Goal: Task Accomplishment & Management: Complete application form

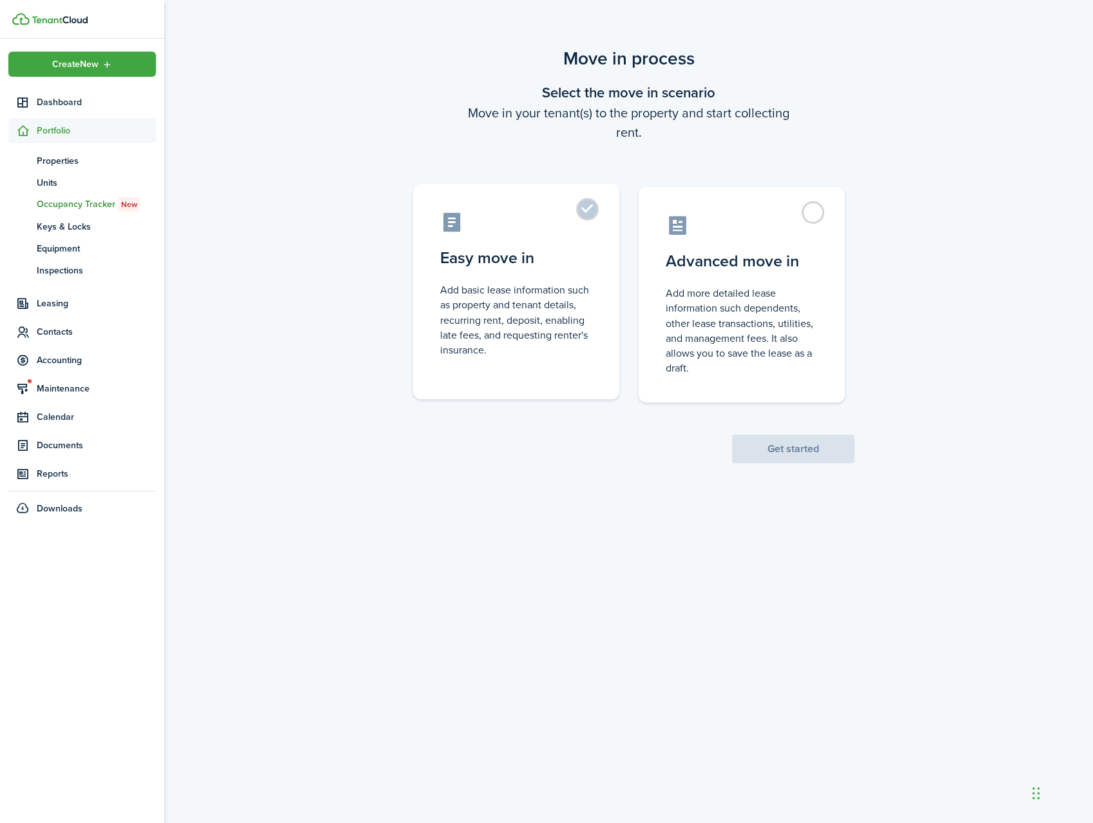
click at [568, 242] on label "Easy move in Add basic lease information such as property and tenant details, r…" at bounding box center [516, 291] width 206 height 215
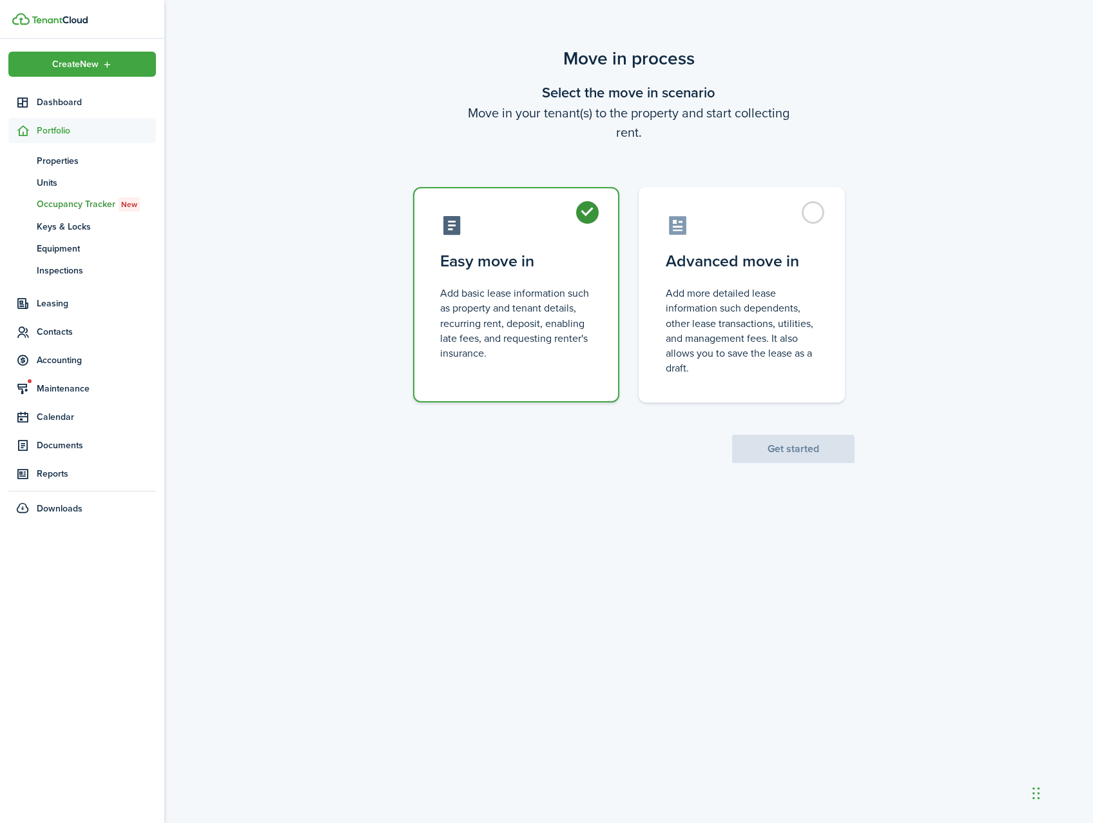
radio input "true"
click at [791, 447] on button "Get started" at bounding box center [793, 448] width 122 height 28
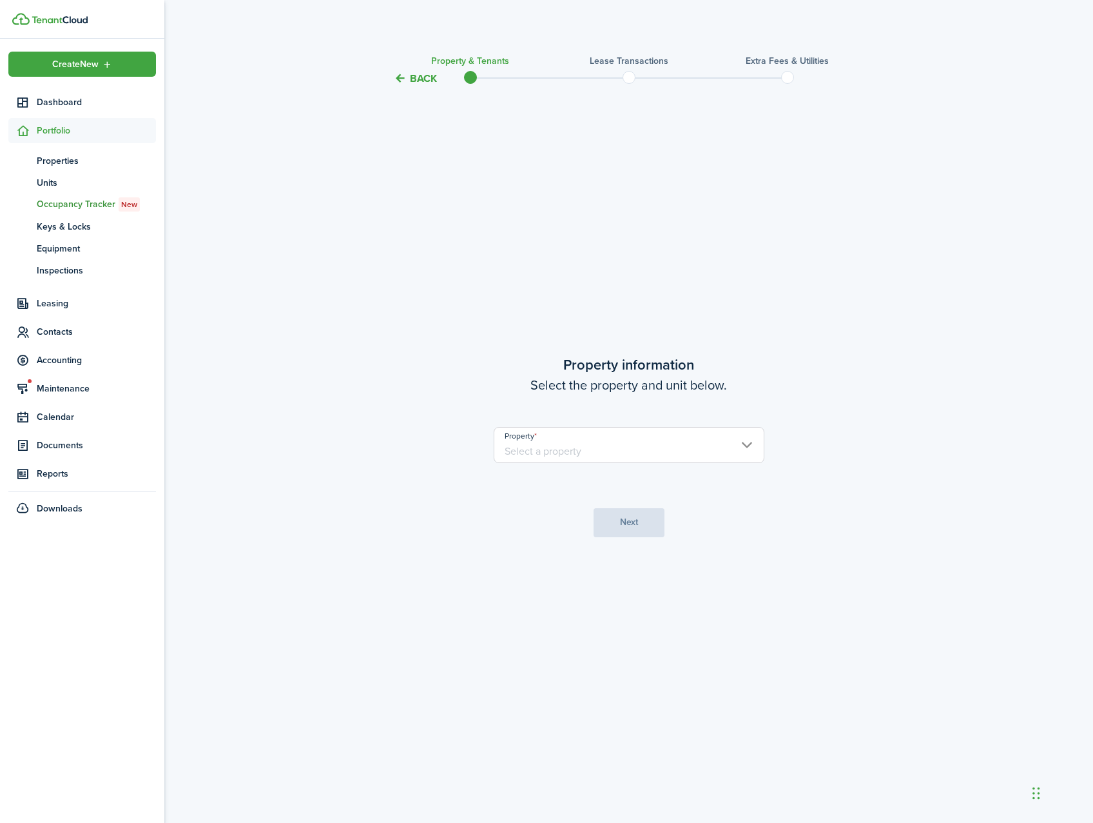
click at [688, 440] on input "Property" at bounding box center [629, 445] width 271 height 36
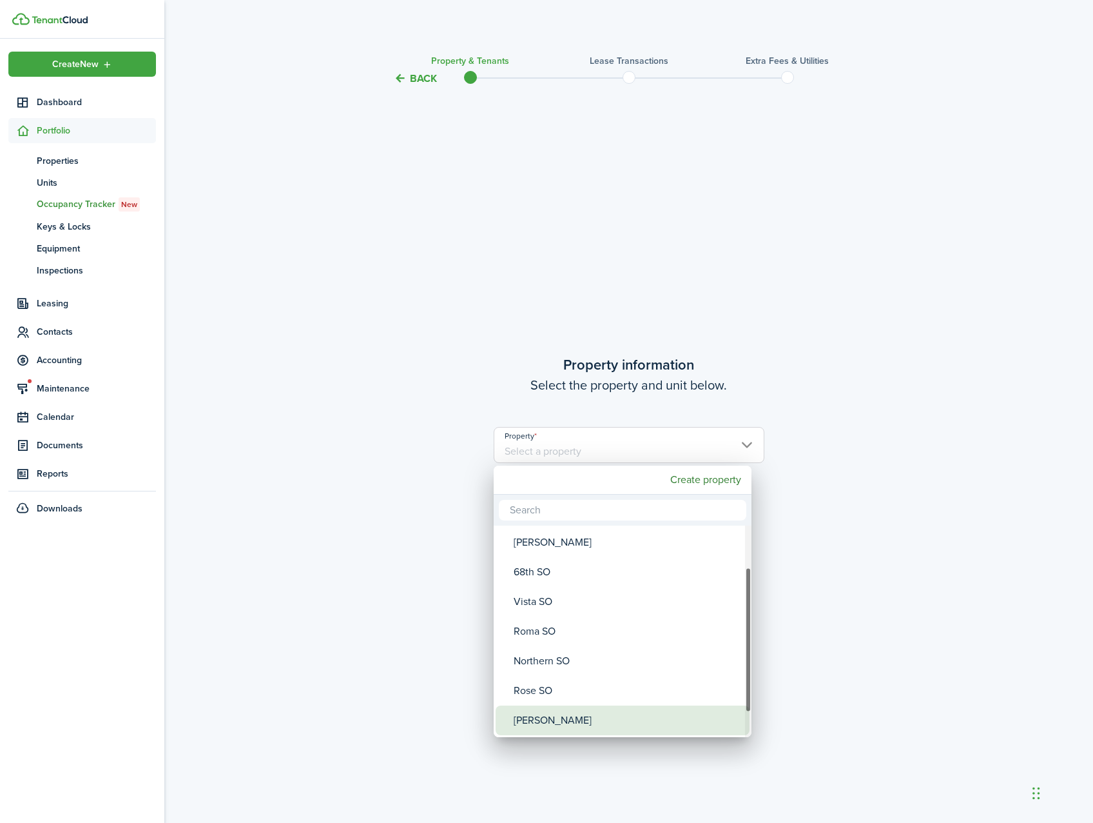
click at [598, 719] on div "[PERSON_NAME]" at bounding box center [628, 720] width 228 height 30
type input "[PERSON_NAME]"
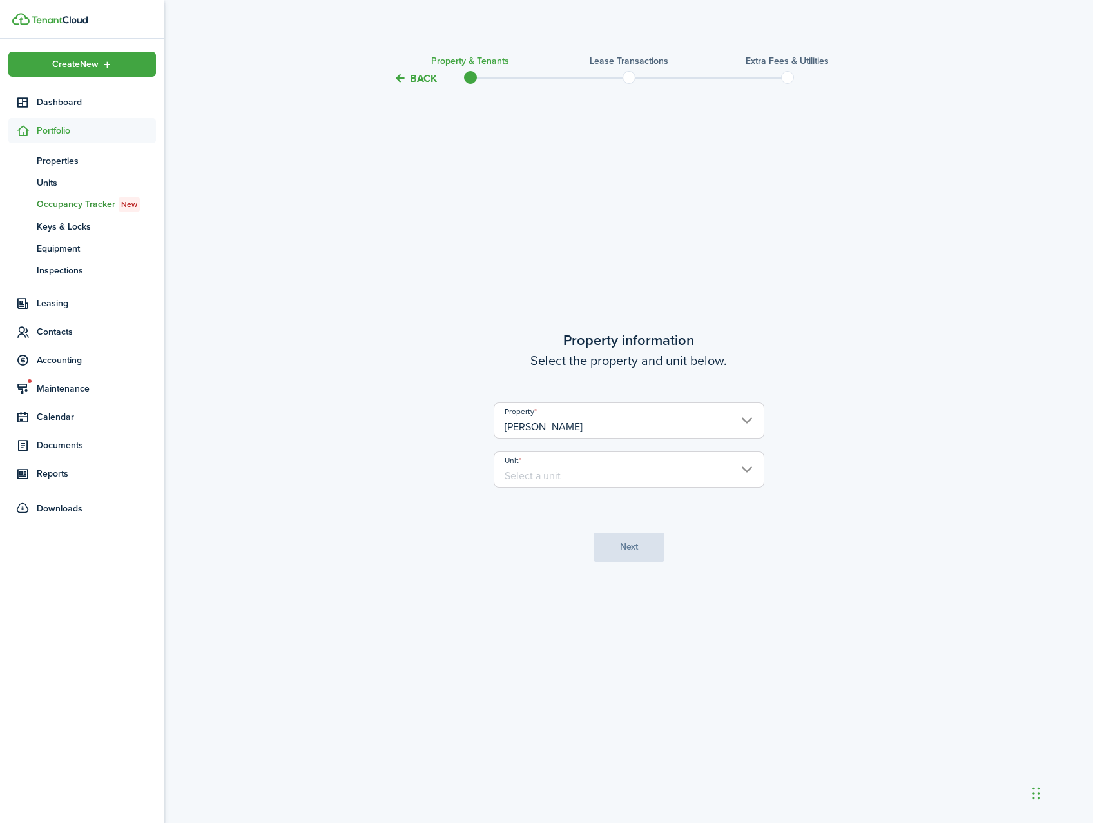
click at [561, 469] on input "Unit" at bounding box center [629, 469] width 271 height 36
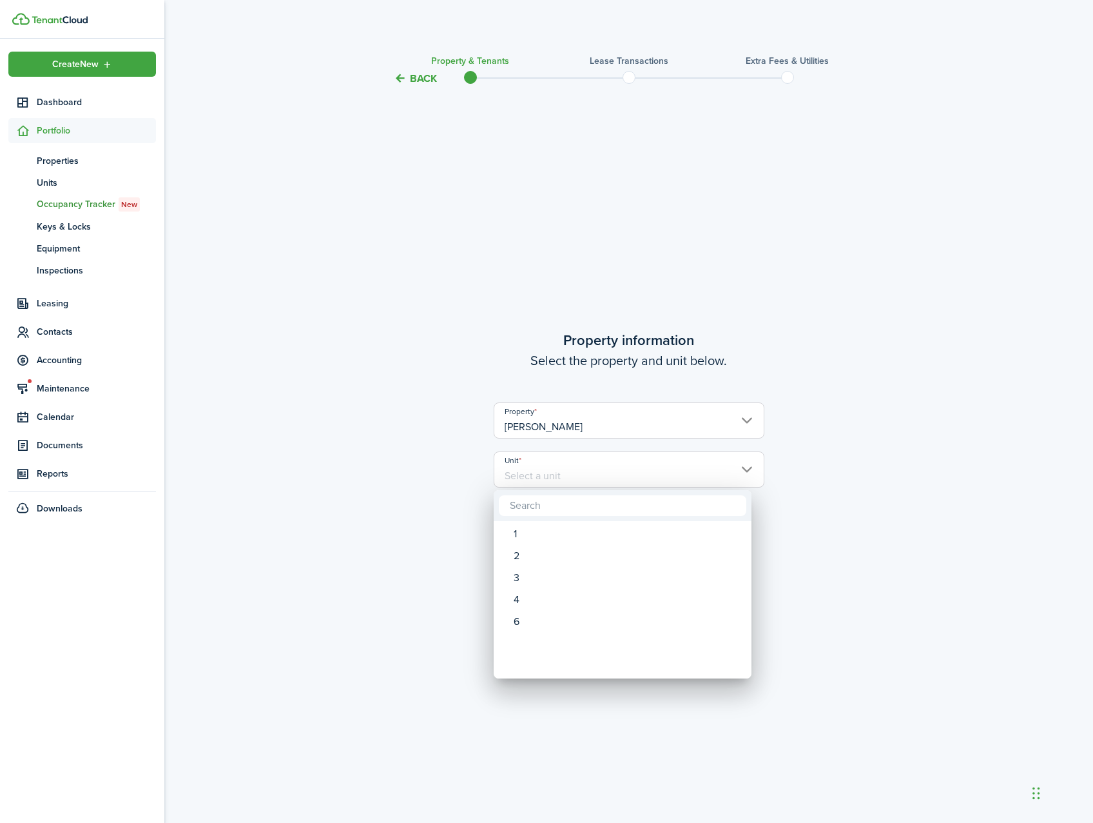
click at [543, 480] on div at bounding box center [547, 411] width 1300 height 1029
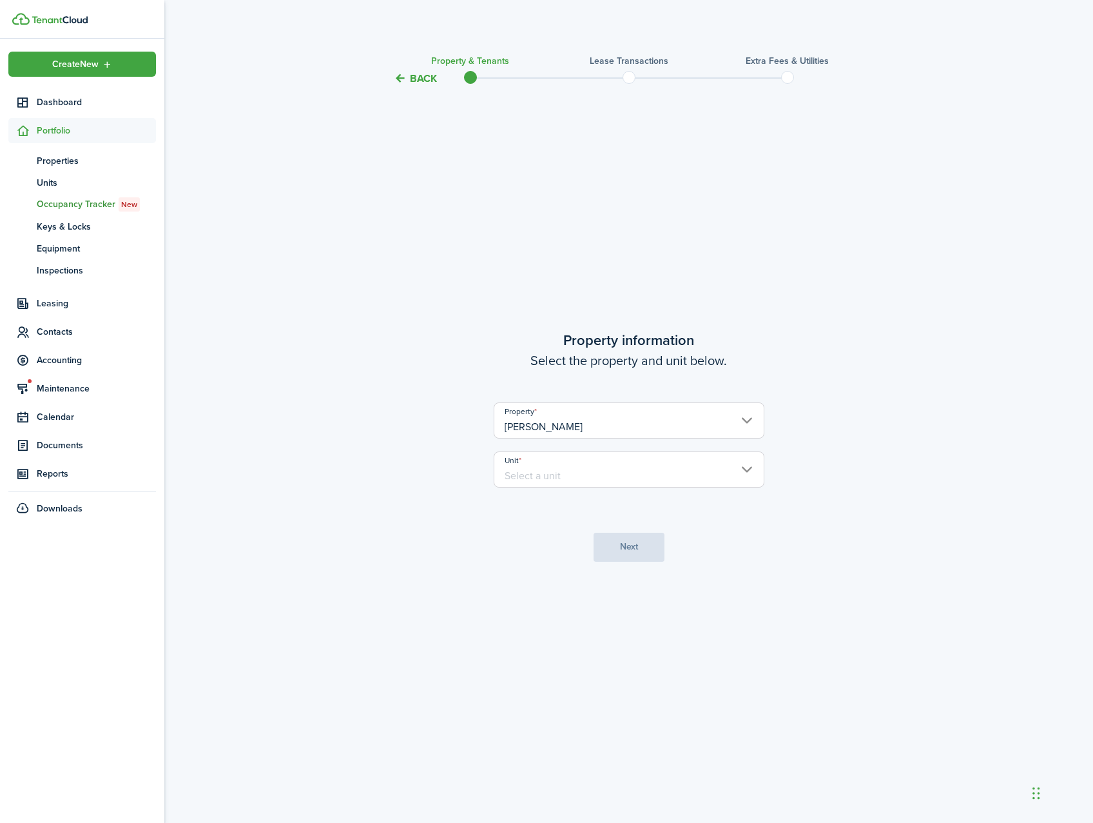
click at [543, 480] on input "Unit" at bounding box center [629, 469] width 271 height 36
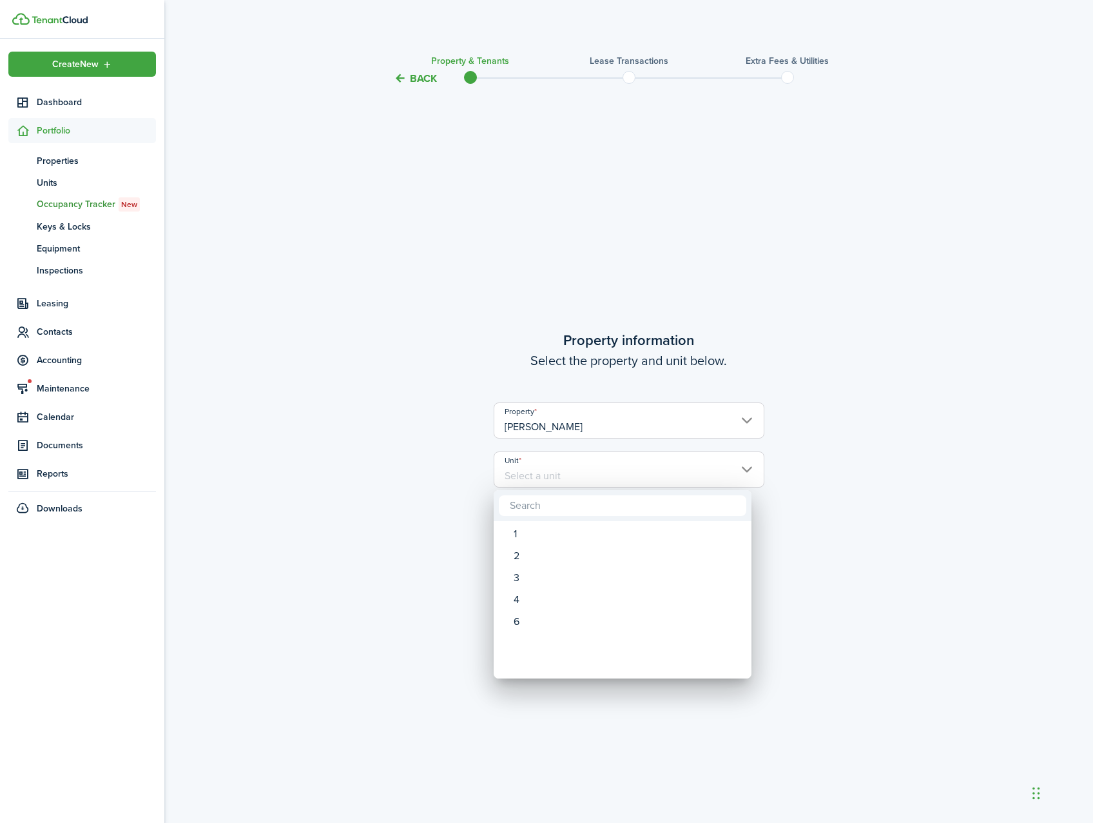
click at [556, 472] on div at bounding box center [547, 411] width 1300 height 1029
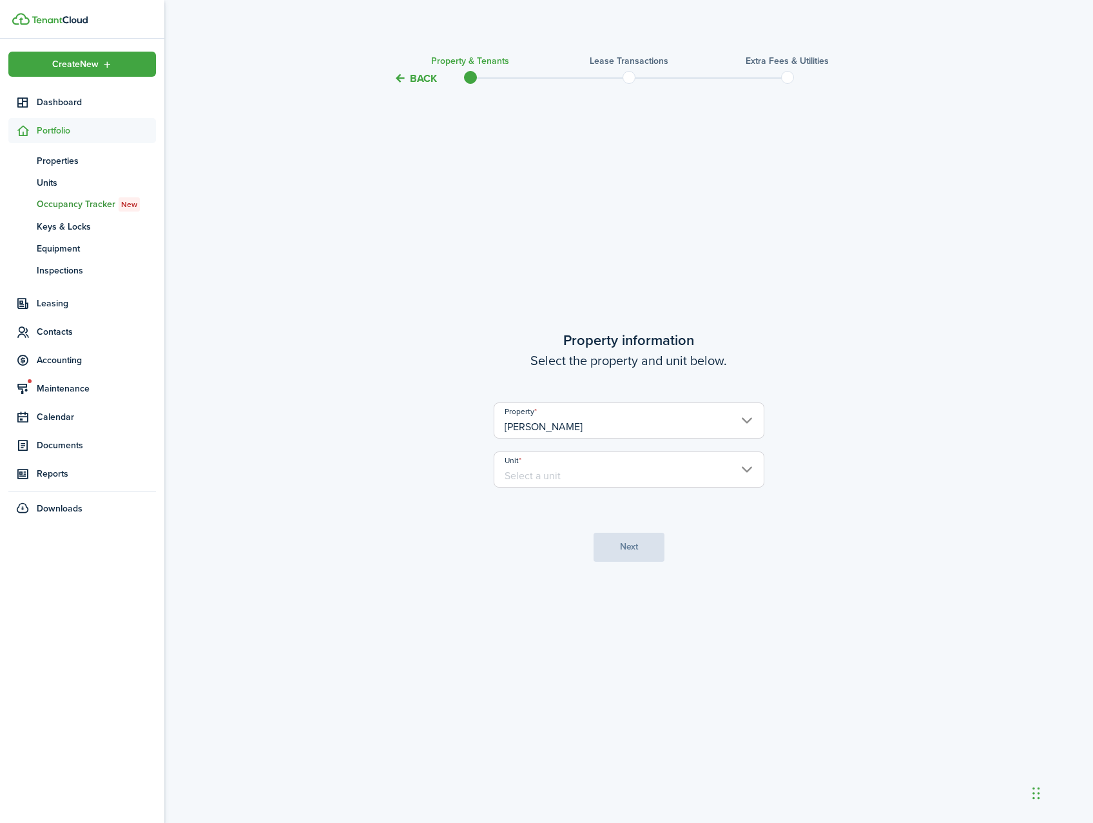
click at [567, 467] on input "Unit" at bounding box center [629, 469] width 271 height 36
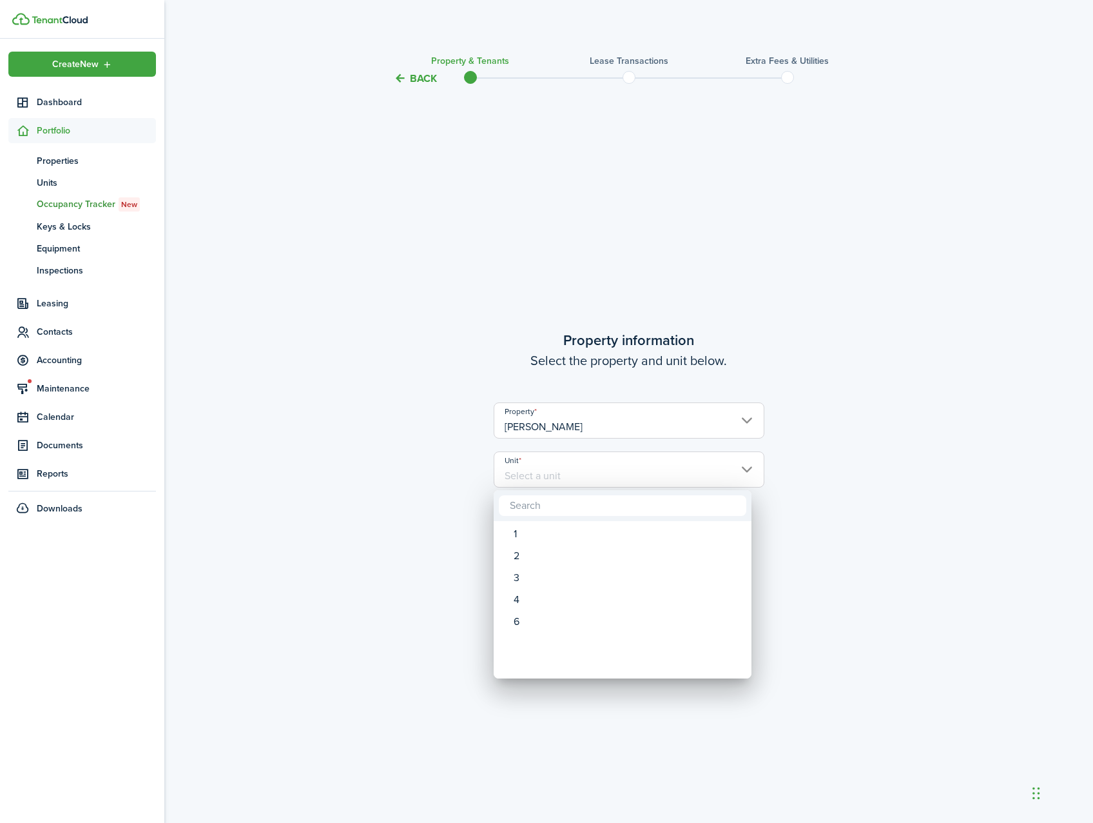
click at [598, 473] on div at bounding box center [547, 411] width 1300 height 1029
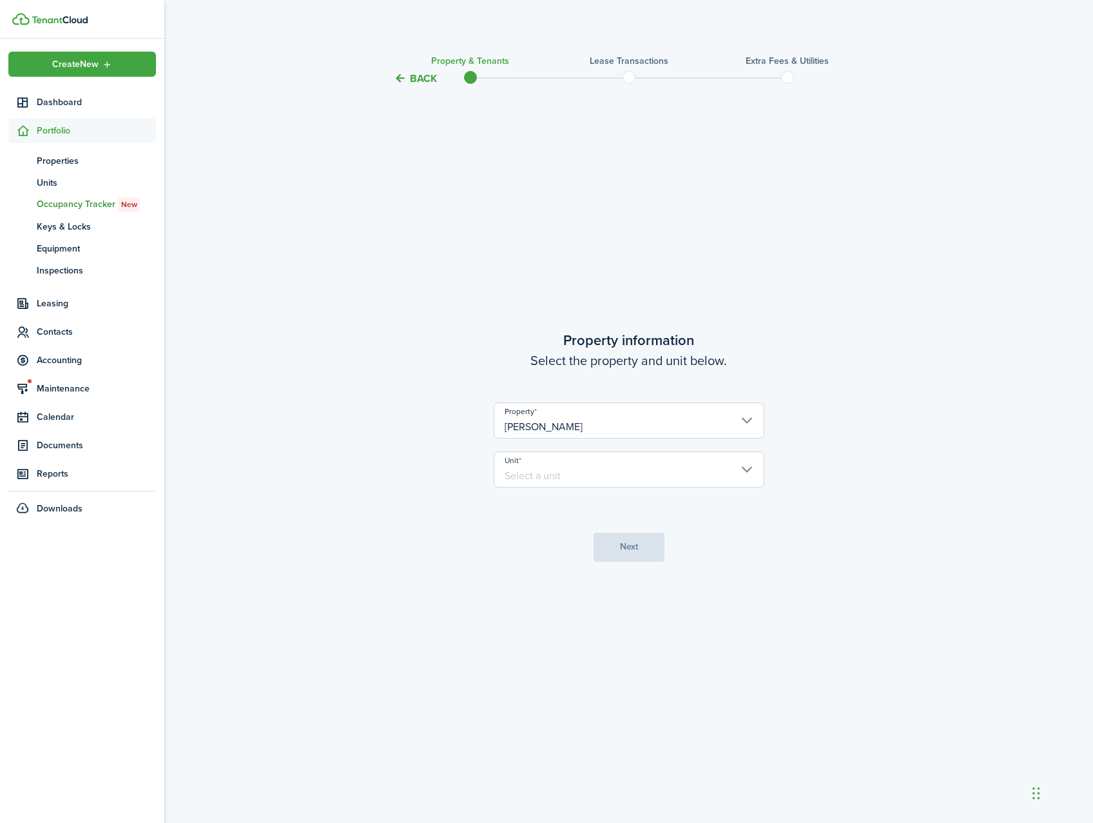
click at [598, 473] on input "Unit" at bounding box center [629, 469] width 271 height 36
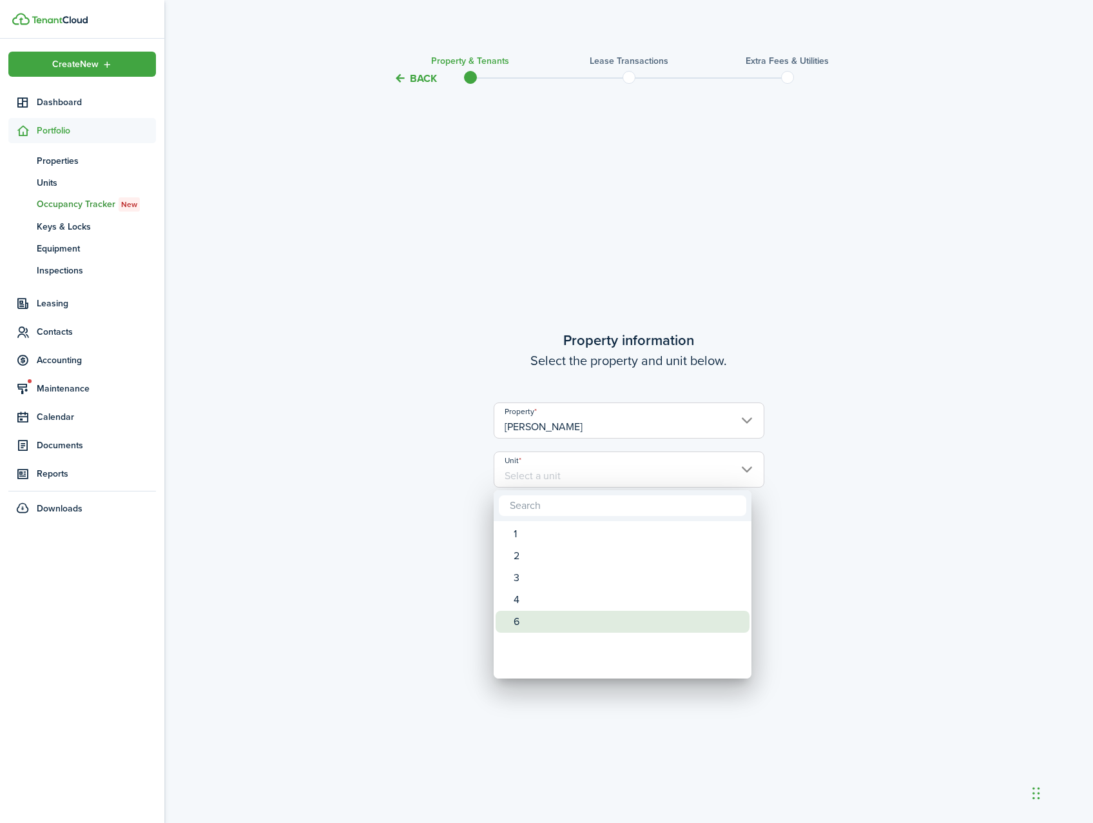
click at [552, 625] on div "6" at bounding box center [628, 621] width 228 height 22
type input "6"
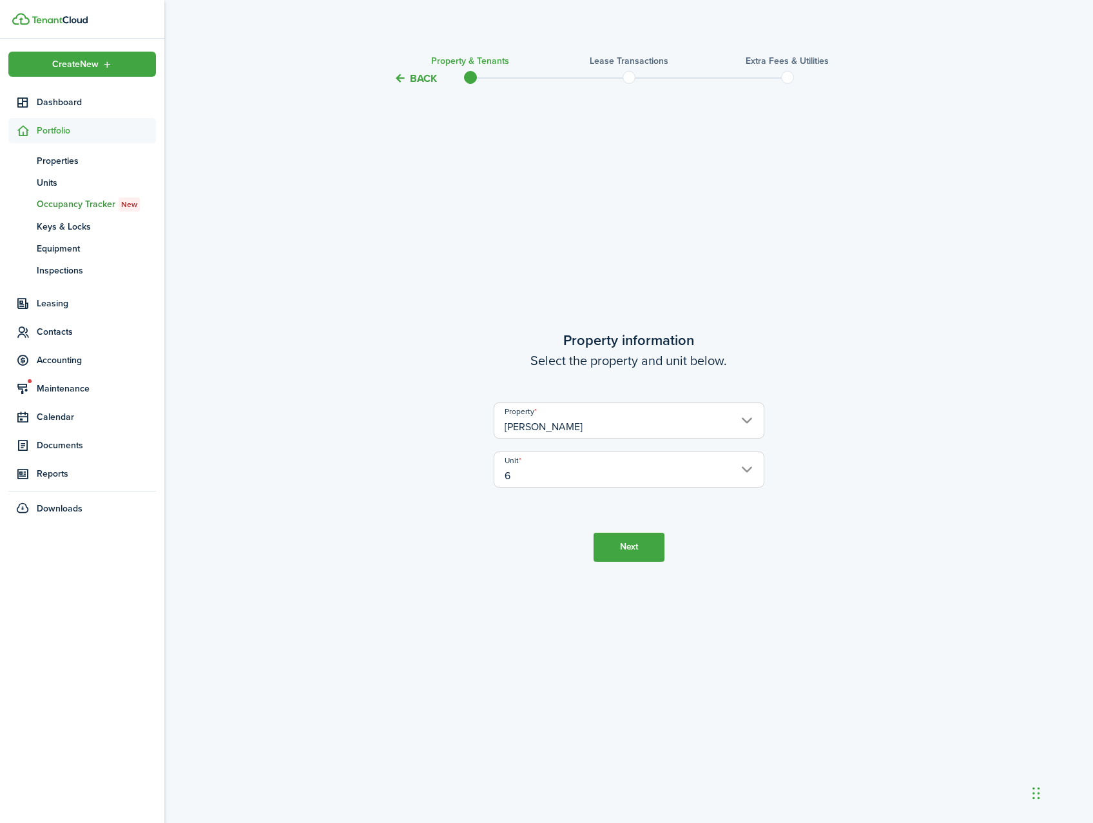
click at [613, 542] on button "Next" at bounding box center [629, 546] width 71 height 29
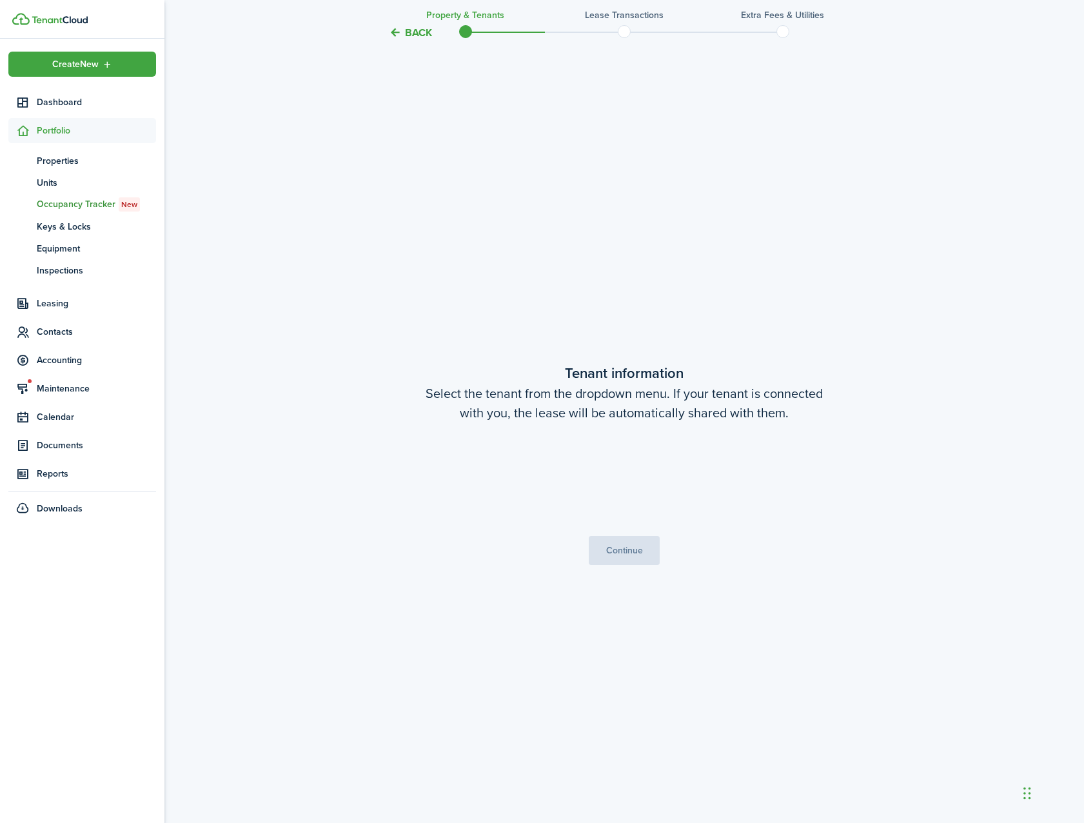
scroll to position [736, 0]
click at [678, 474] on span "[PERSON_NAME]" at bounding box center [623, 478] width 269 height 22
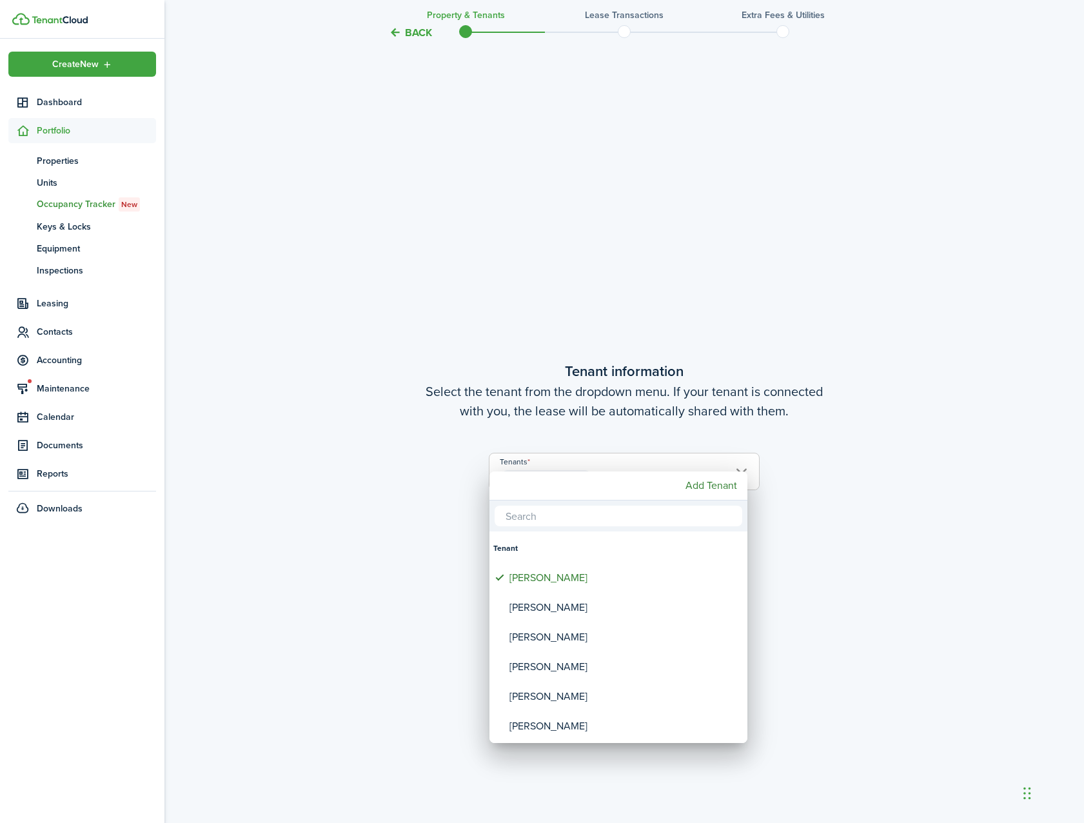
click at [669, 464] on div at bounding box center [542, 411] width 1290 height 1029
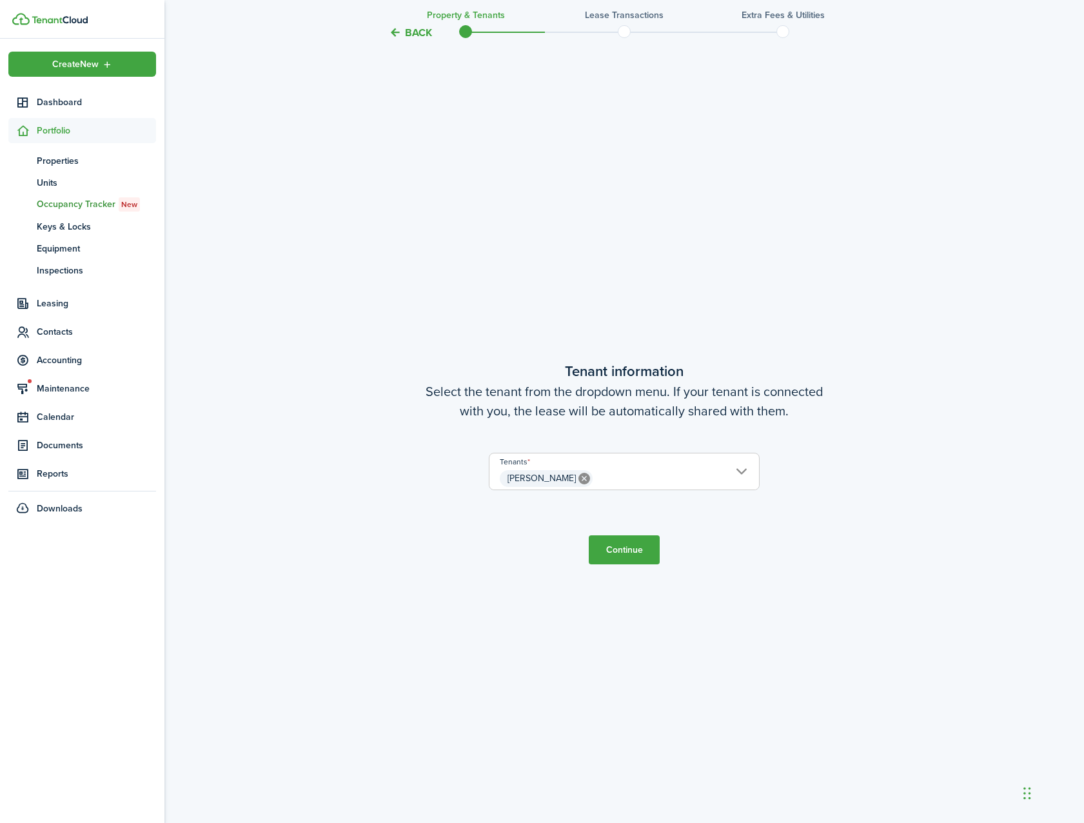
click at [631, 545] on button "Continue" at bounding box center [624, 549] width 71 height 29
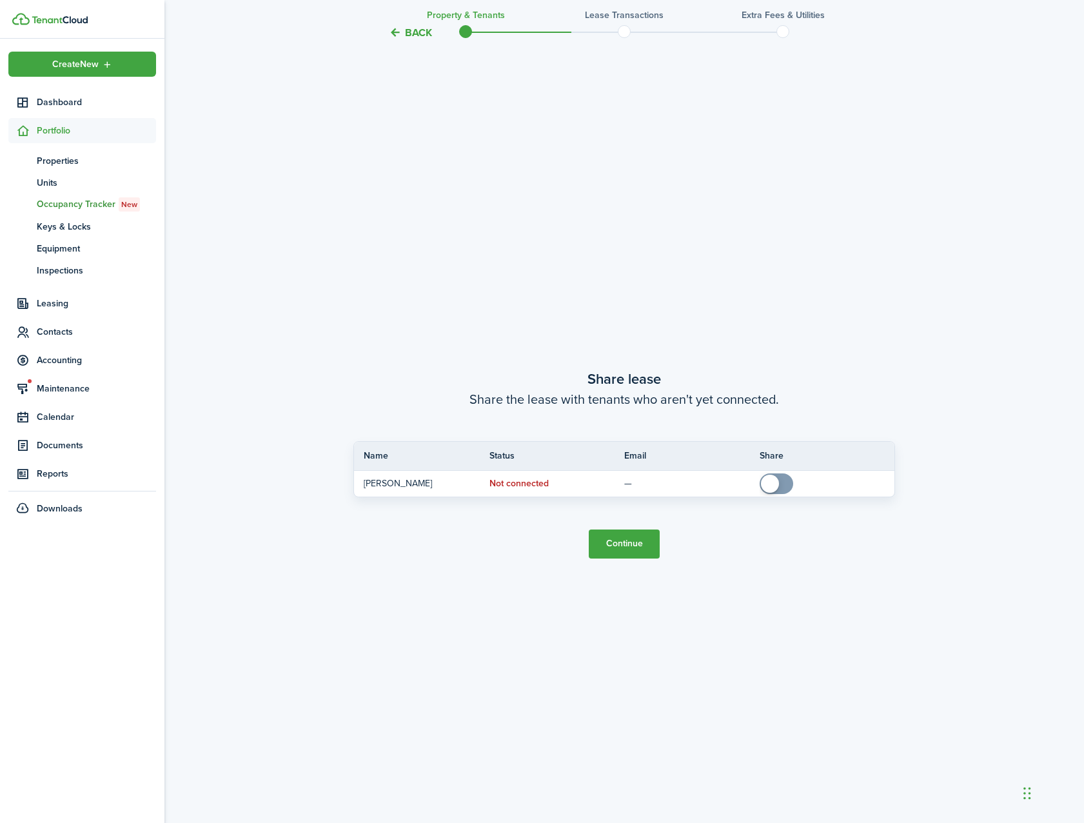
scroll to position [1559, 0]
click at [641, 543] on button "Continue" at bounding box center [624, 543] width 71 height 29
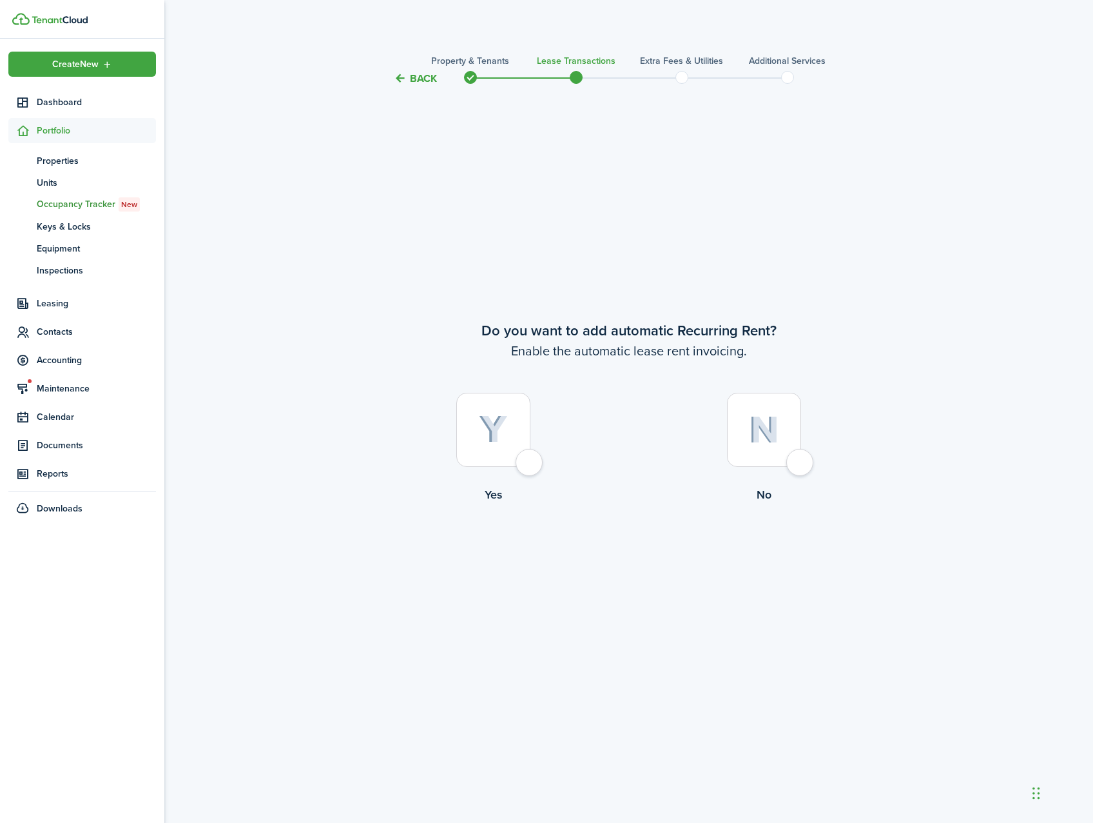
click at [531, 462] on div at bounding box center [493, 430] width 74 height 74
radio input "true"
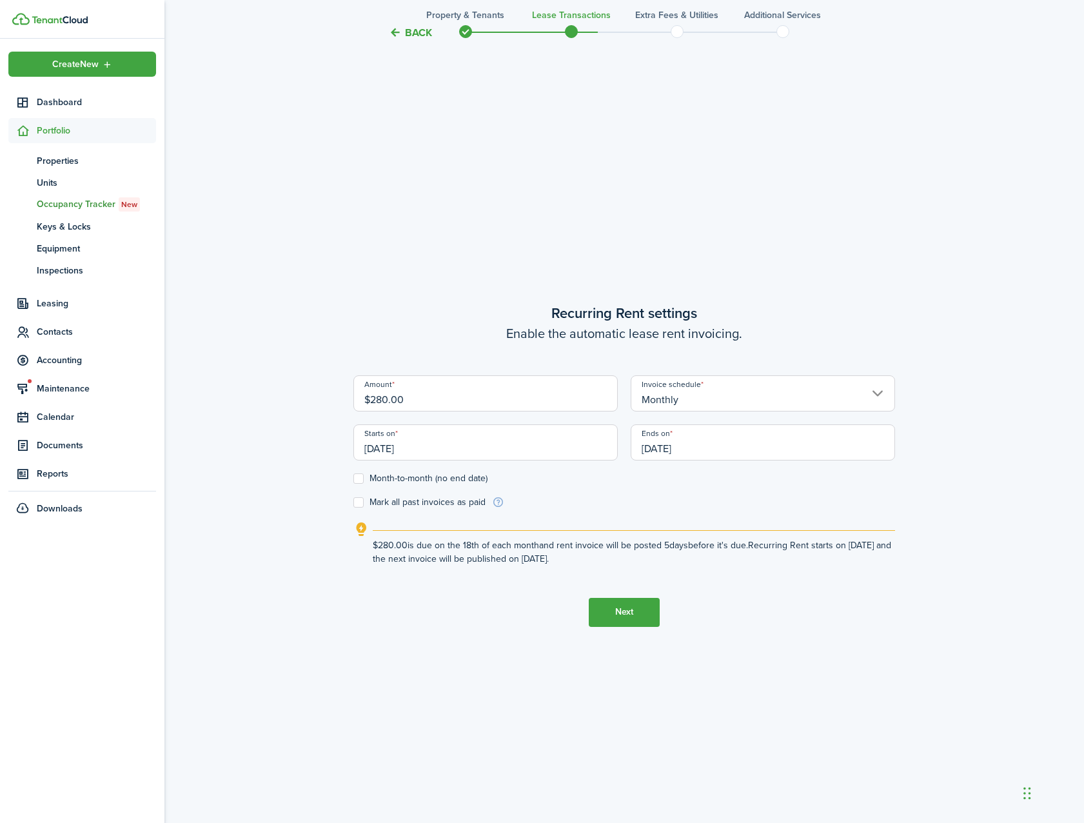
scroll to position [736, 0]
click at [419, 33] on button "Back" at bounding box center [410, 33] width 43 height 14
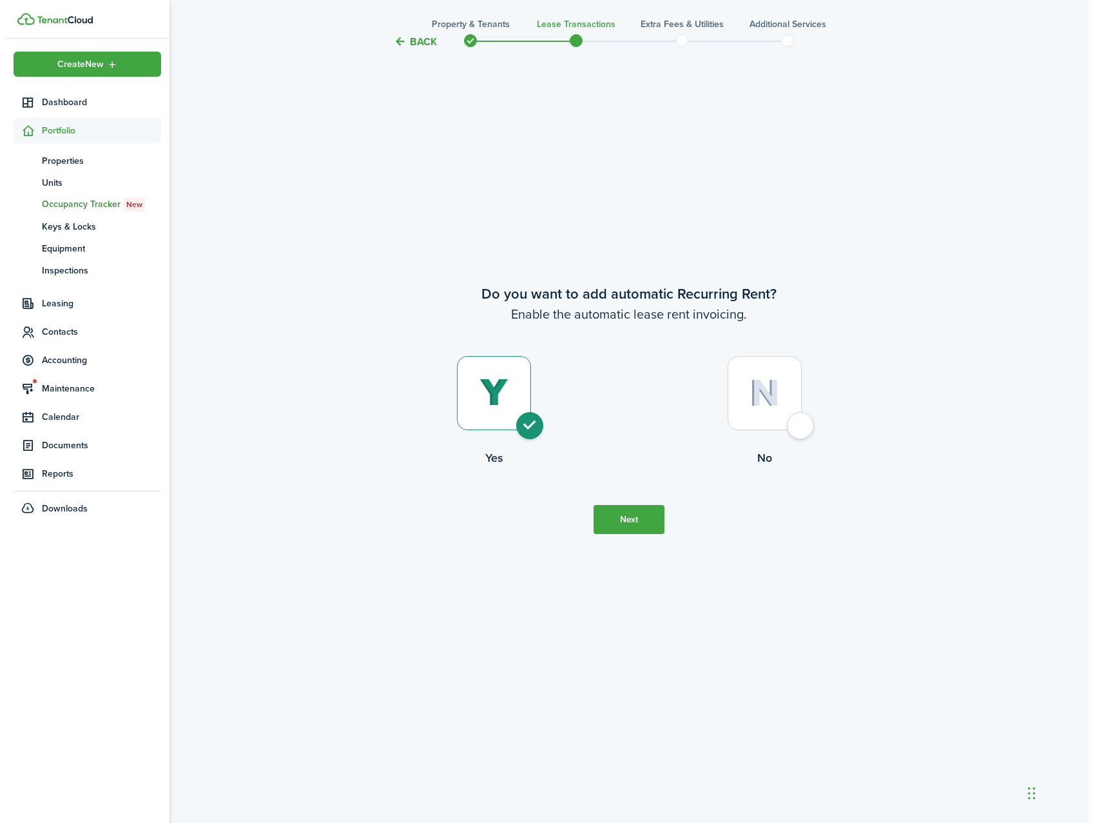
scroll to position [0, 0]
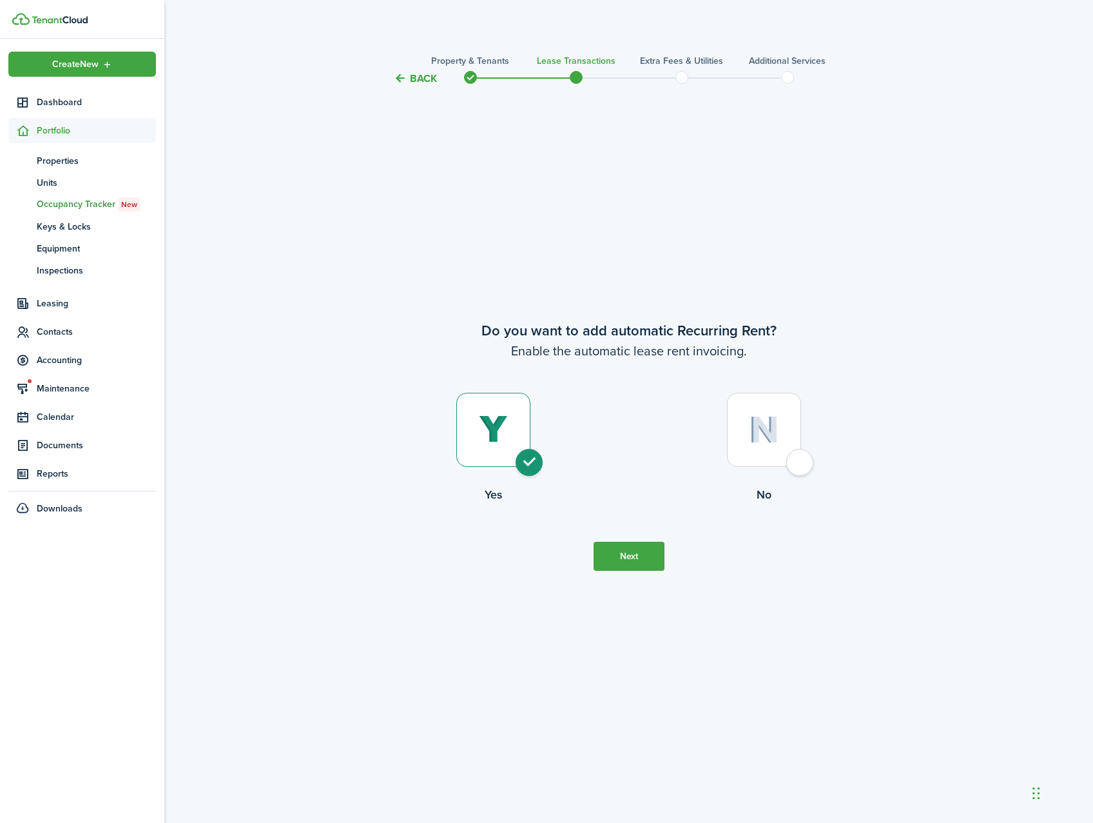
click at [419, 33] on dashboard-content "Back Property & Tenants Lease Transactions Extra fees & Utilities Additional Se…" at bounding box center [628, 411] width 929 height 823
click at [420, 78] on button "Back" at bounding box center [415, 79] width 43 height 14
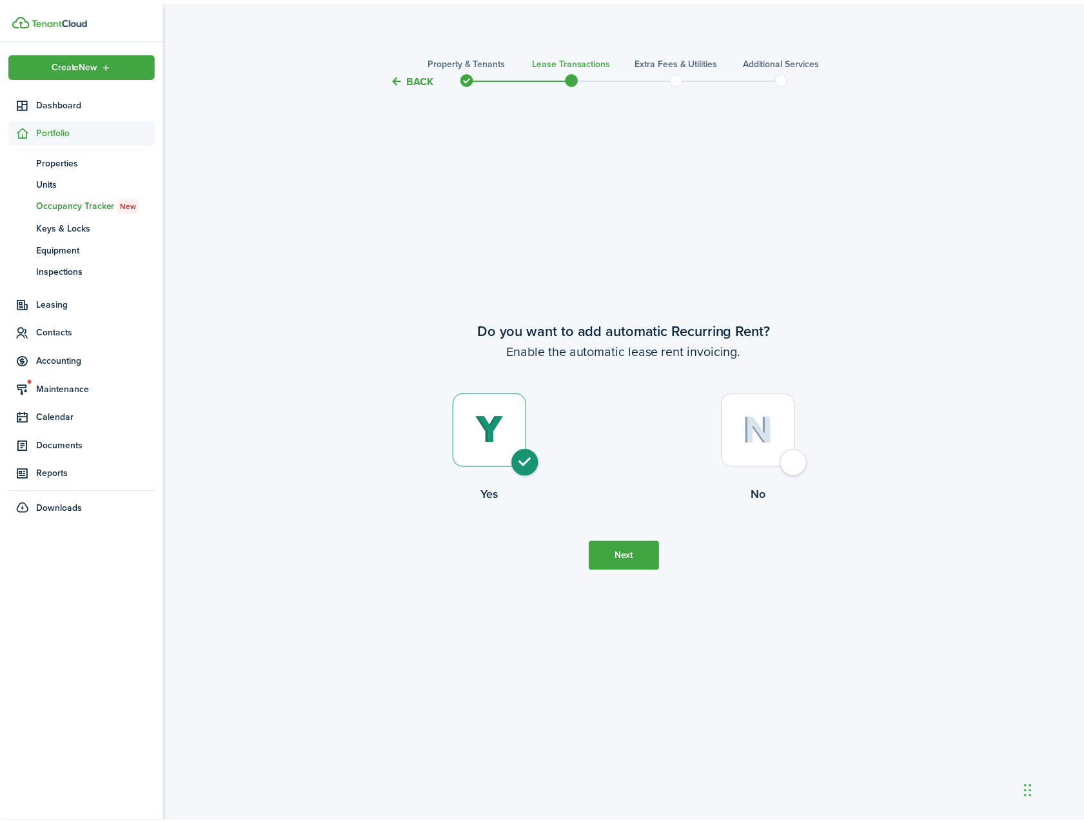
scroll to position [1559, 0]
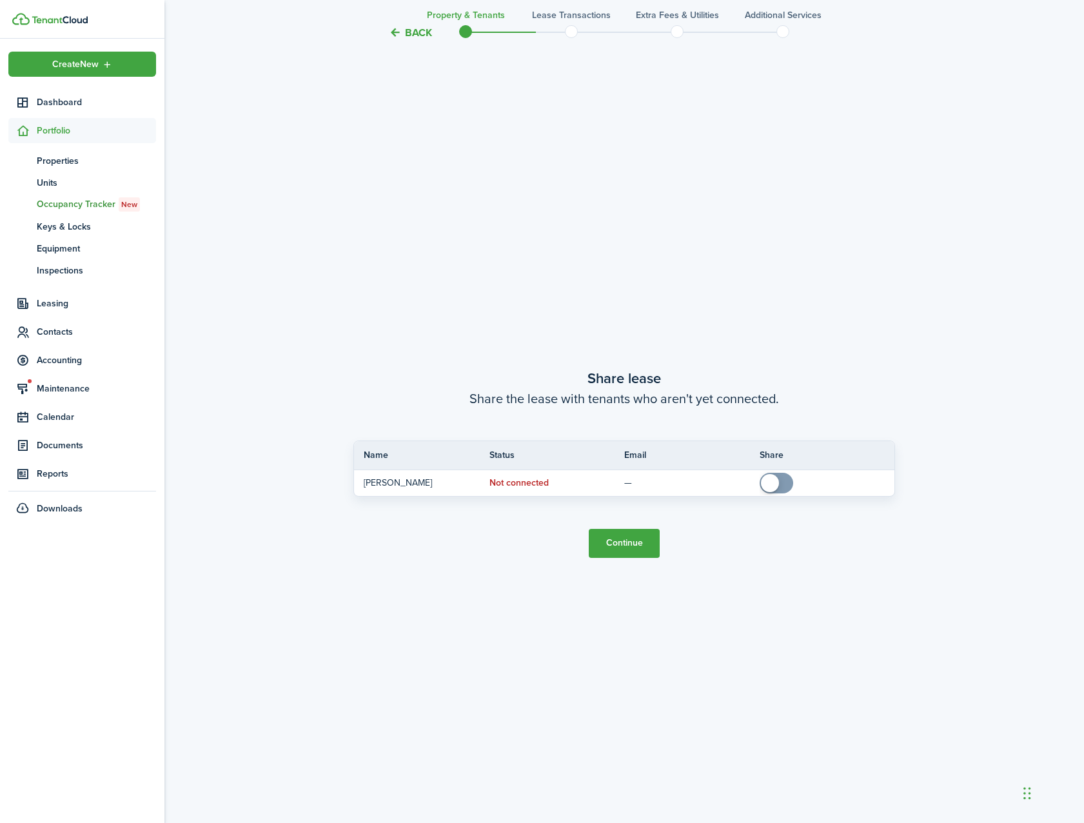
click at [426, 32] on button "Back" at bounding box center [410, 33] width 43 height 14
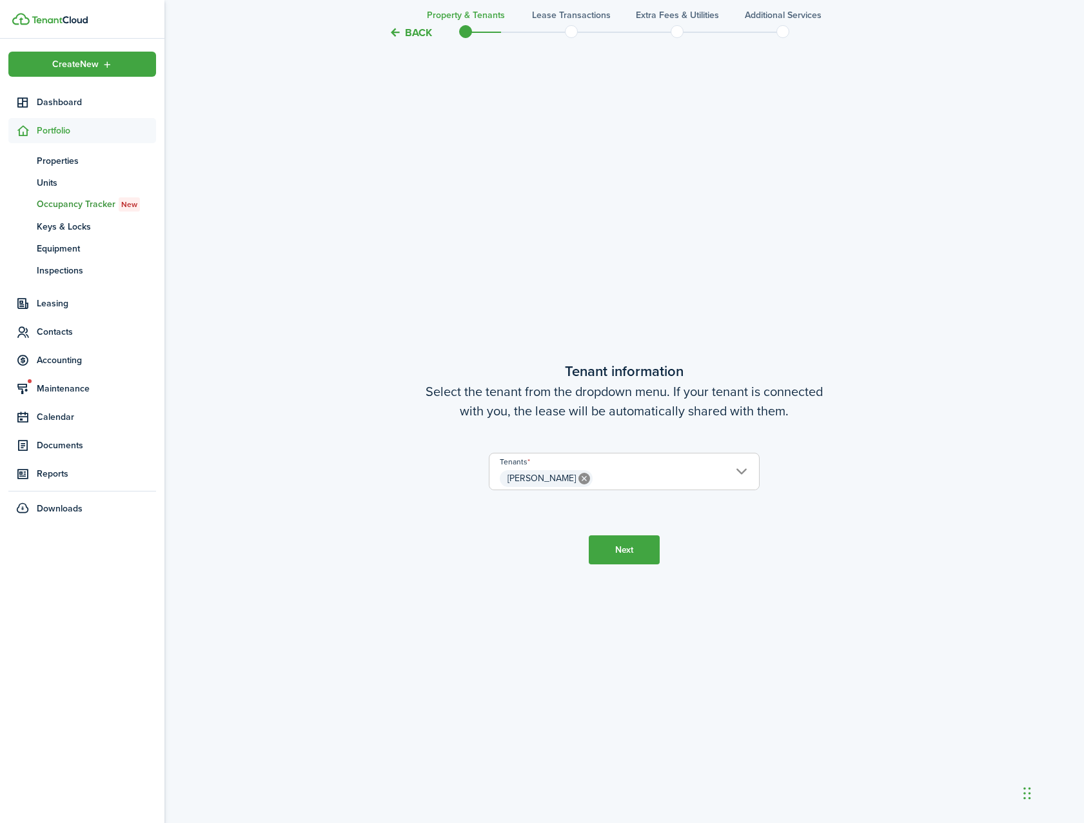
click at [411, 30] on button "Back" at bounding box center [410, 33] width 43 height 14
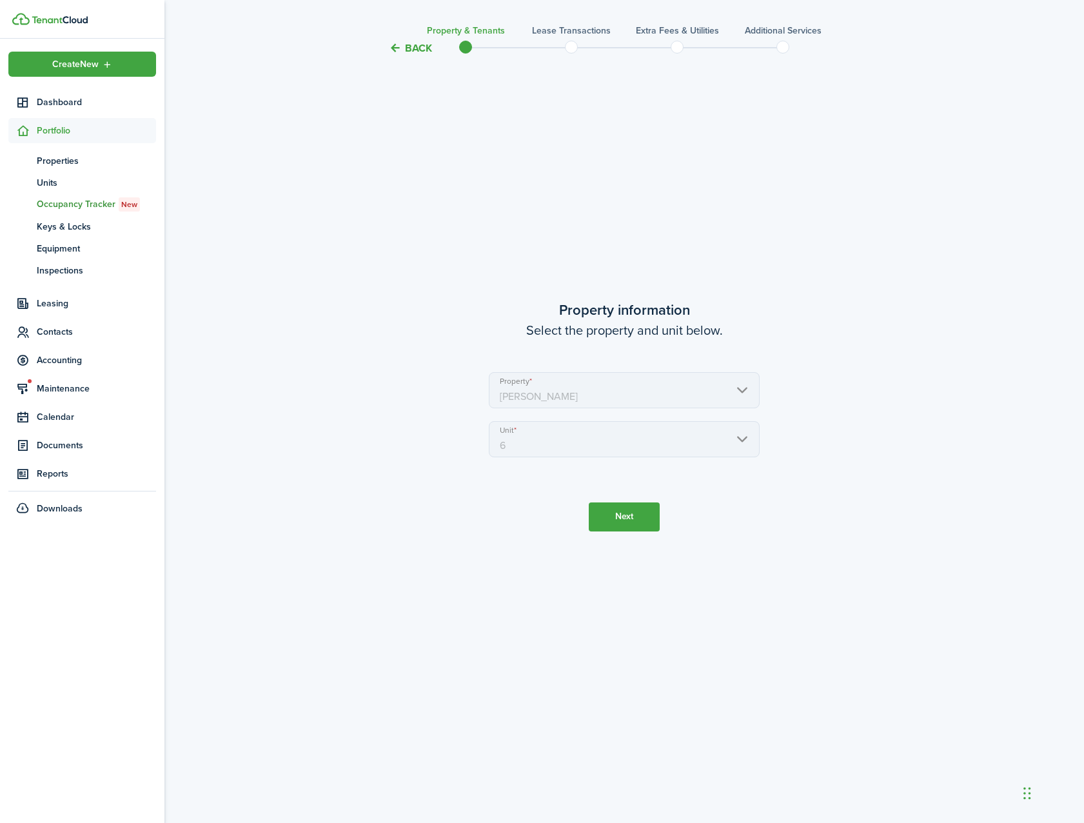
scroll to position [0, 0]
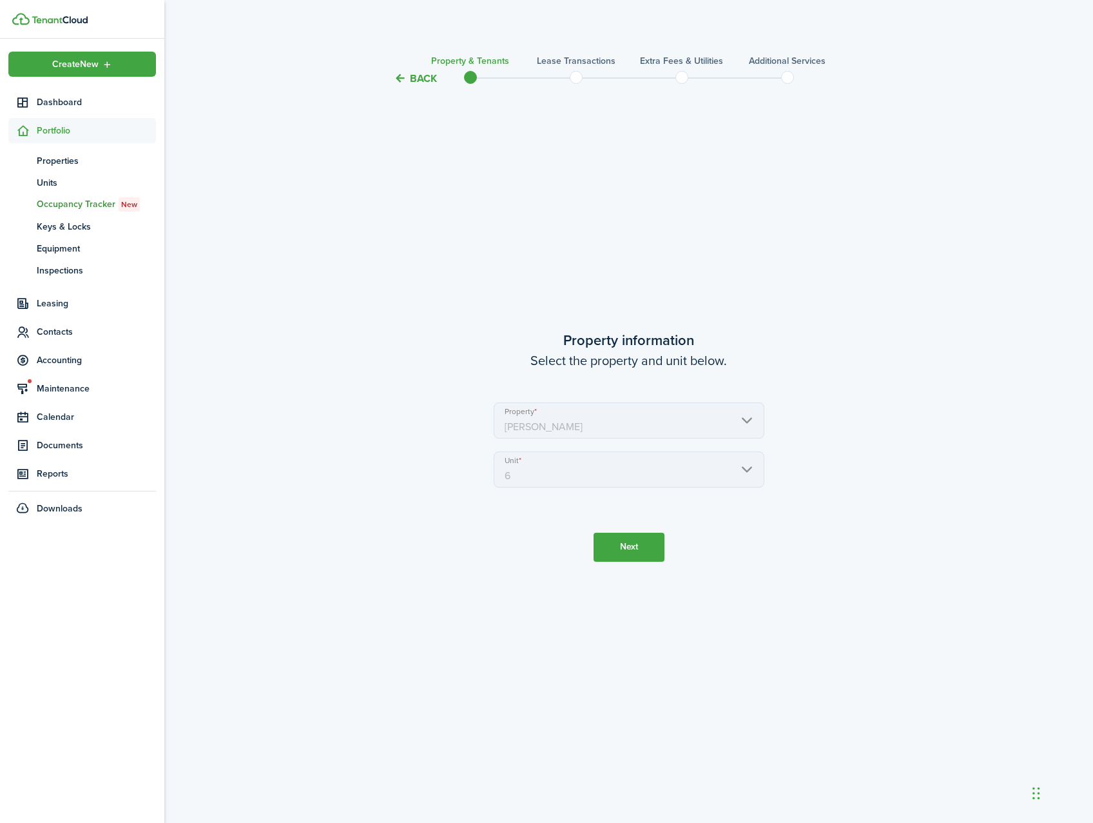
click at [570, 469] on mbsc-scroller "Unit 6" at bounding box center [629, 469] width 271 height 36
click at [564, 413] on mbsc-scroller "Property [PERSON_NAME]" at bounding box center [629, 420] width 271 height 36
click at [426, 77] on button "Back" at bounding box center [415, 79] width 43 height 14
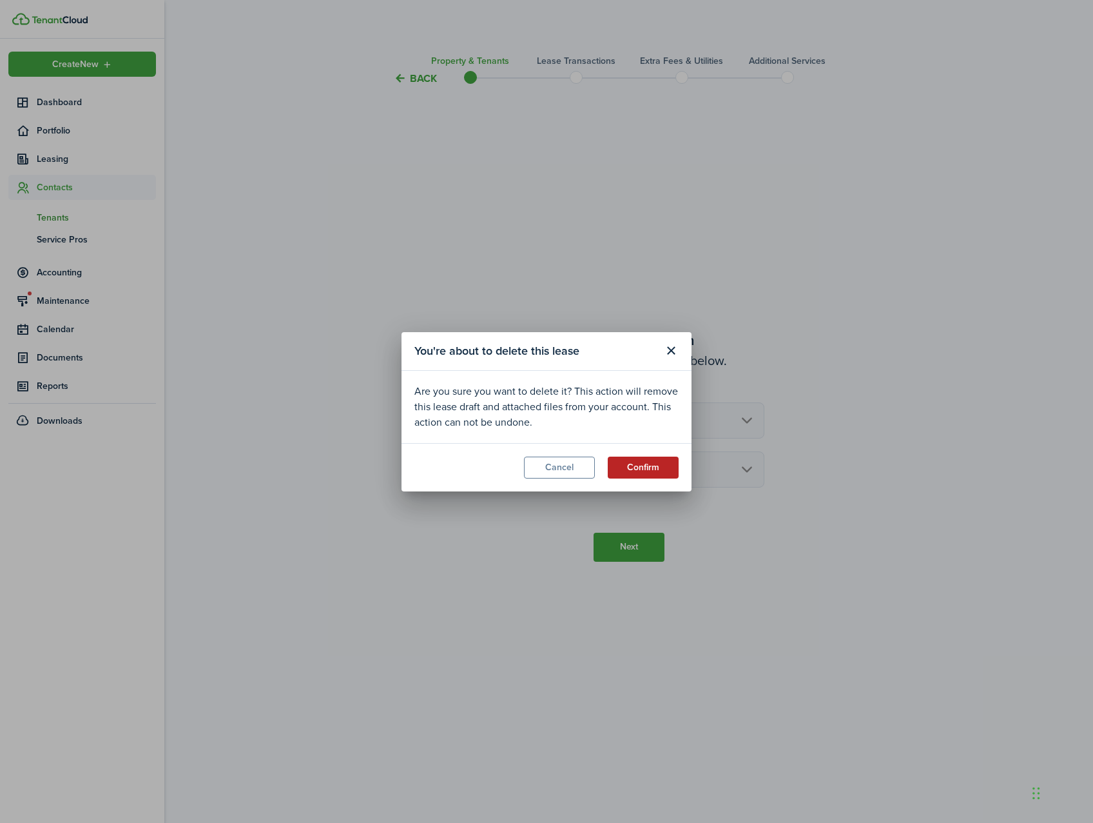
click at [649, 469] on button "Confirm" at bounding box center [643, 467] width 71 height 22
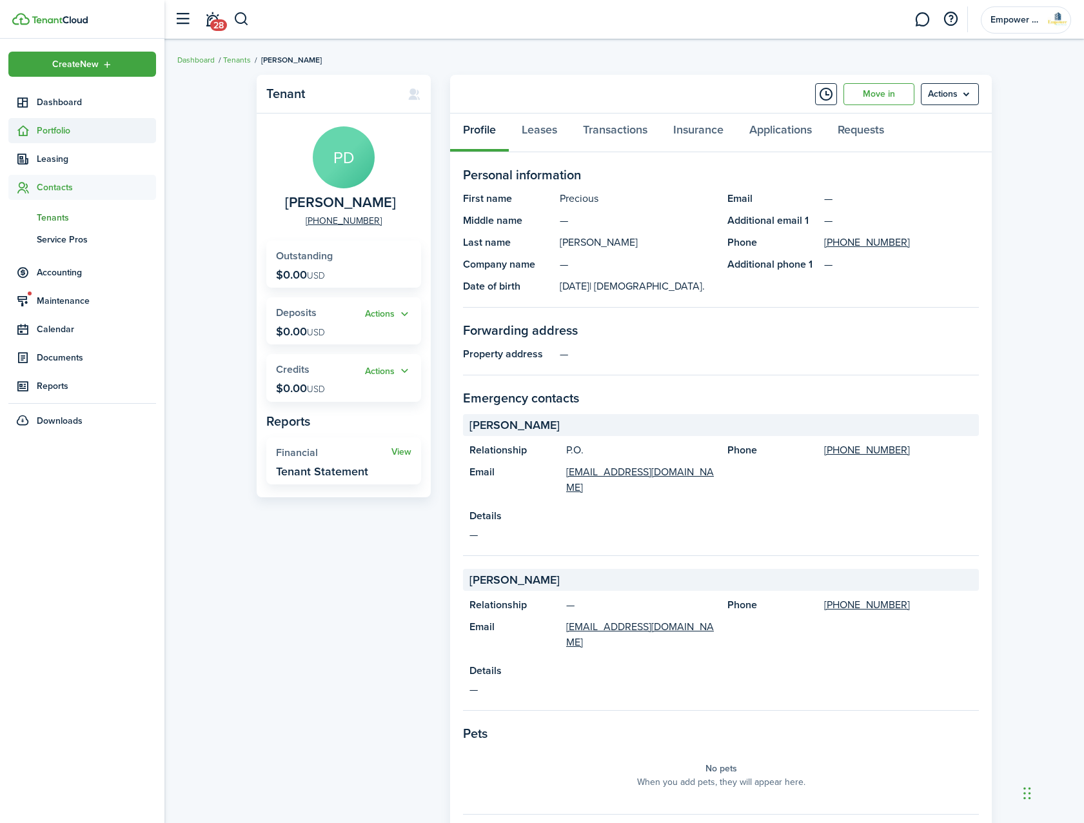
click at [51, 135] on span "Portfolio" at bounding box center [96, 131] width 119 height 14
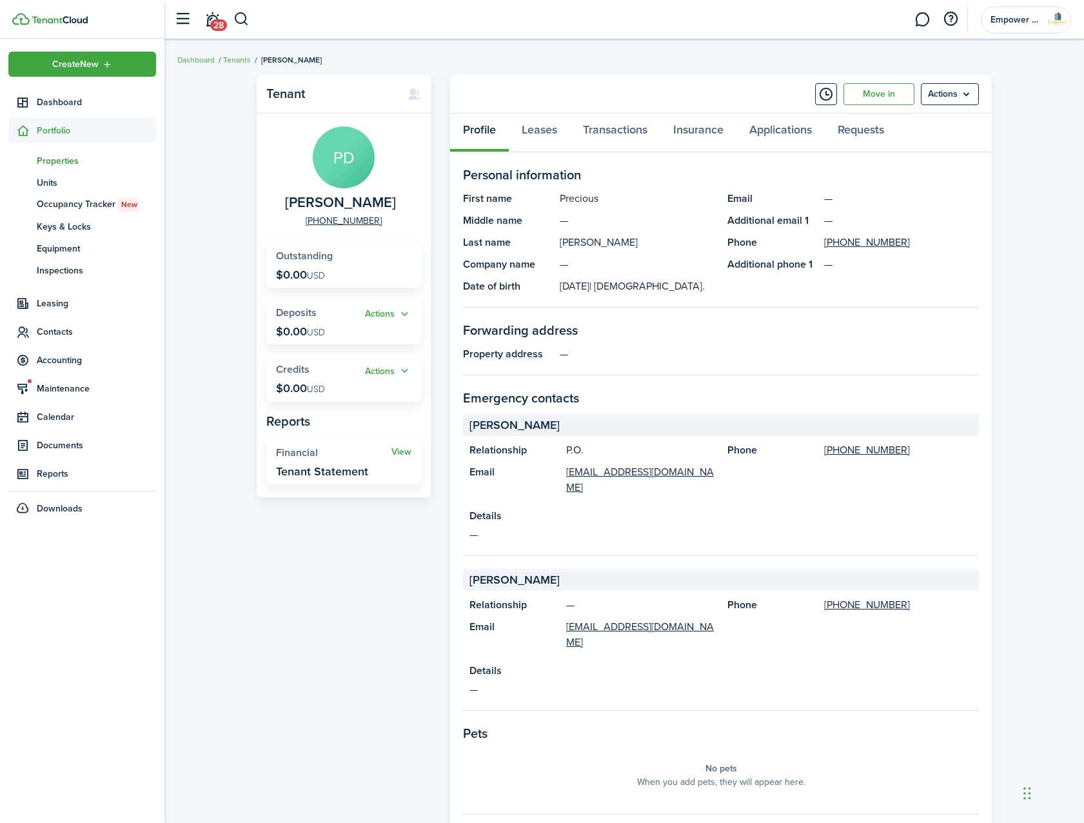
click at [55, 157] on span "Properties" at bounding box center [96, 161] width 119 height 14
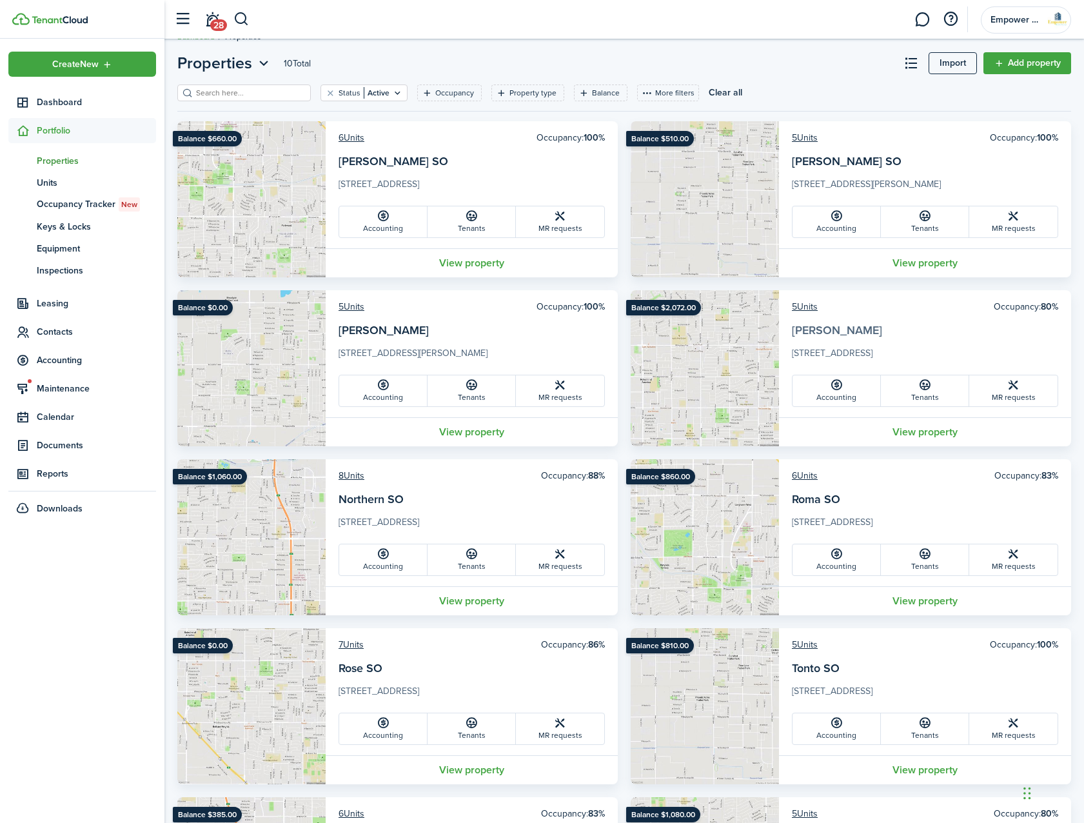
scroll to position [64, 0]
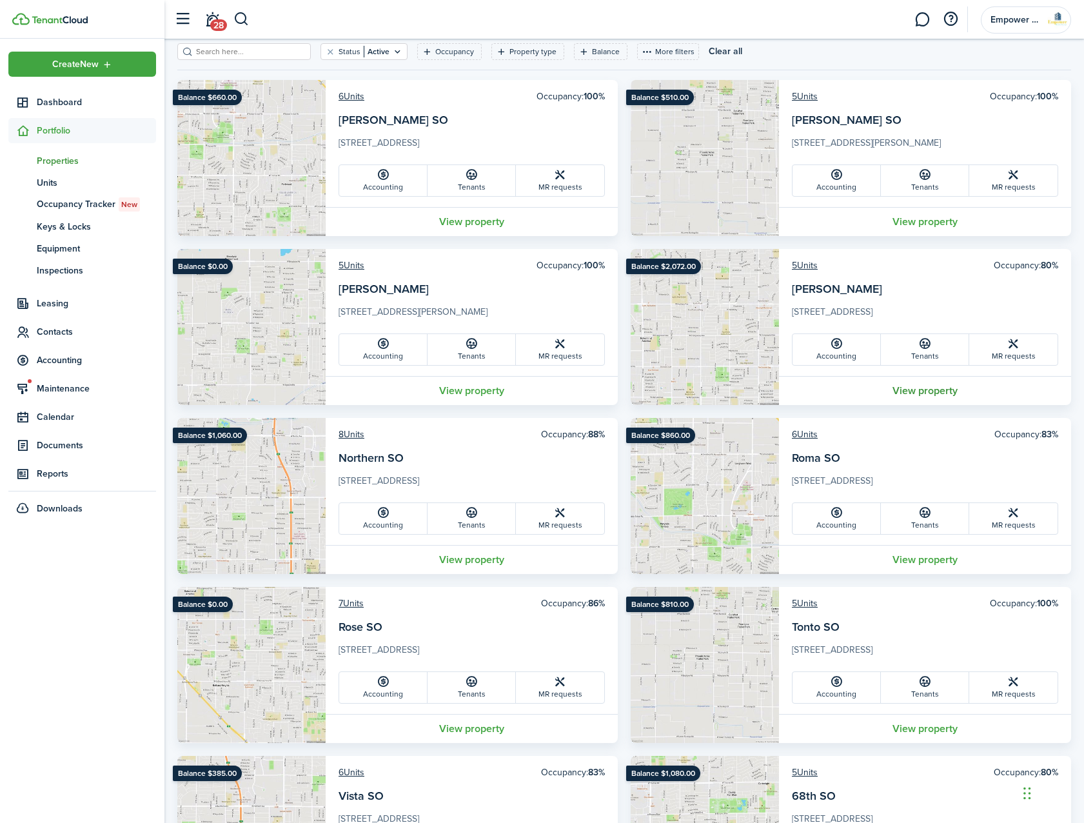
click at [937, 392] on link "View property" at bounding box center [925, 390] width 292 height 29
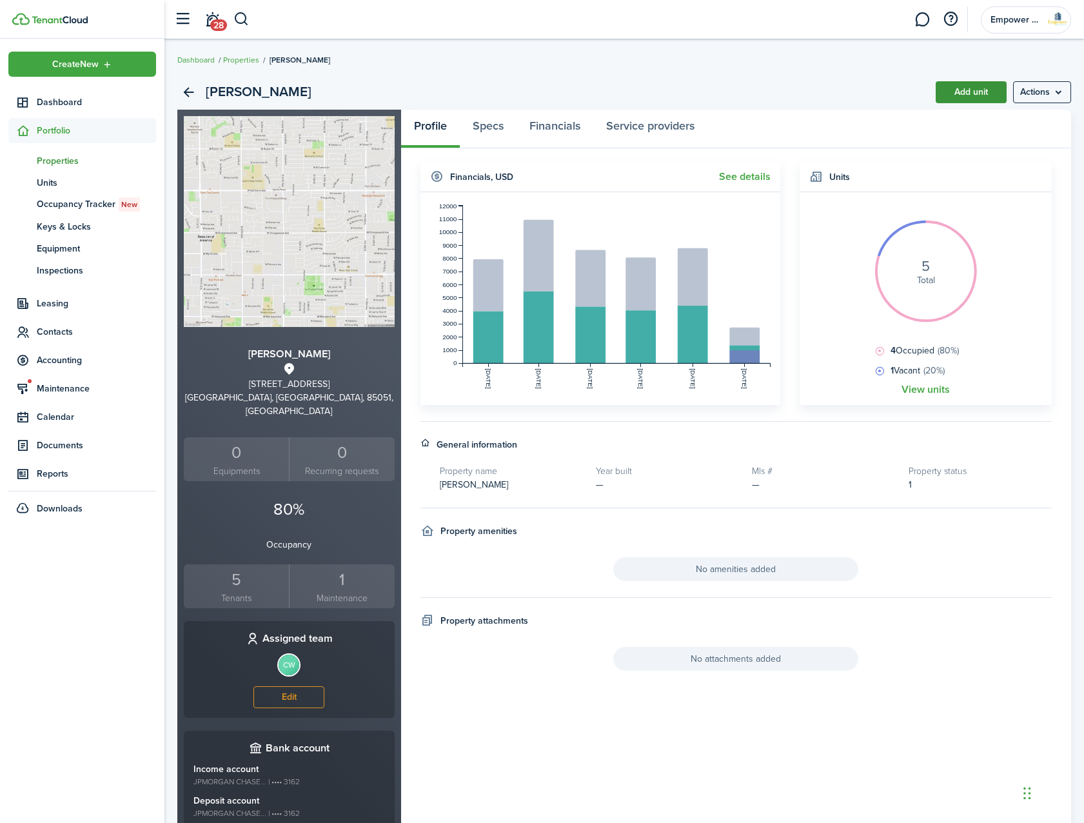
click at [987, 88] on link "Add unit" at bounding box center [970, 92] width 71 height 22
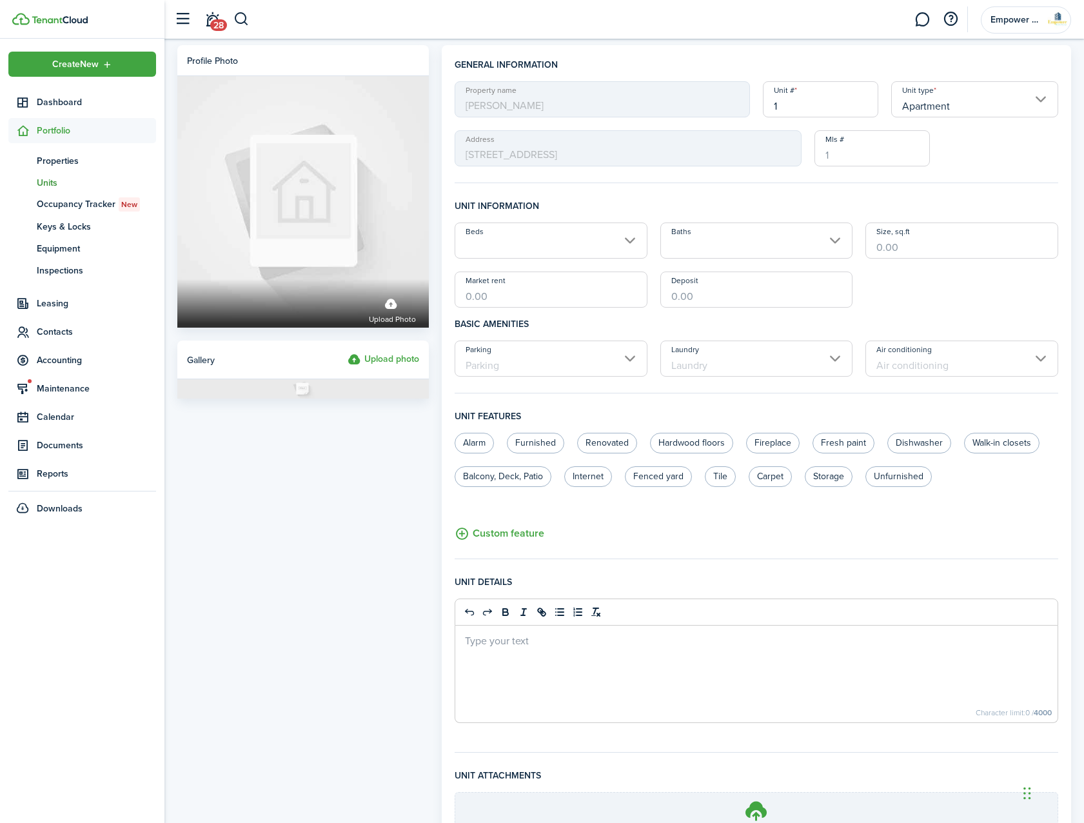
click at [803, 109] on input "1" at bounding box center [820, 99] width 115 height 36
type input "5"
click at [522, 300] on input "Market rent" at bounding box center [550, 289] width 193 height 36
type input "$170.00"
click at [775, 295] on input "Deposit" at bounding box center [756, 289] width 193 height 36
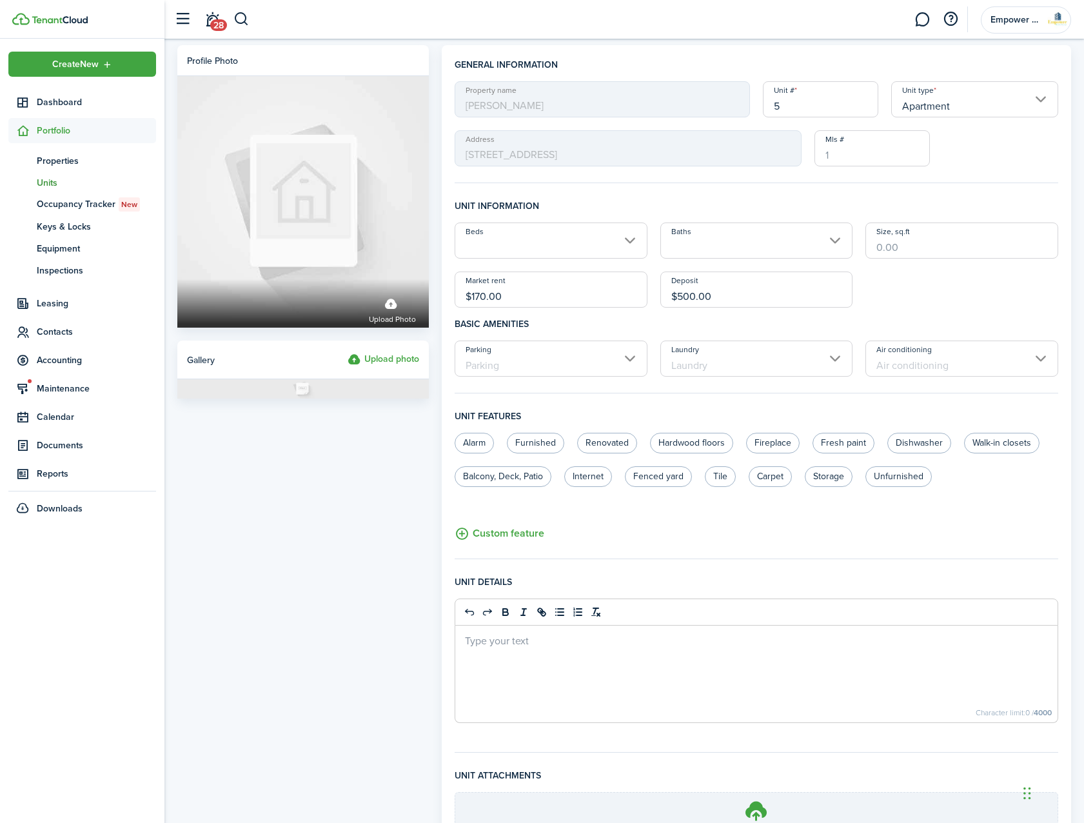
click at [596, 248] on input "Beds" at bounding box center [550, 240] width 193 height 36
type input "$500.00"
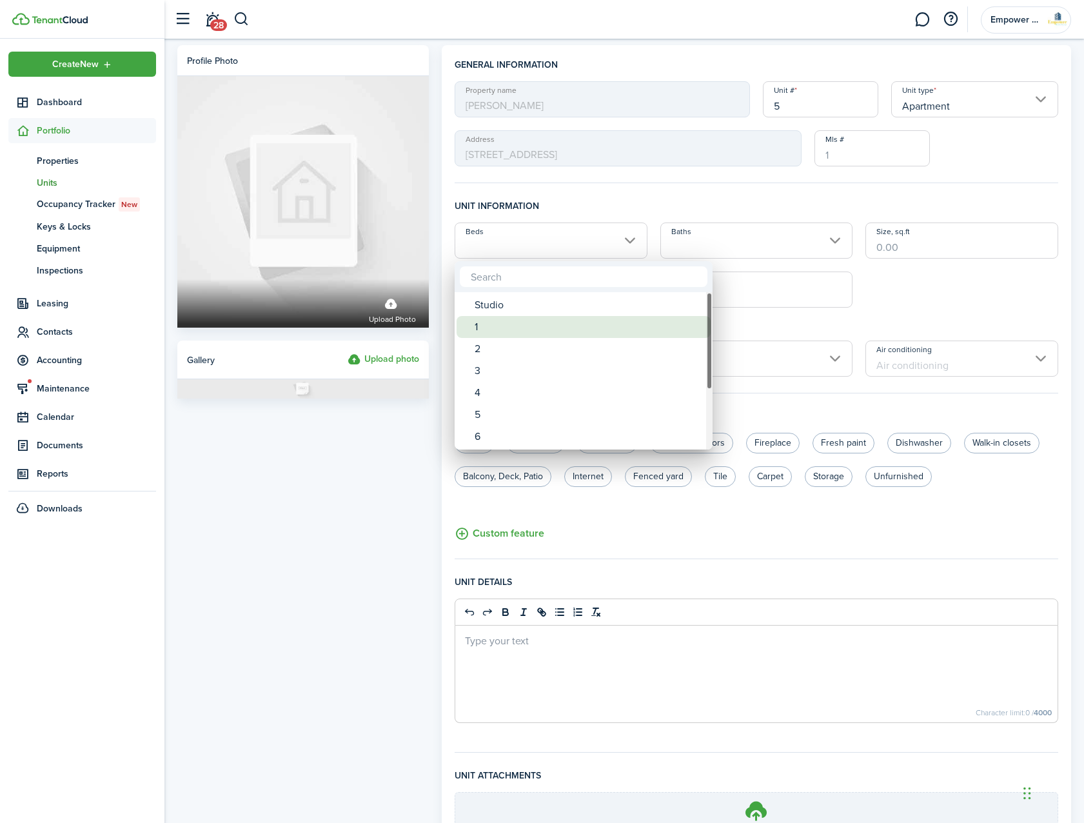
click at [560, 331] on div "1" at bounding box center [588, 327] width 228 height 22
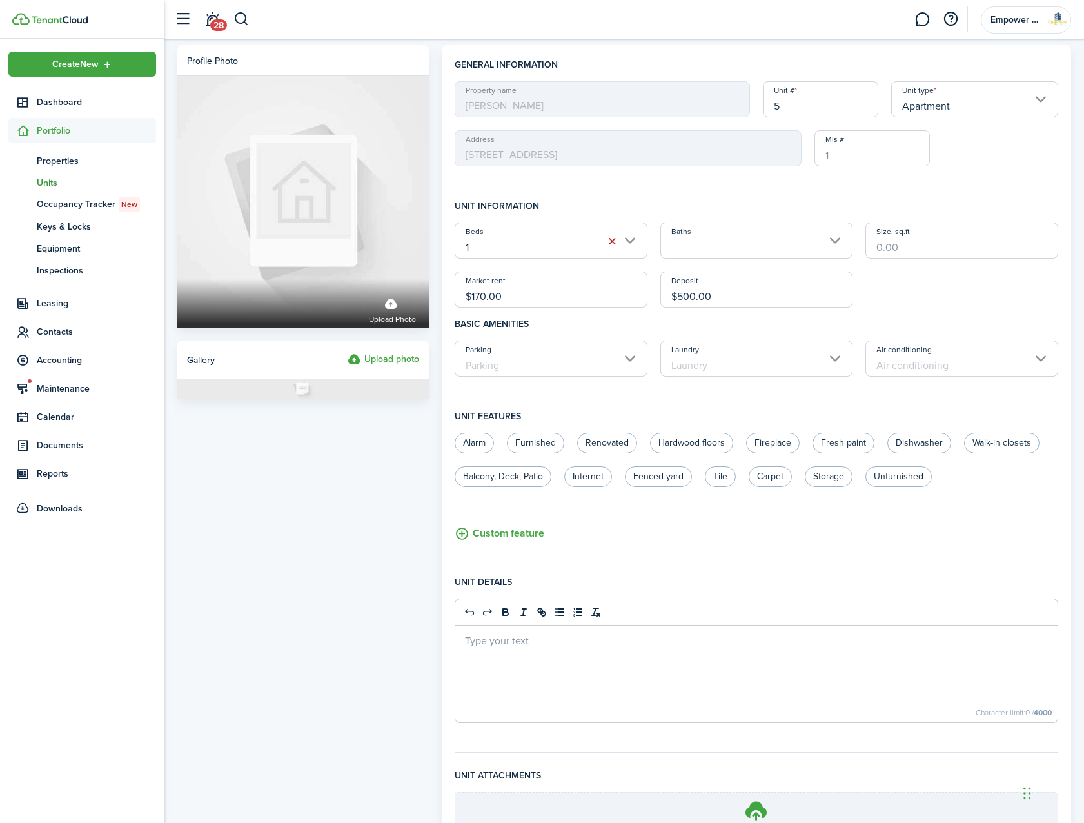
click at [539, 238] on input "1" at bounding box center [550, 240] width 193 height 36
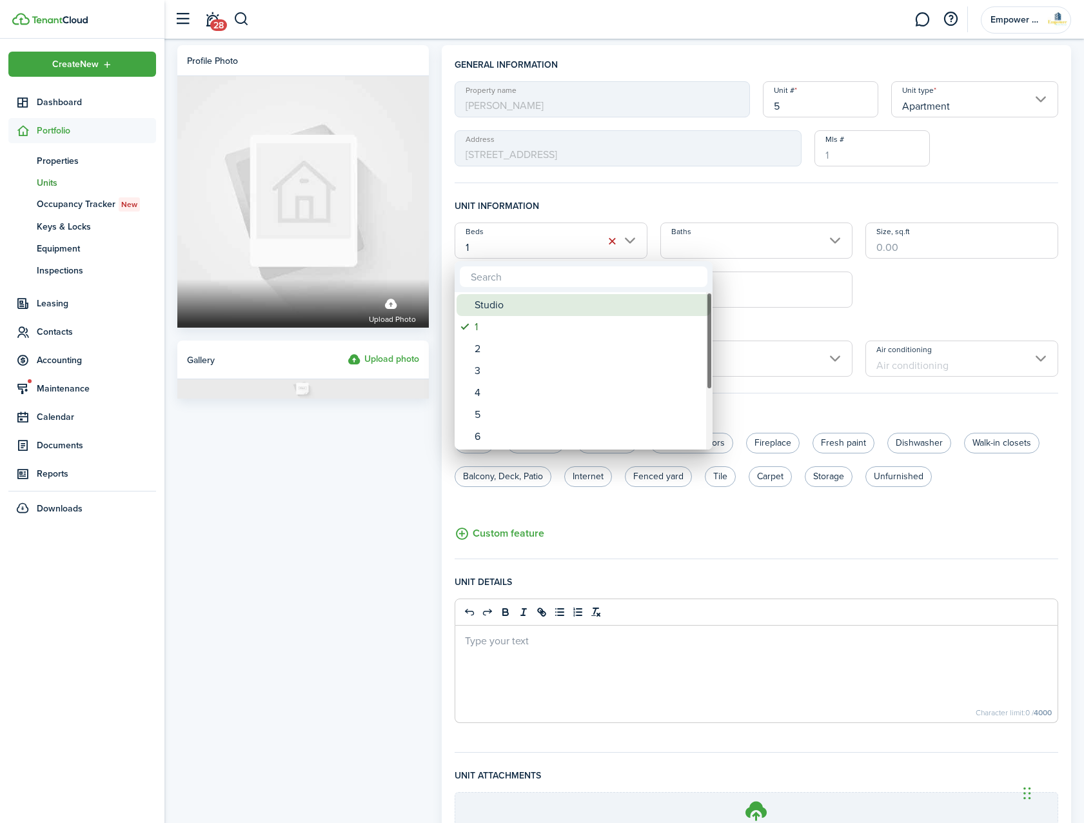
click at [529, 295] on div "Studio" at bounding box center [588, 305] width 228 height 22
type input "Studio"
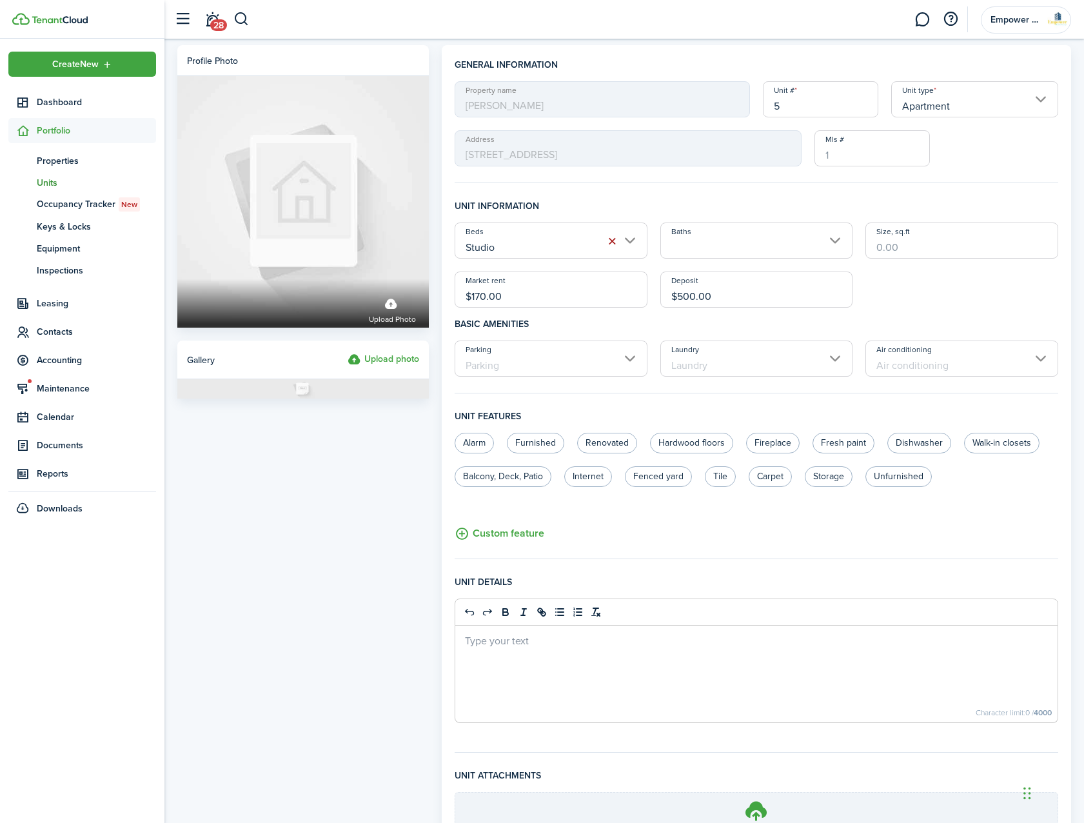
click at [609, 239] on button "button" at bounding box center [612, 241] width 18 height 18
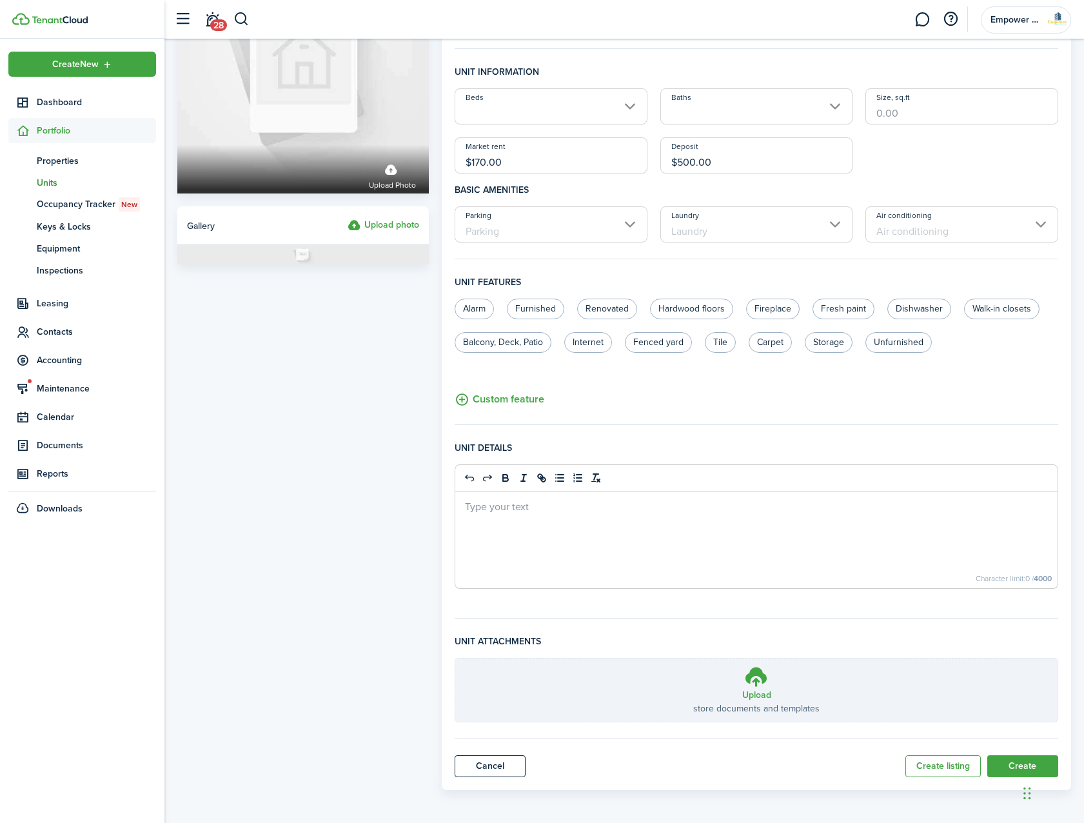
scroll to position [137, 0]
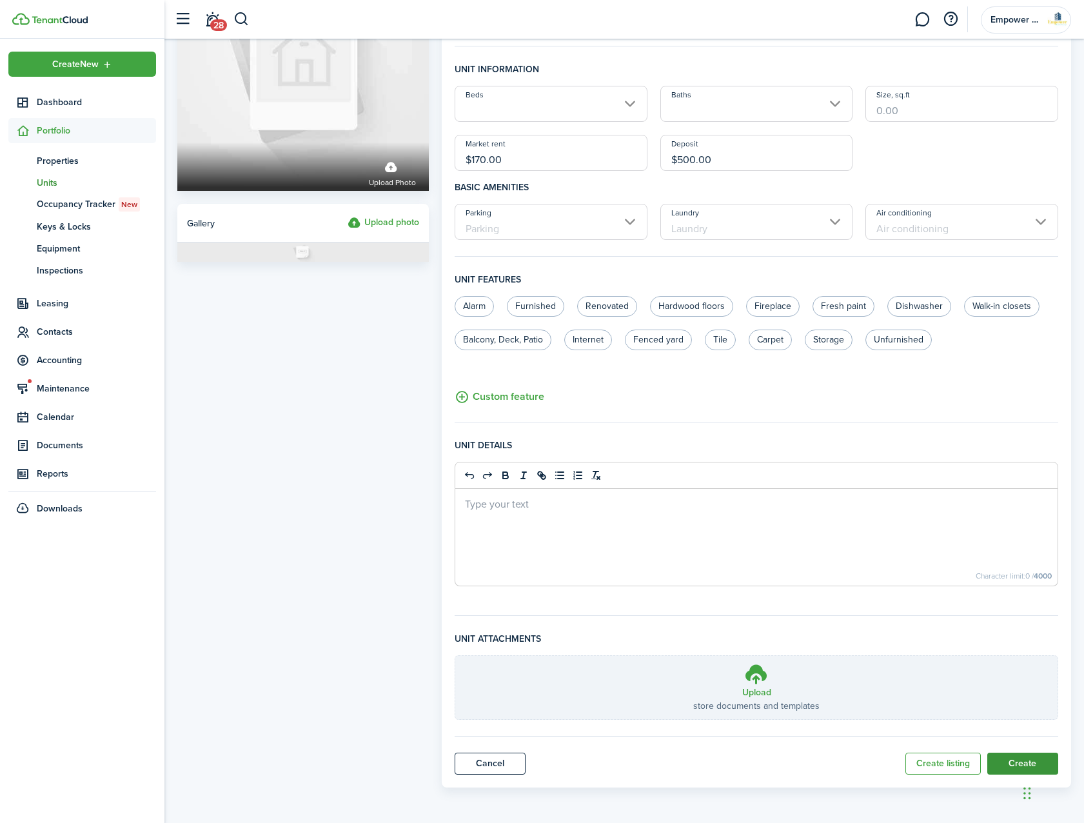
click at [1018, 759] on button "Create" at bounding box center [1022, 763] width 71 height 22
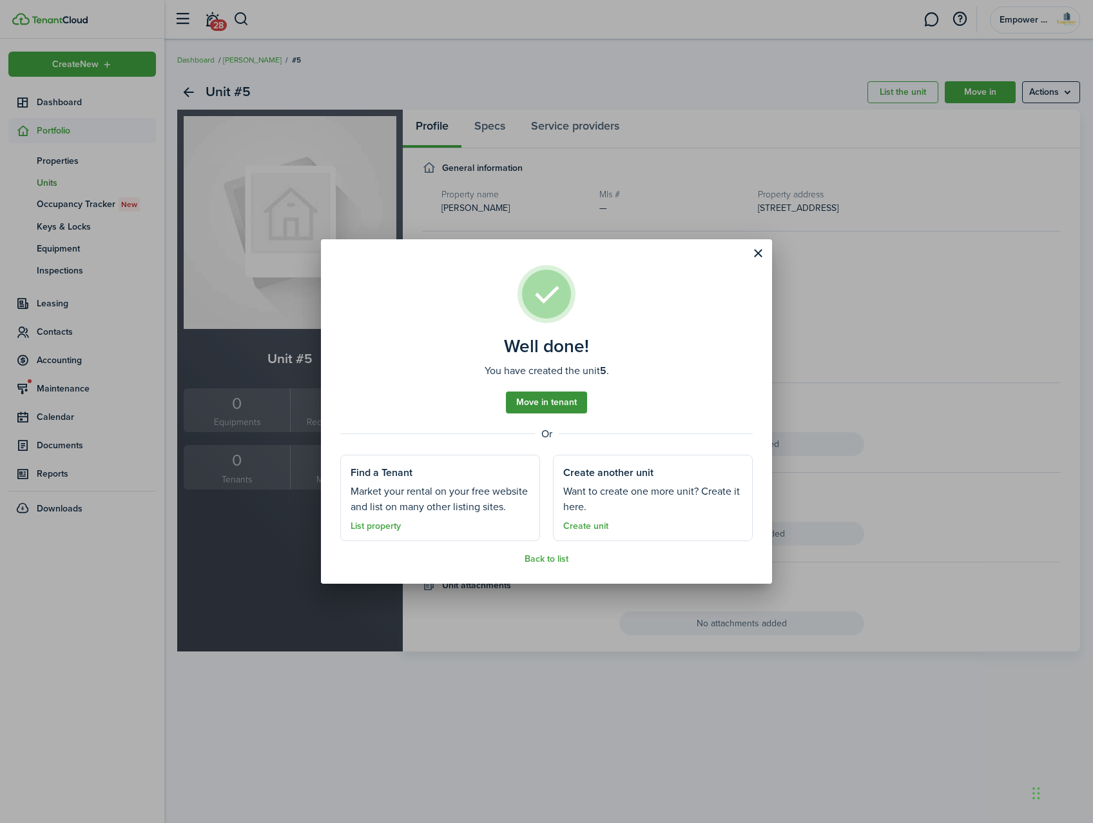
click at [566, 402] on link "Move in tenant" at bounding box center [546, 402] width 81 height 22
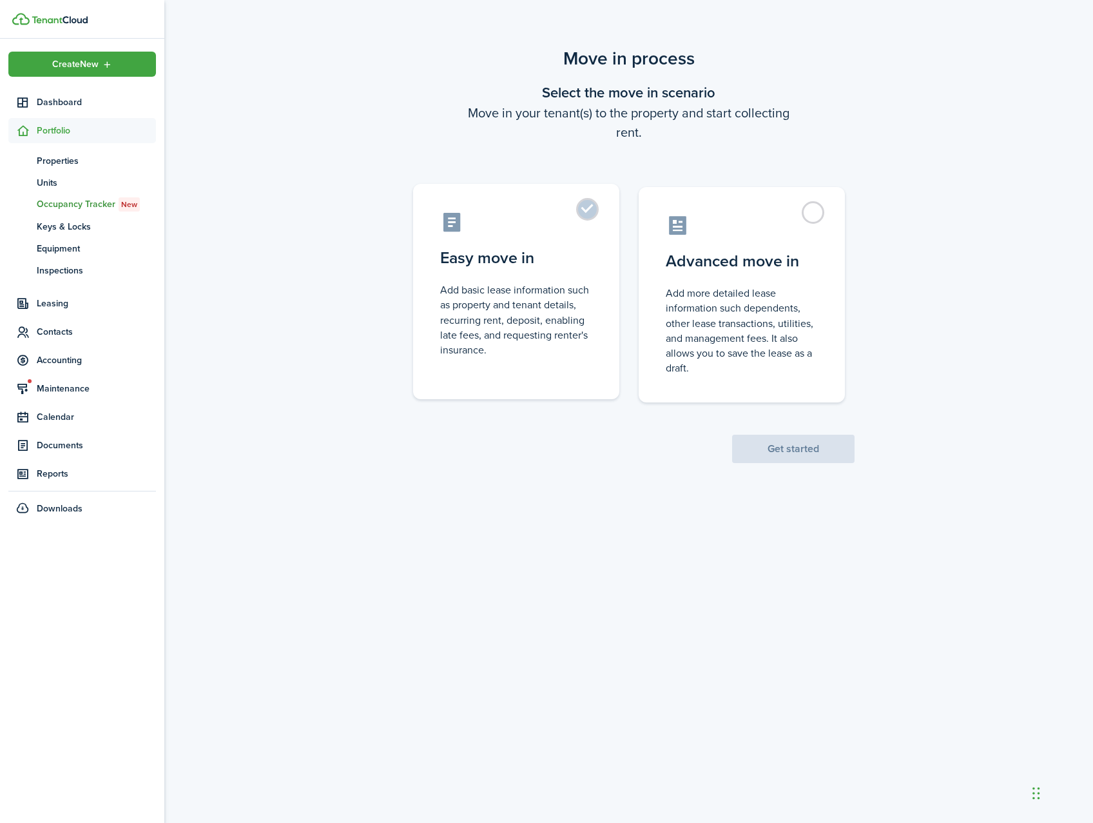
click at [539, 305] on control-radio-card-description "Add basic lease information such as property and tenant details, recurring rent…" at bounding box center [516, 319] width 152 height 75
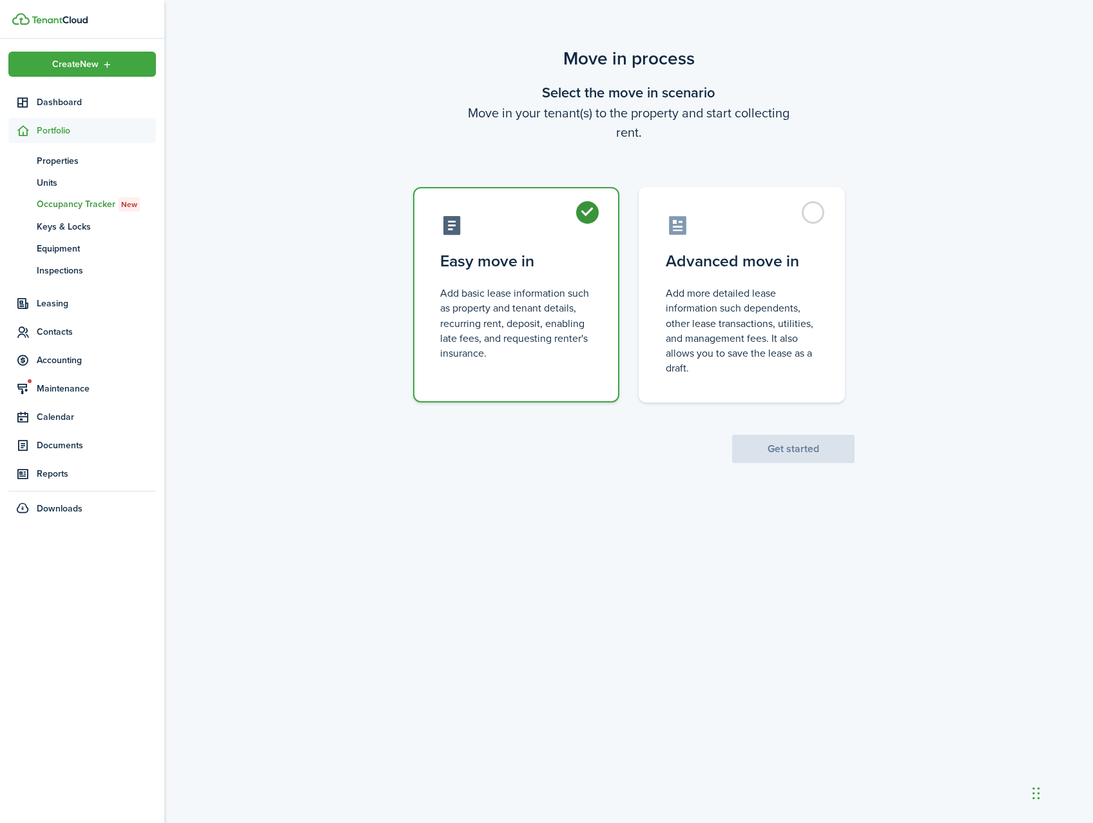
radio input "true"
click at [772, 452] on button "Get started" at bounding box center [793, 448] width 122 height 28
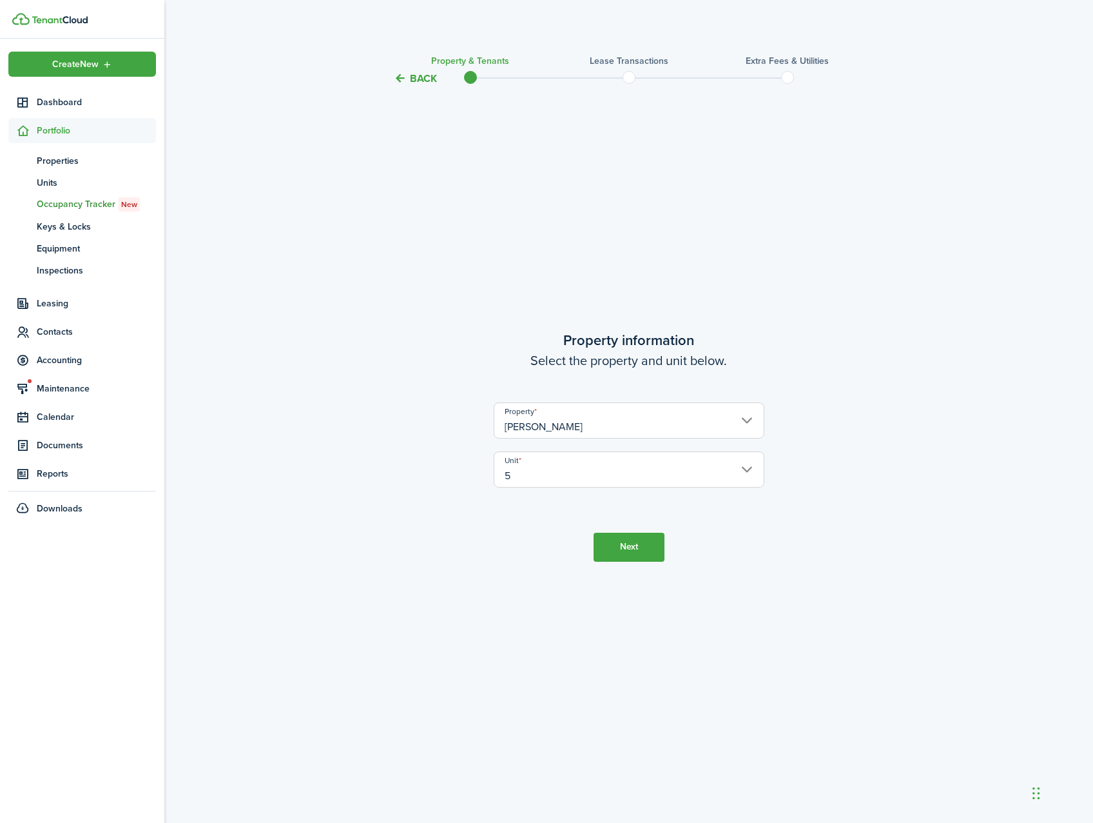
click at [632, 552] on button "Next" at bounding box center [629, 546] width 71 height 29
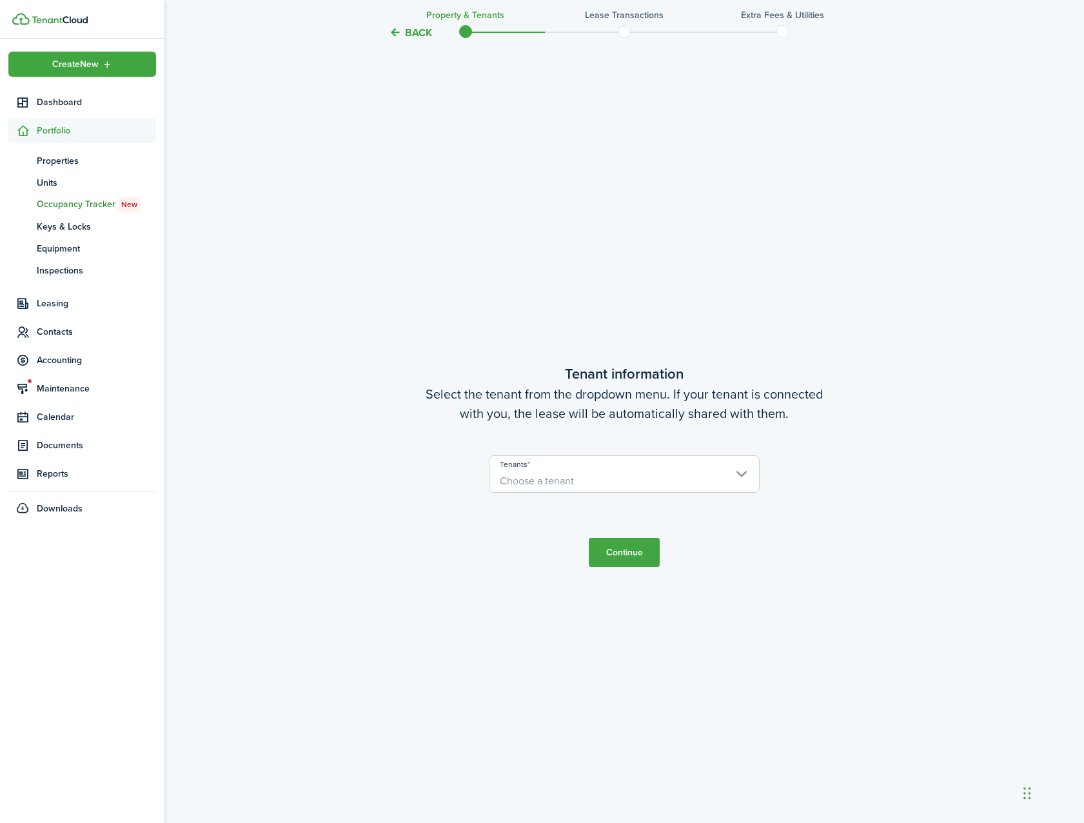
scroll to position [736, 0]
click at [614, 467] on span "Choose a tenant" at bounding box center [623, 478] width 269 height 22
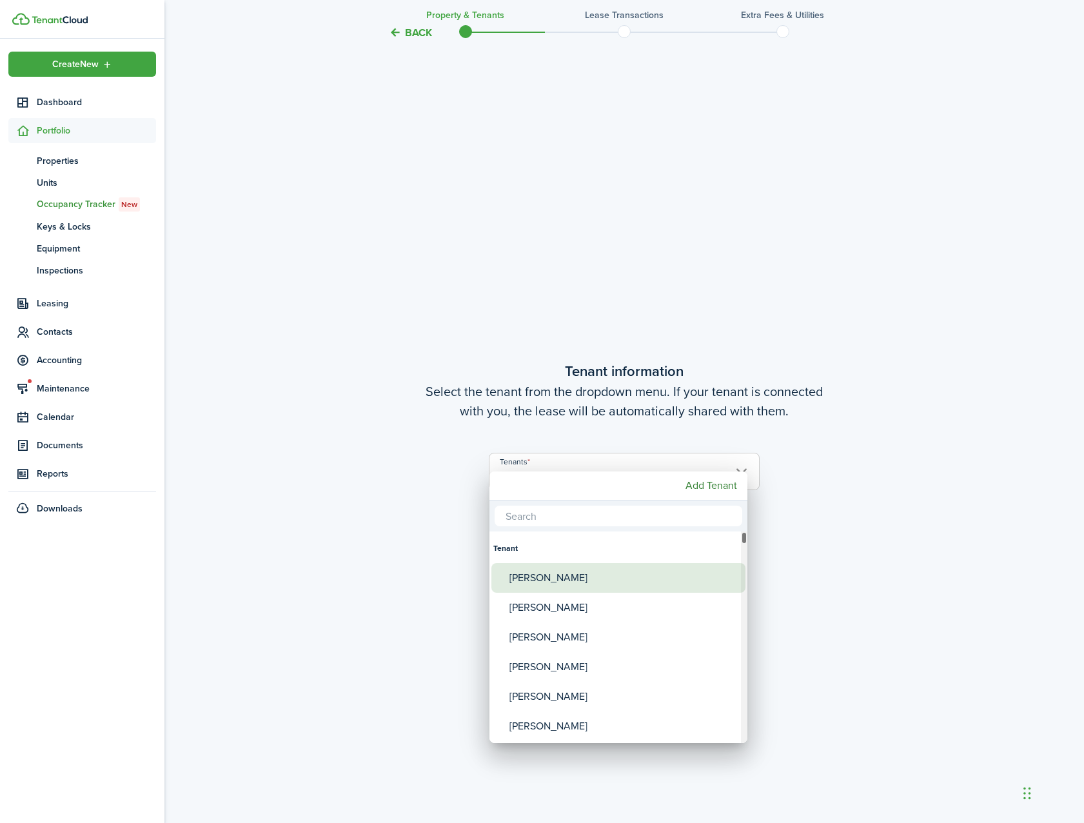
click at [572, 571] on div "[PERSON_NAME]" at bounding box center [623, 578] width 228 height 30
type input "[PERSON_NAME]"
click at [828, 520] on div at bounding box center [542, 411] width 1290 height 1029
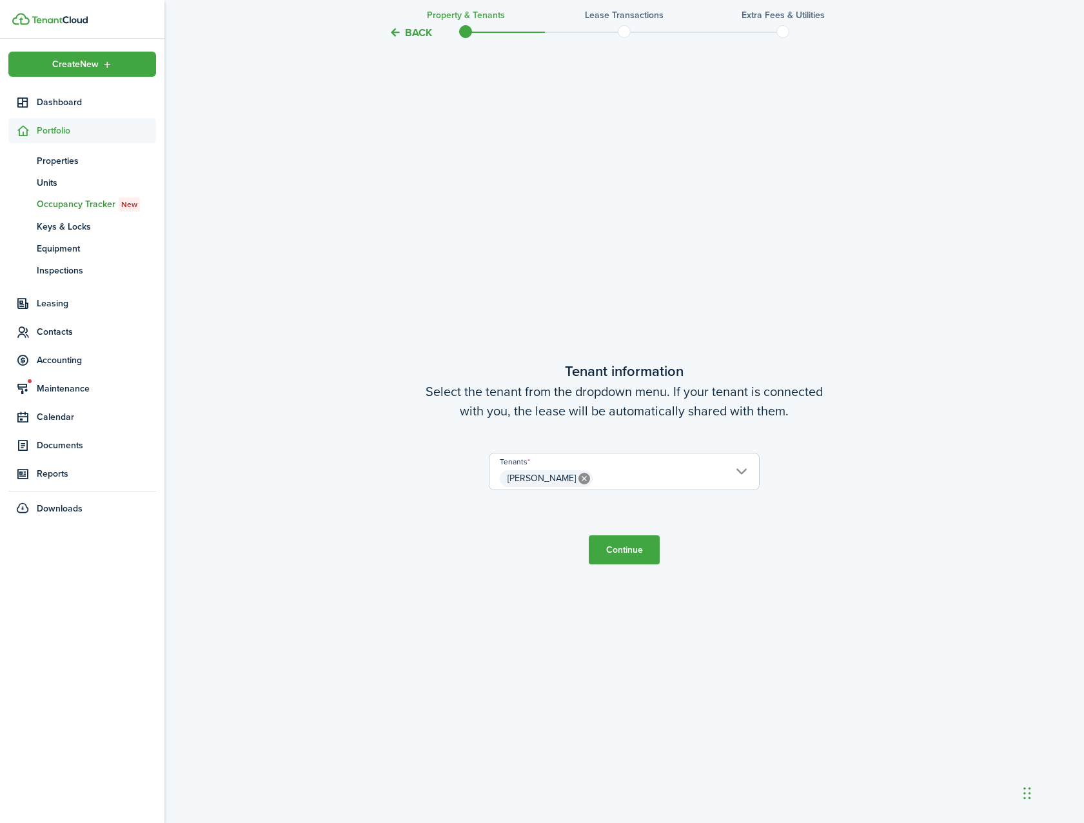
click at [639, 551] on button "Continue" at bounding box center [624, 549] width 71 height 29
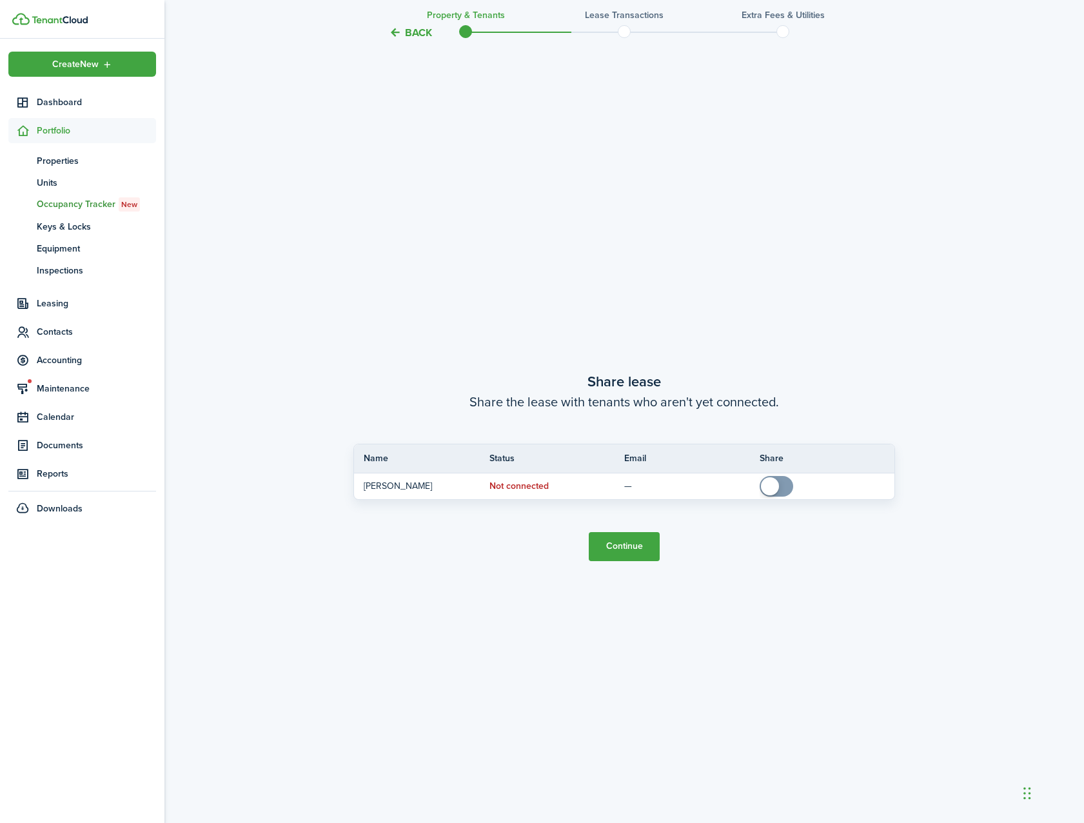
scroll to position [1559, 0]
click at [639, 551] on button "Continue" at bounding box center [624, 543] width 71 height 29
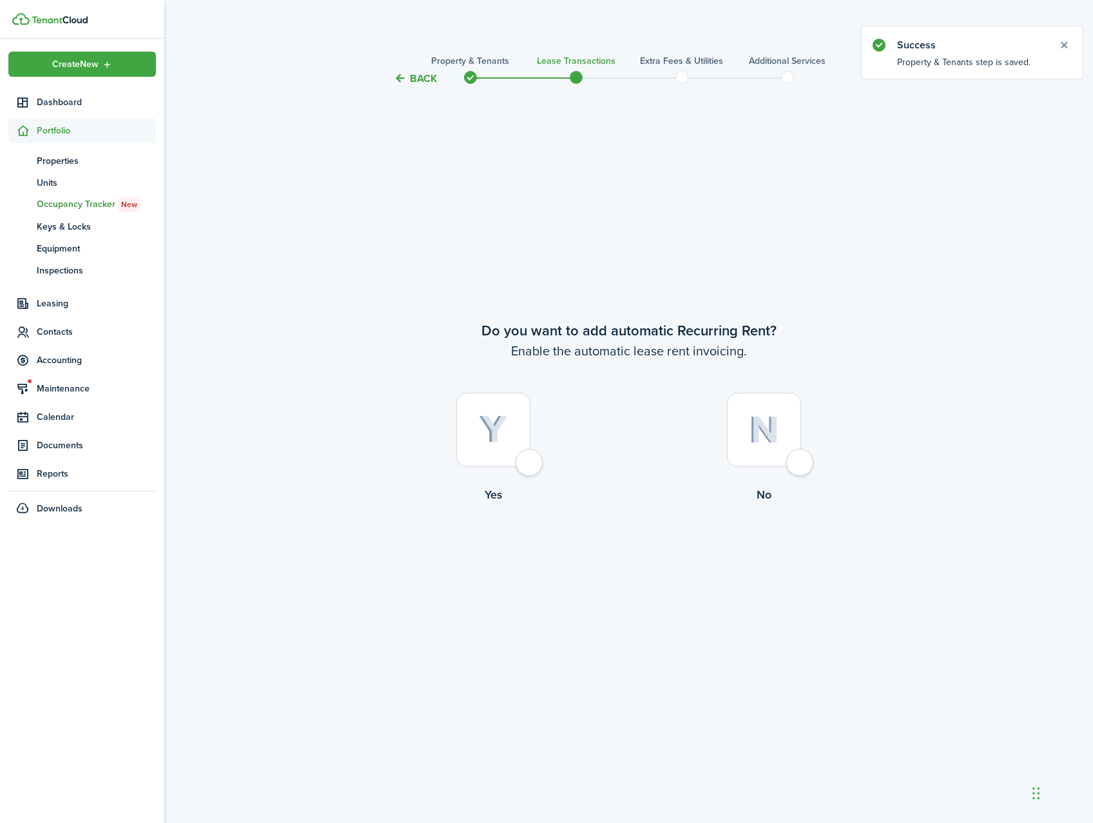
click at [523, 453] on div at bounding box center [493, 430] width 74 height 74
radio input "true"
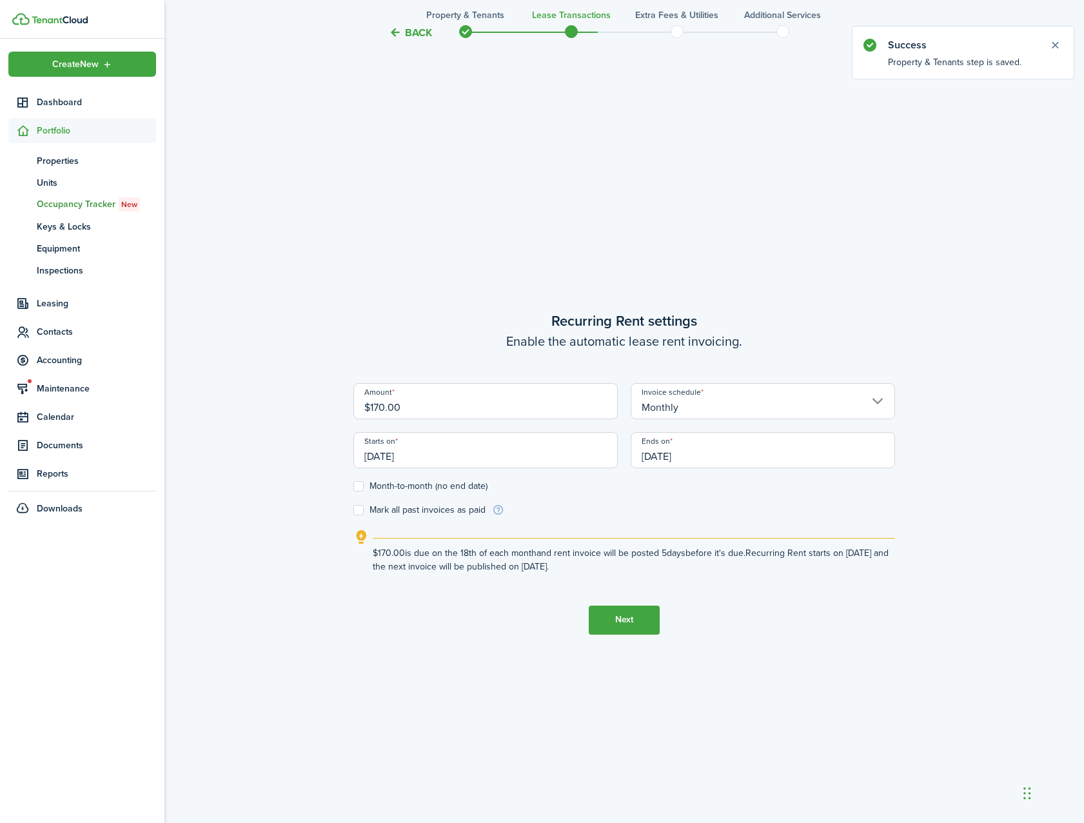
scroll to position [736, 0]
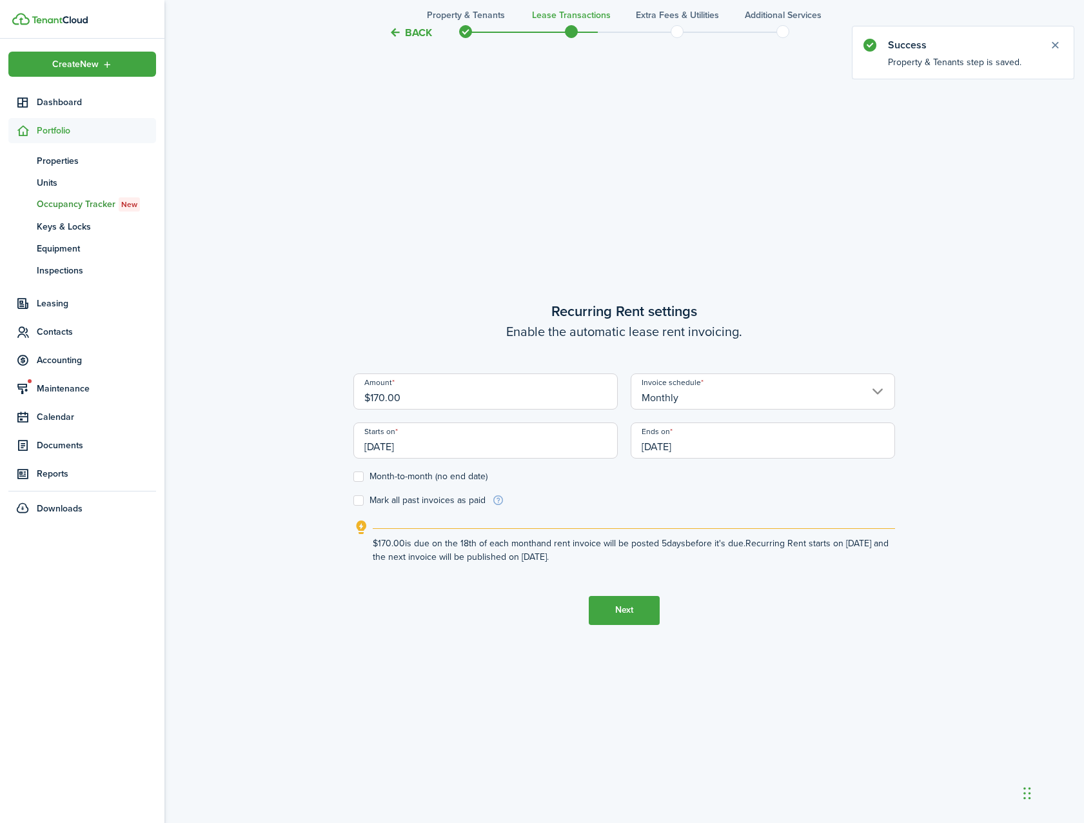
click at [690, 404] on input "Monthly" at bounding box center [762, 391] width 264 height 36
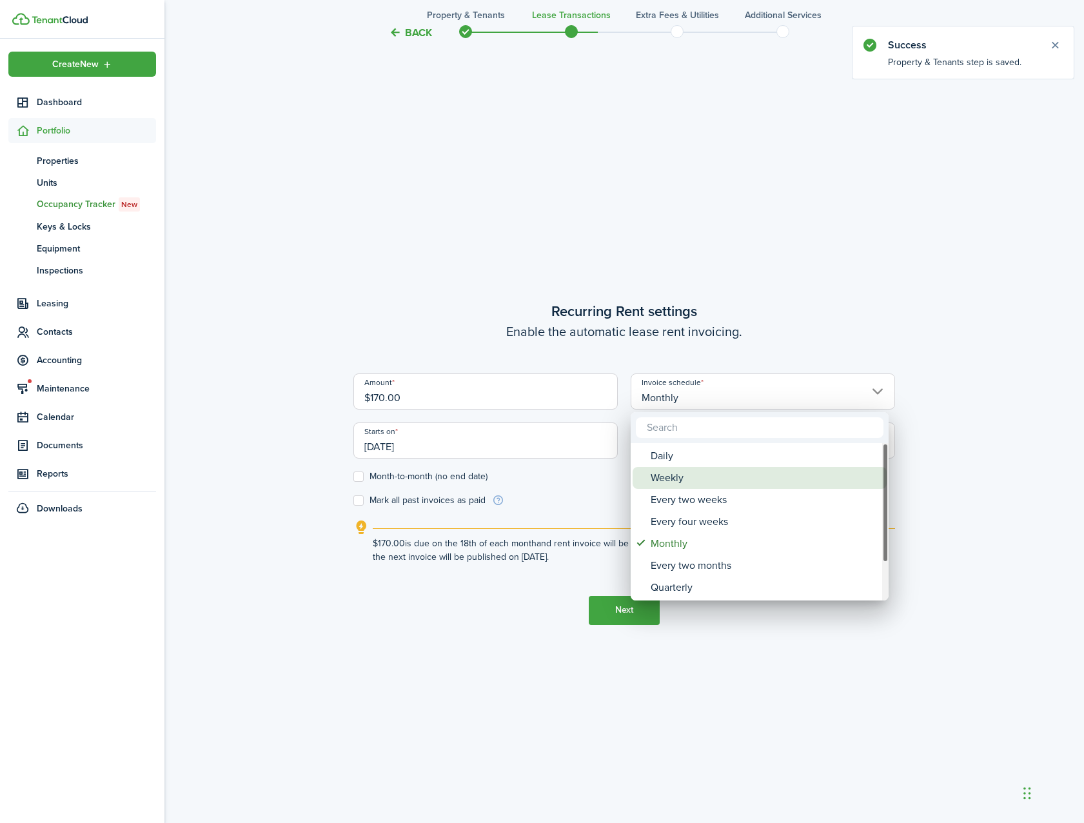
click at [705, 478] on div "Weekly" at bounding box center [764, 478] width 228 height 22
type input "Weekly"
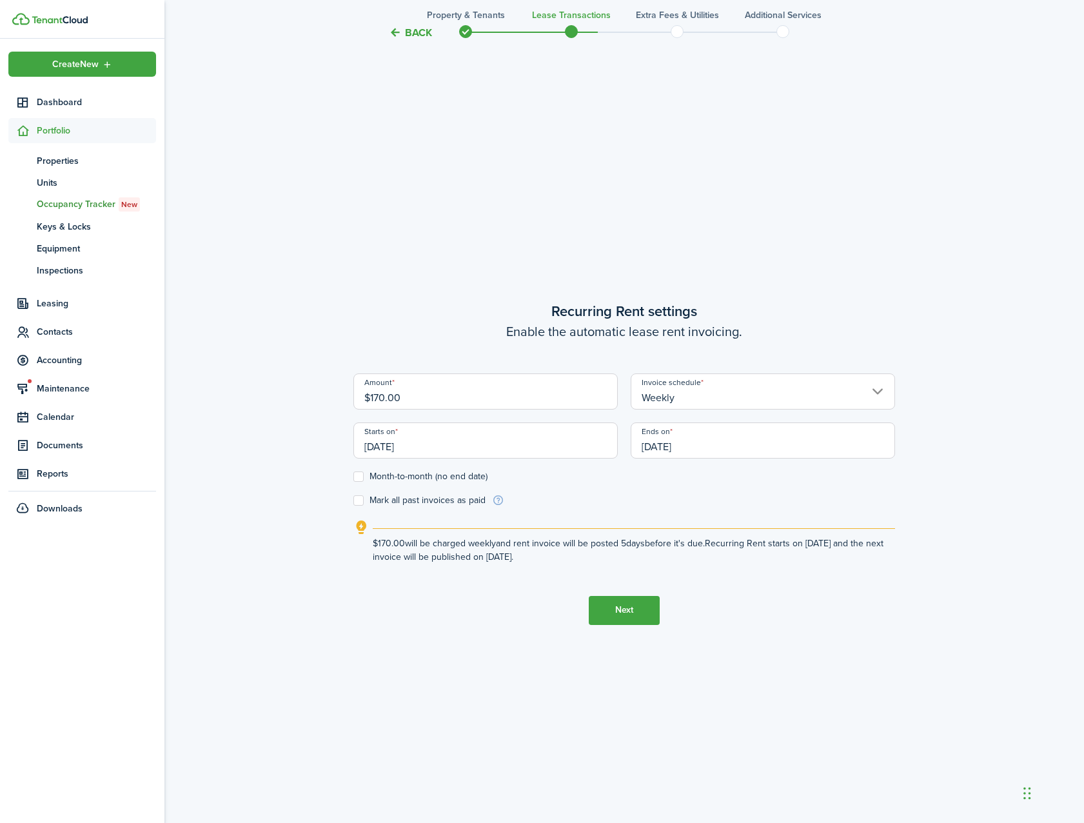
click at [436, 451] on input "[DATE]" at bounding box center [485, 440] width 264 height 36
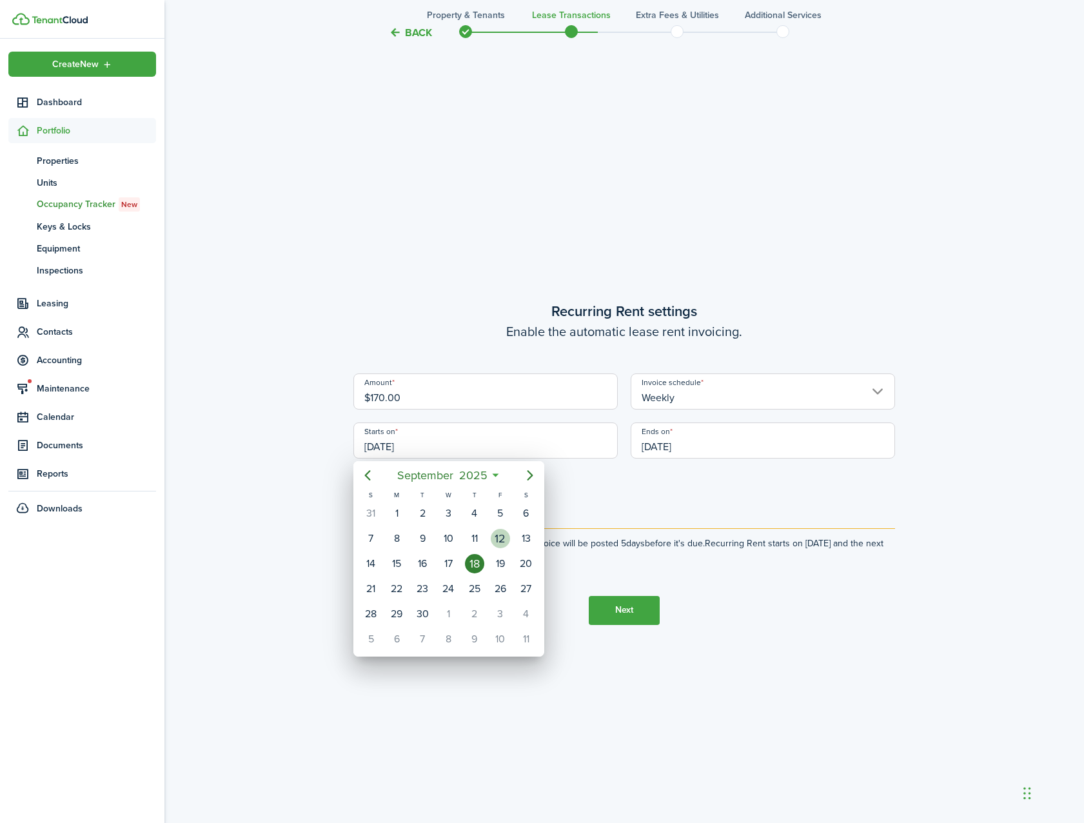
click at [502, 538] on div "12" at bounding box center [500, 538] width 19 height 19
type input "[DATE]"
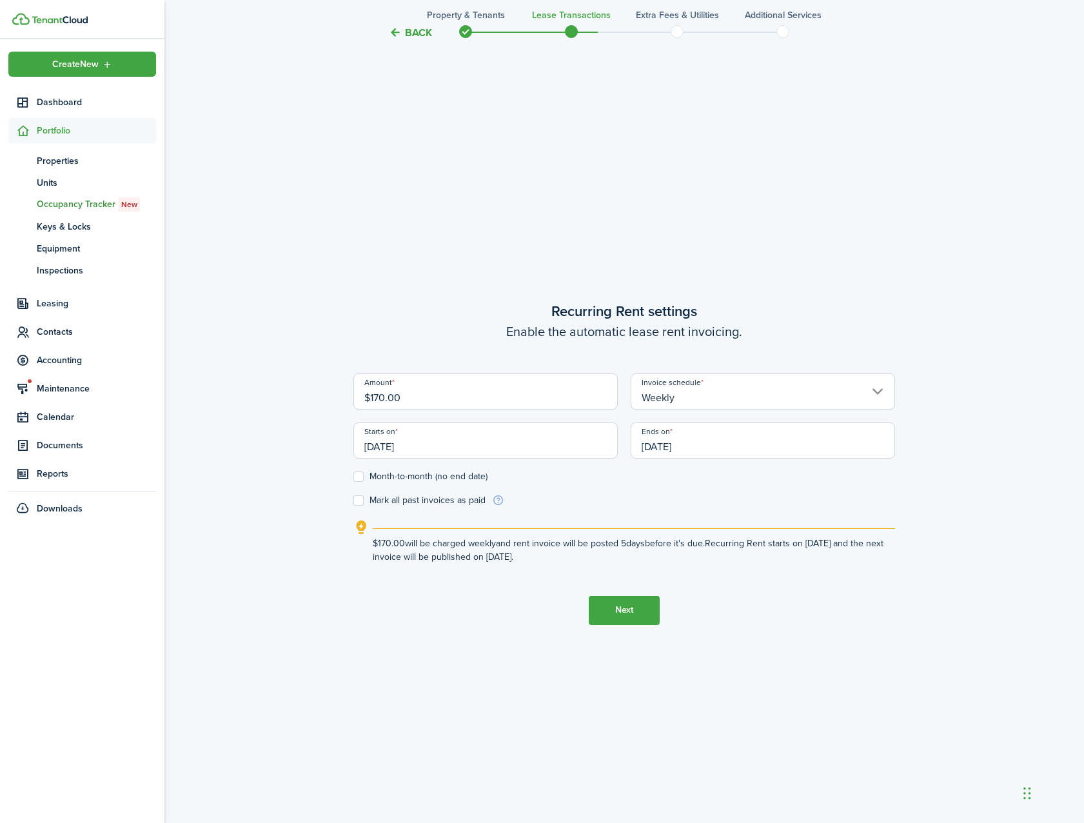
click at [707, 451] on input "[DATE]" at bounding box center [762, 440] width 264 height 36
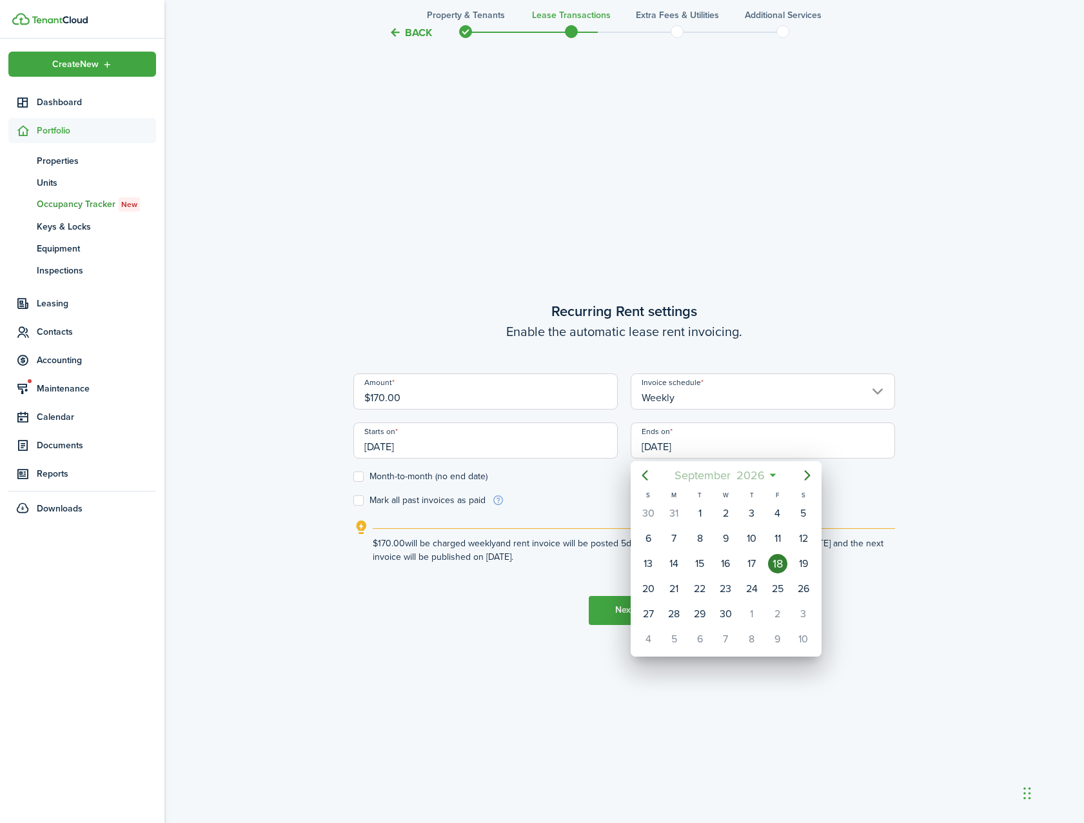
click at [752, 472] on span "2026" at bounding box center [750, 475] width 34 height 23
click at [719, 438] on div at bounding box center [542, 411] width 1290 height 1029
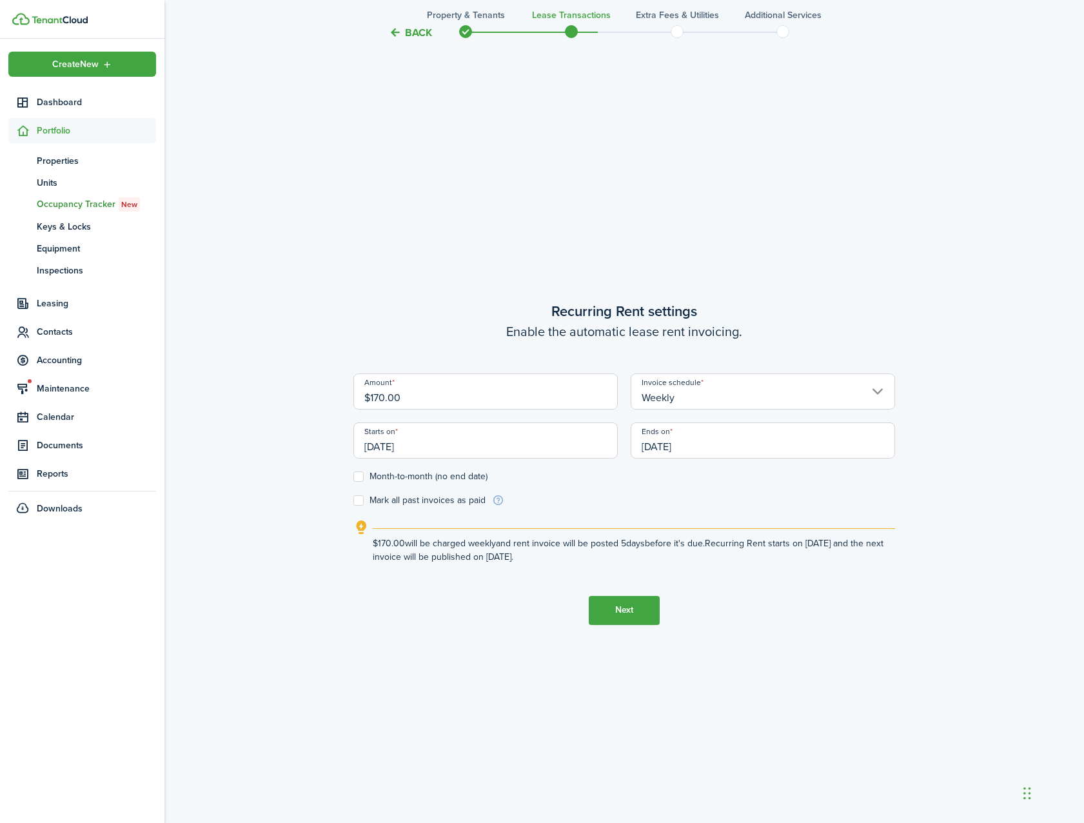
click at [360, 474] on label "Month-to-month (no end date)" at bounding box center [420, 476] width 134 height 10
click at [353, 476] on input "Month-to-month (no end date)" at bounding box center [353, 476] width 1 height 1
checkbox input "true"
click at [423, 447] on input "[DATE]" at bounding box center [485, 440] width 264 height 36
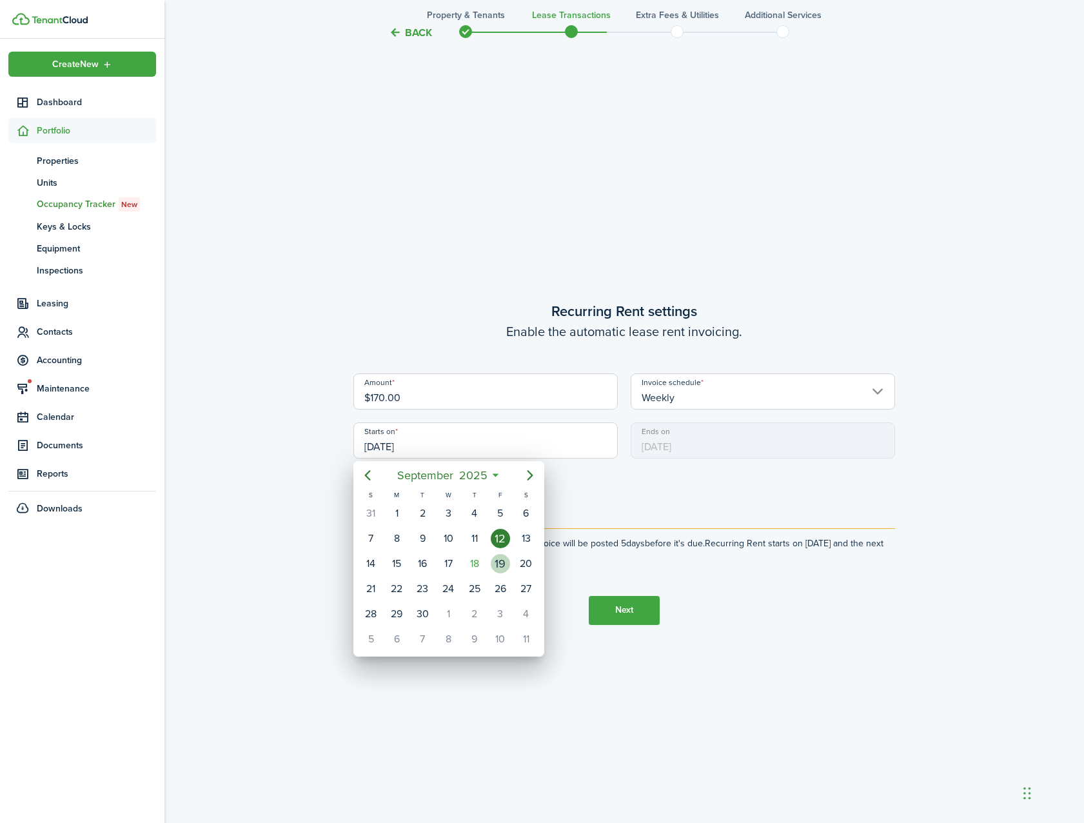
click at [499, 562] on div "19" at bounding box center [500, 563] width 19 height 19
type input "[DATE]"
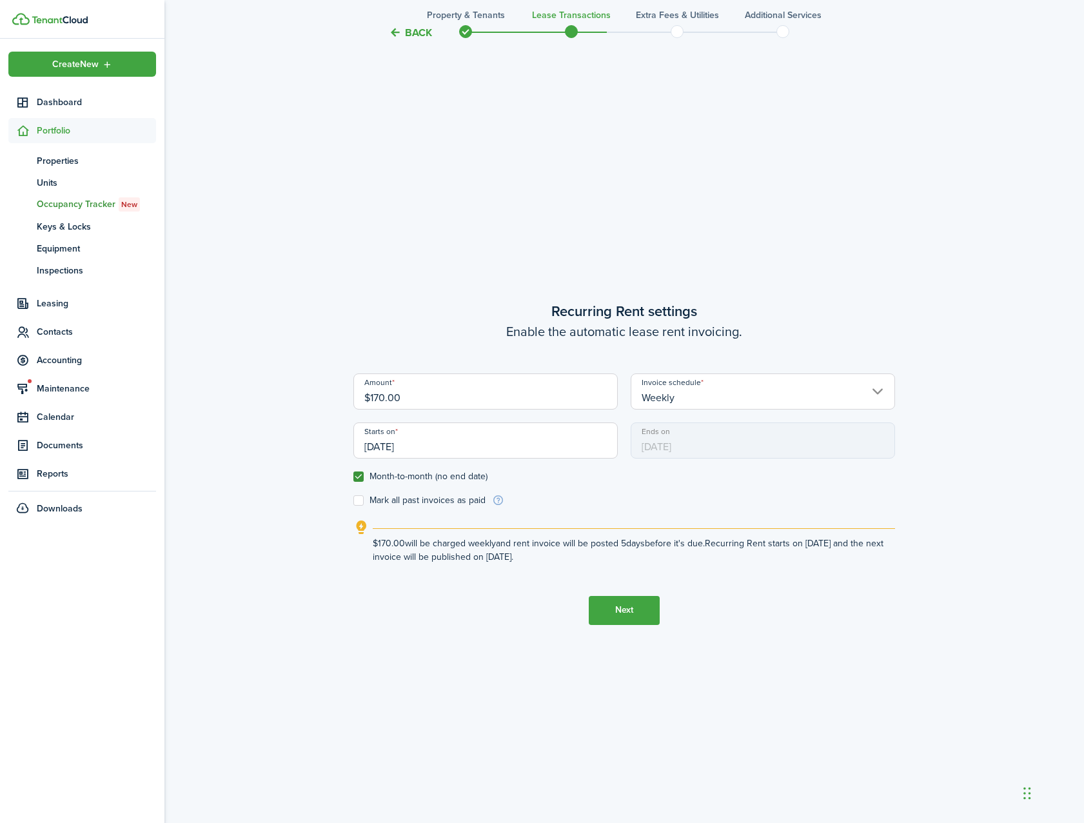
click at [639, 610] on button "Next" at bounding box center [624, 610] width 71 height 29
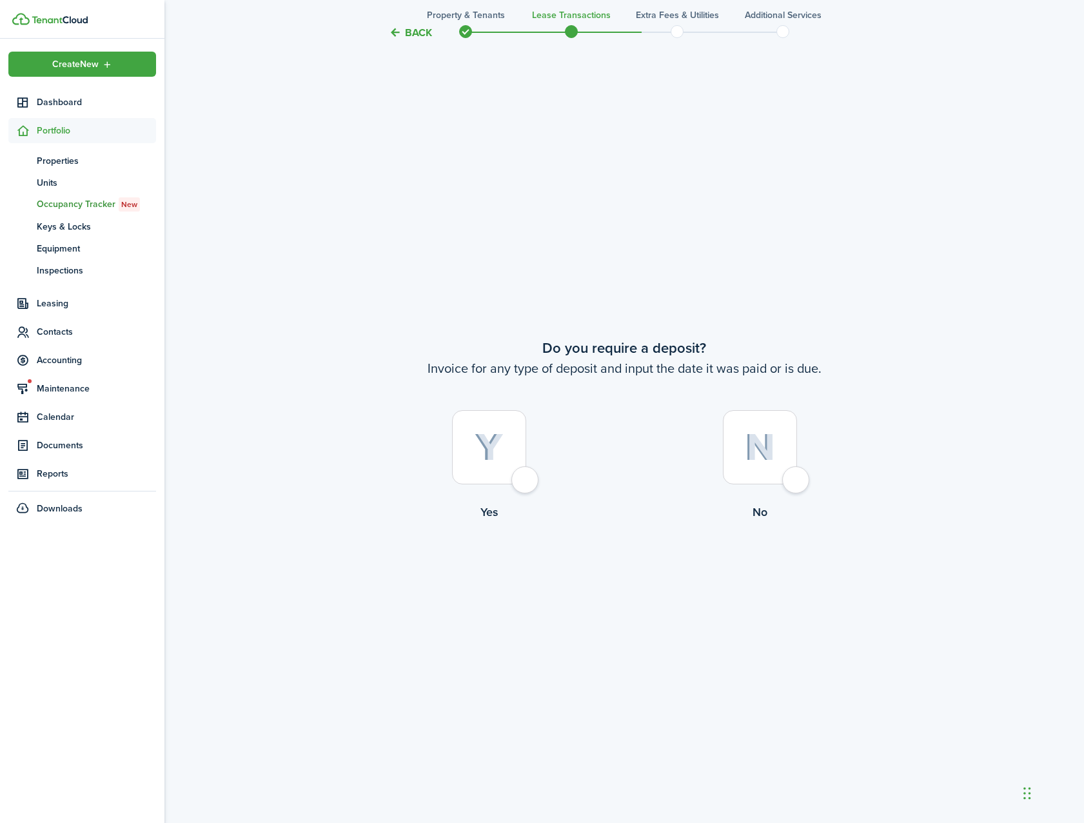
scroll to position [1559, 0]
click at [526, 479] on div at bounding box center [489, 446] width 74 height 74
radio input "true"
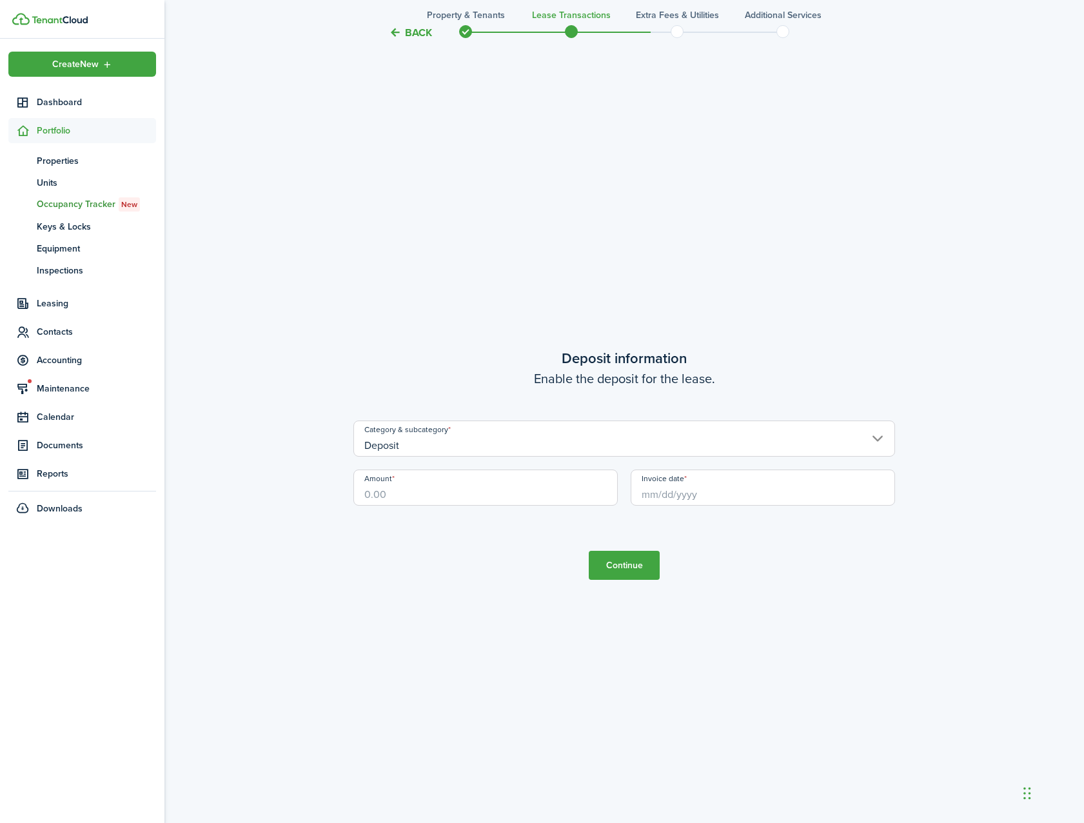
scroll to position [2381, 0]
click at [451, 492] on input "Amount" at bounding box center [485, 486] width 264 height 36
click at [675, 491] on input "Invoice date" at bounding box center [762, 486] width 264 height 36
type input "$500.00"
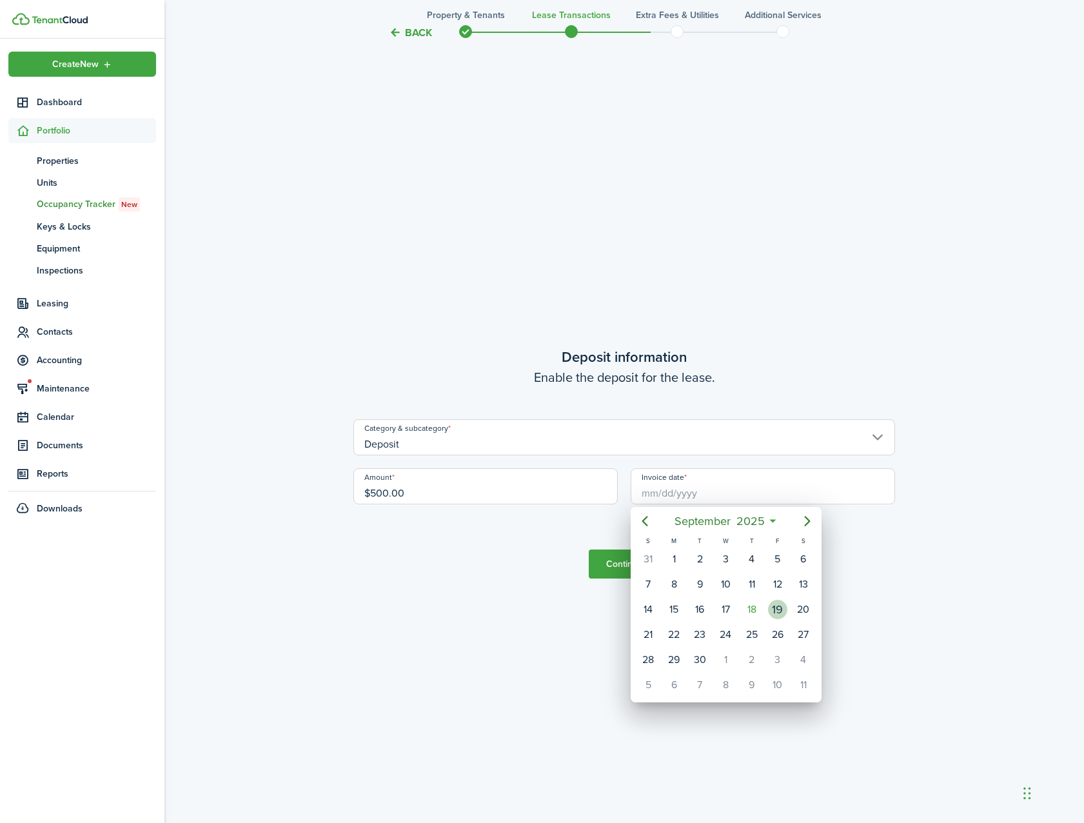
click at [783, 609] on div "19" at bounding box center [777, 609] width 19 height 19
type input "[DATE]"
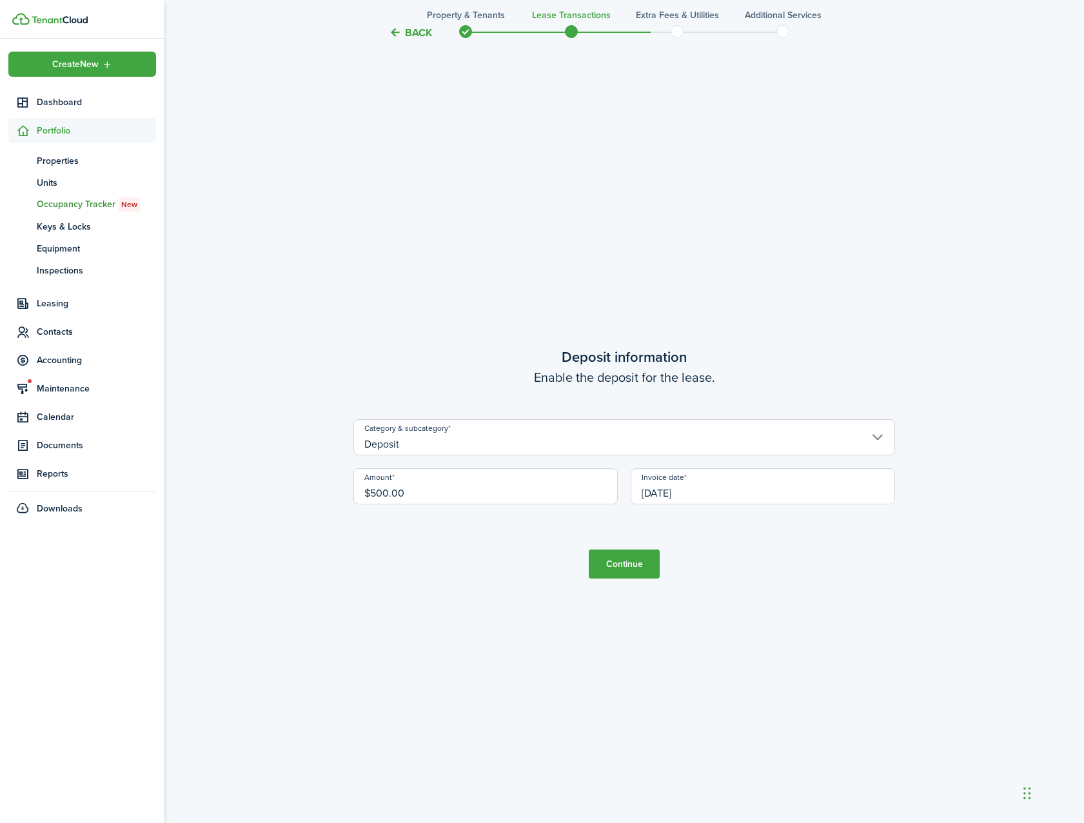
click at [643, 569] on button "Continue" at bounding box center [624, 563] width 71 height 29
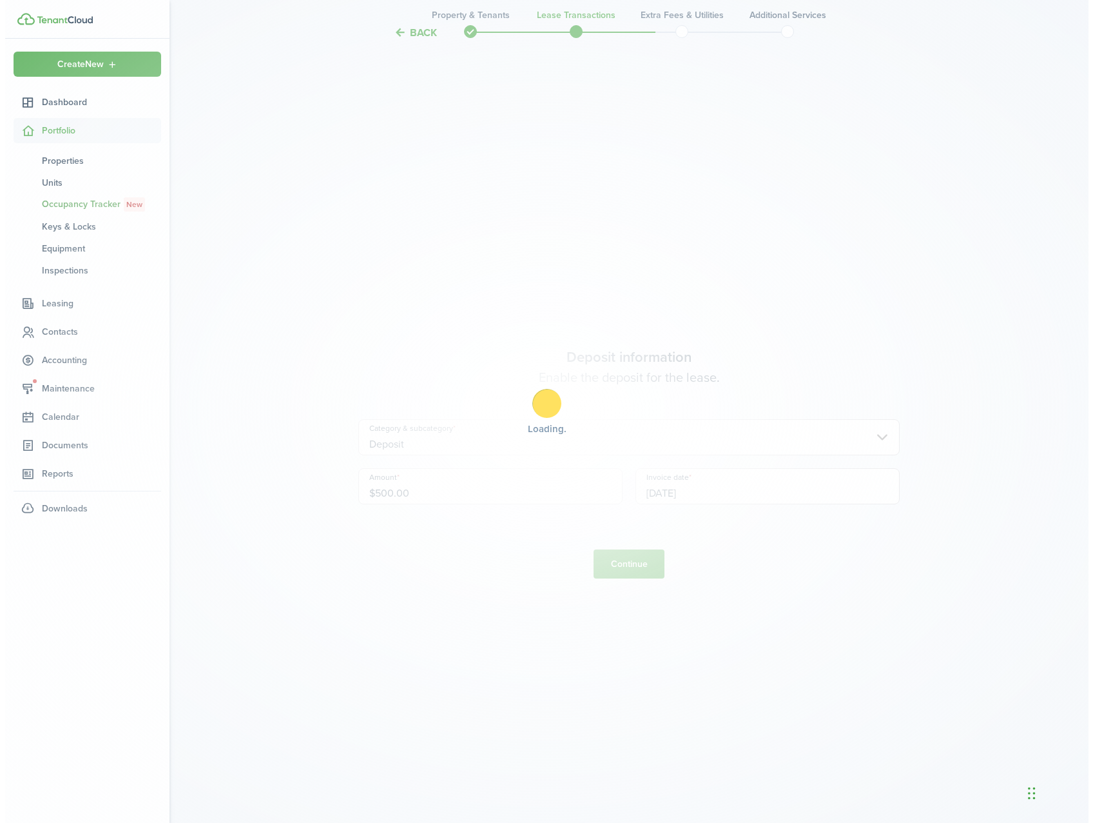
scroll to position [0, 0]
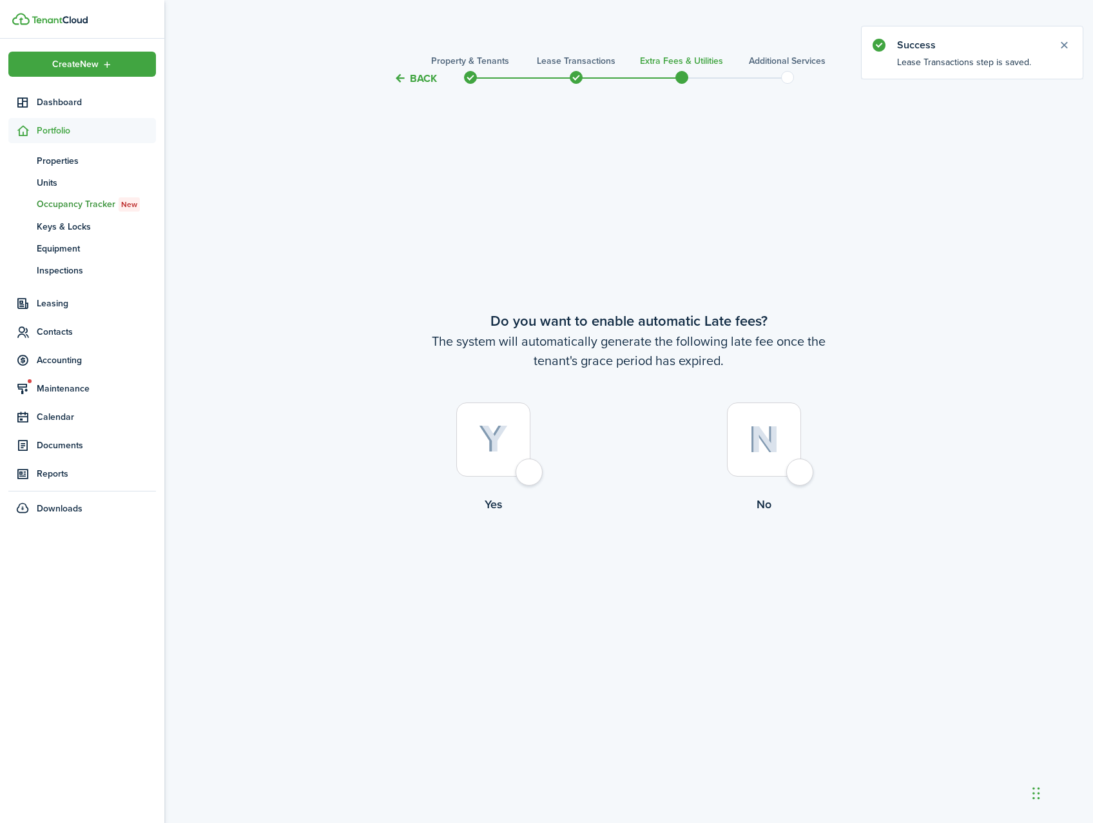
click at [797, 466] on div at bounding box center [764, 439] width 74 height 74
radio input "true"
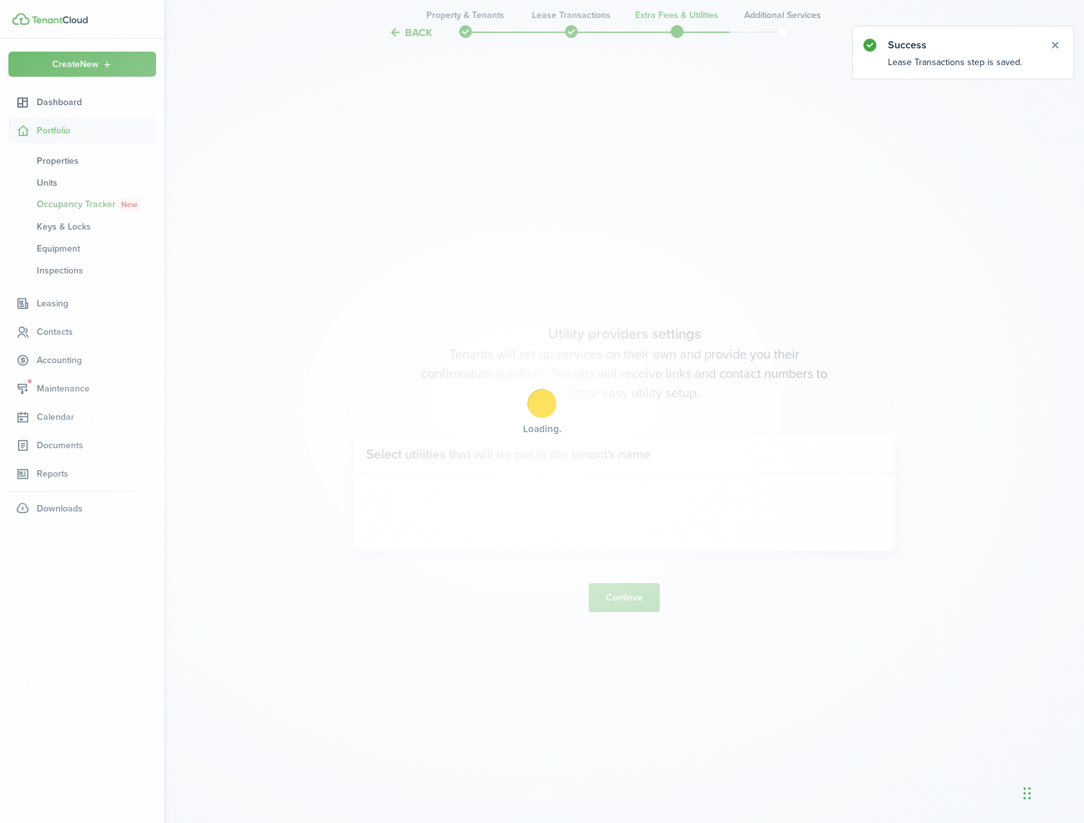
scroll to position [736, 0]
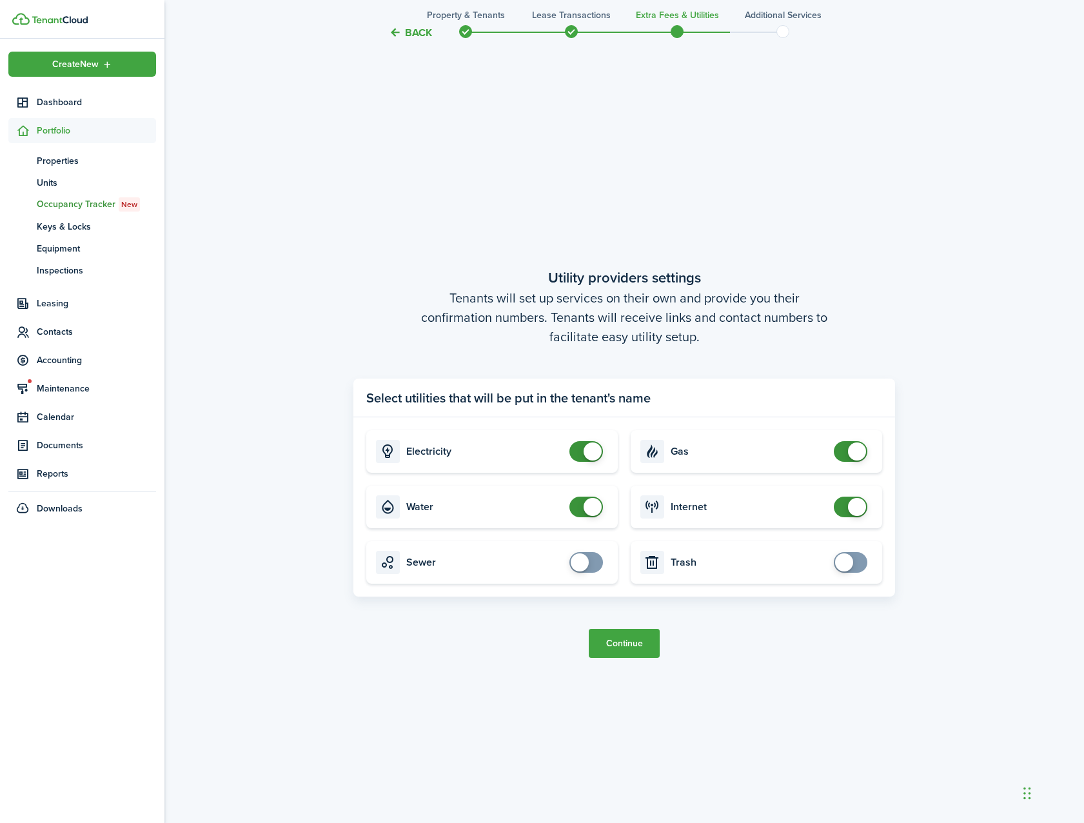
checkbox input "false"
click at [588, 456] on span at bounding box center [592, 451] width 18 height 18
checkbox input "false"
click at [584, 498] on span at bounding box center [586, 506] width 13 height 21
checkbox input "false"
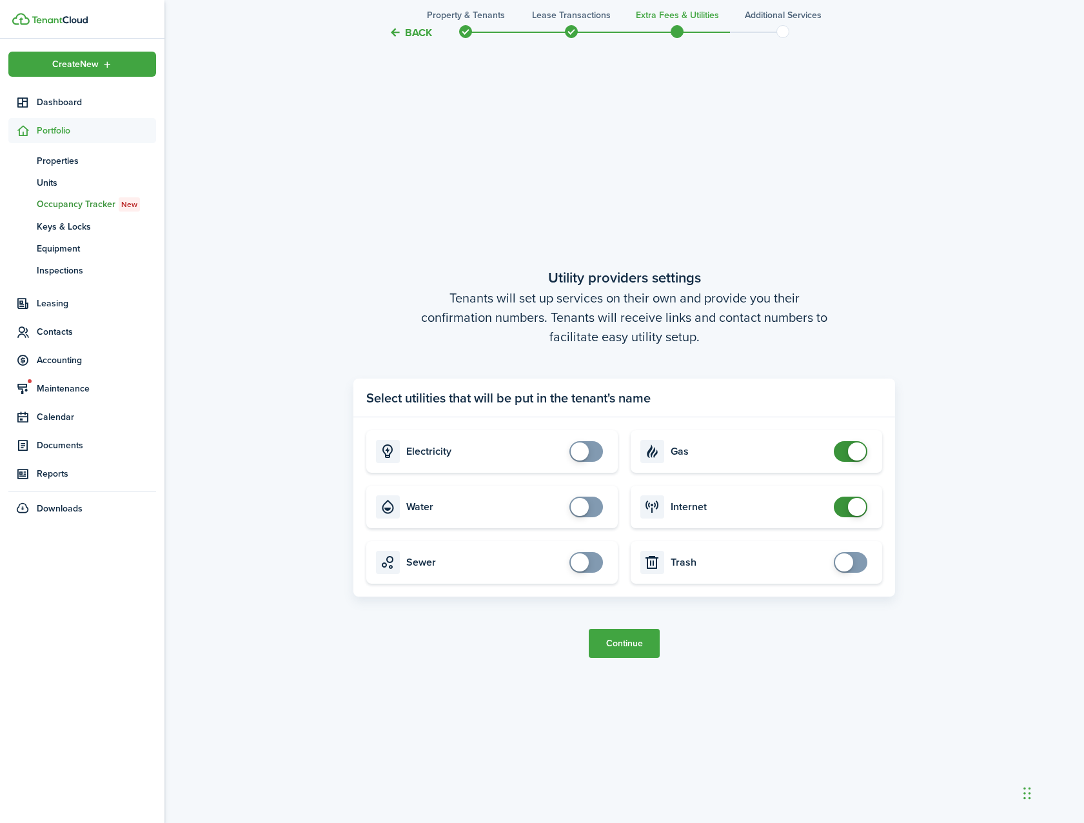
click at [861, 448] on span at bounding box center [857, 451] width 18 height 18
checkbox input "false"
click at [852, 500] on span at bounding box center [857, 507] width 18 height 18
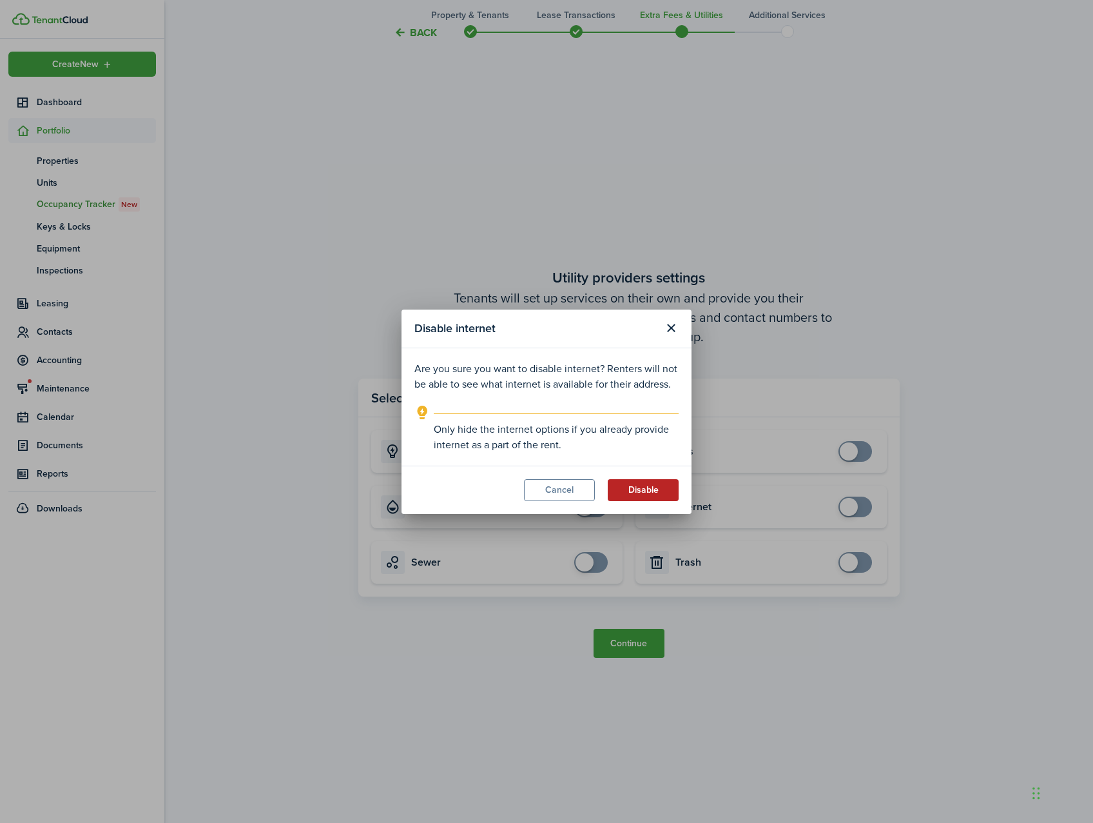
click at [654, 488] on button "Disable" at bounding box center [643, 490] width 71 height 22
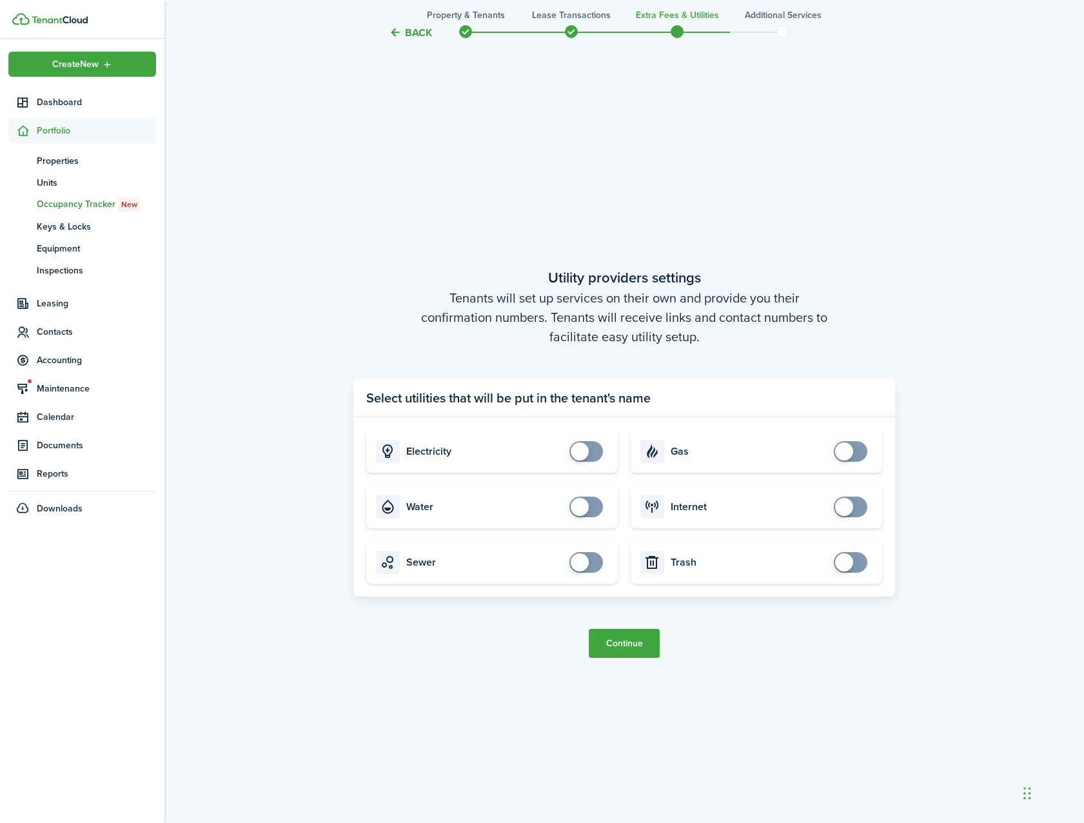
click at [634, 642] on button "Continue" at bounding box center [624, 643] width 71 height 29
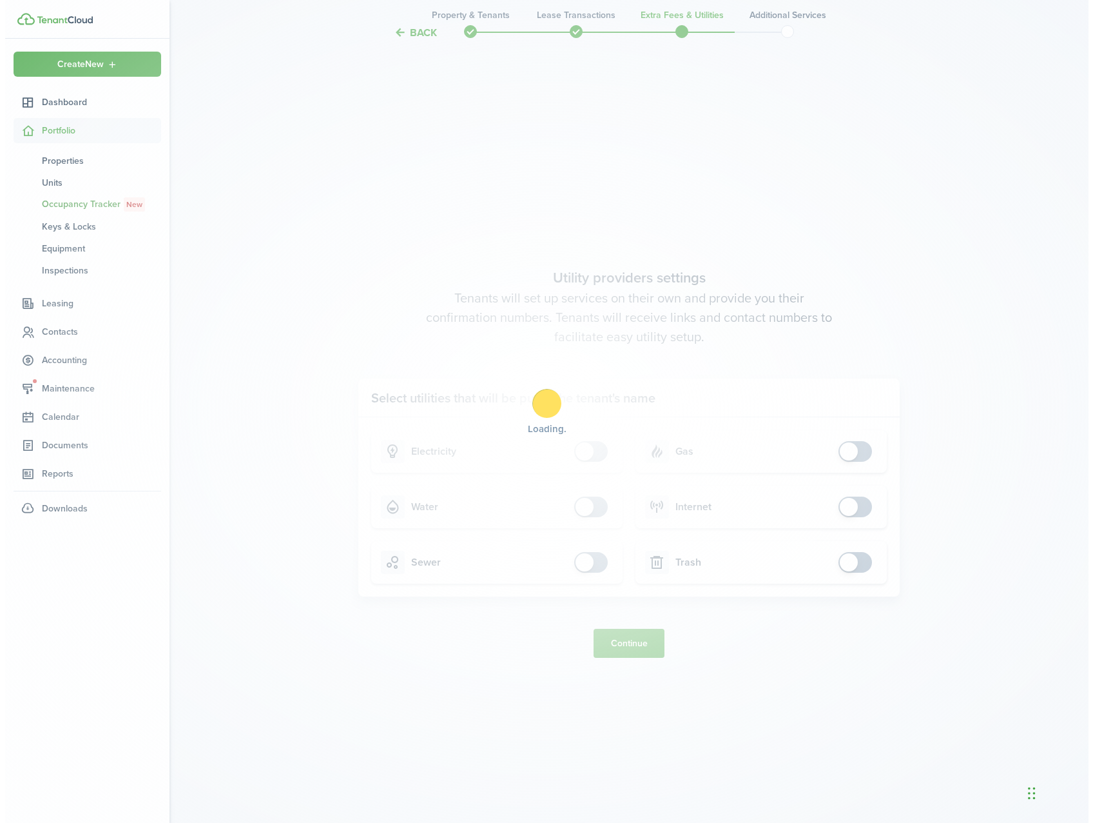
scroll to position [0, 0]
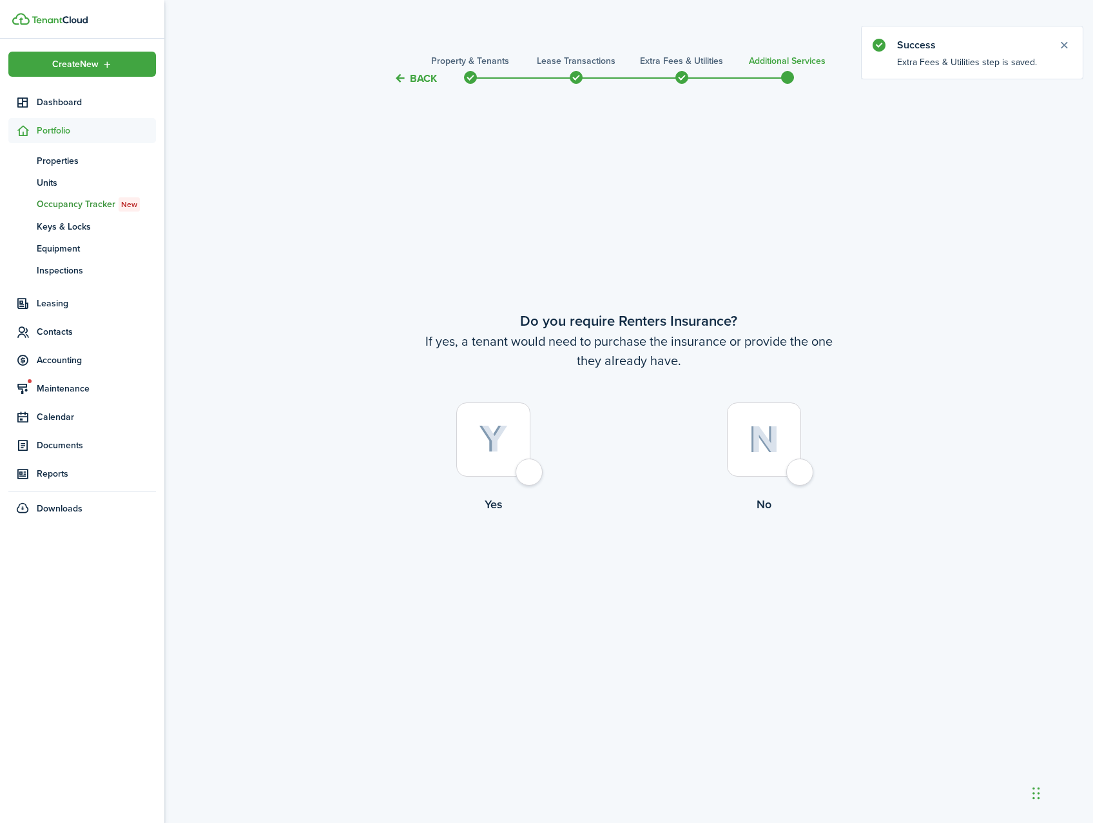
click at [801, 471] on div at bounding box center [764, 439] width 74 height 74
radio input "true"
click at [638, 569] on button "Complete move in" at bounding box center [628, 565] width 95 height 29
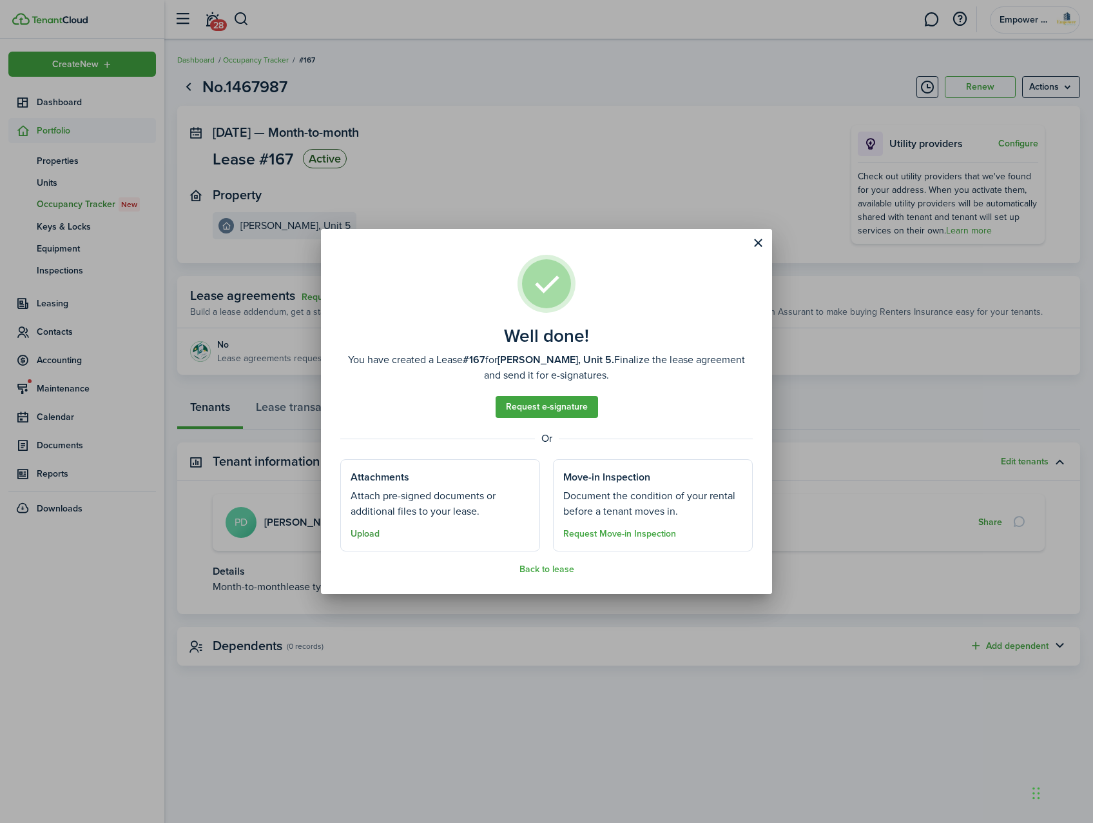
click at [368, 533] on button "Upload" at bounding box center [365, 534] width 29 height 10
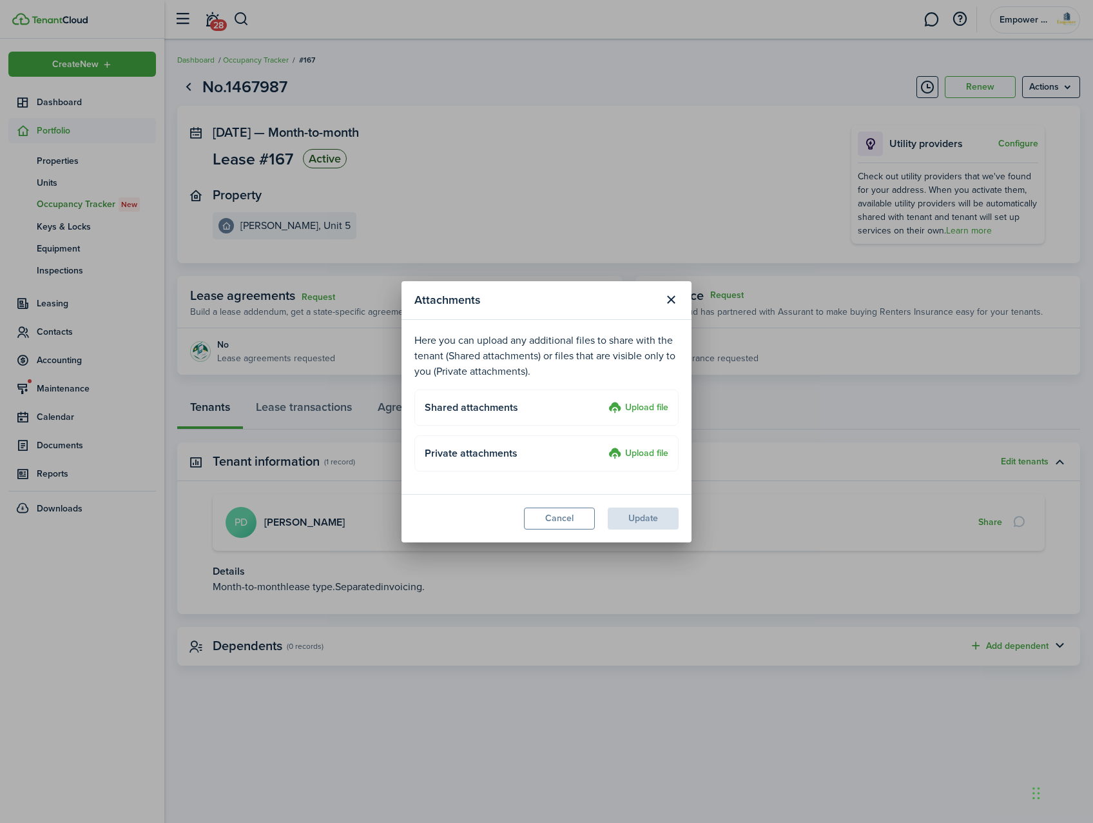
click at [654, 454] on label "Upload file" at bounding box center [639, 453] width 60 height 15
click at [604, 446] on input "Upload file" at bounding box center [604, 446] width 0 height 0
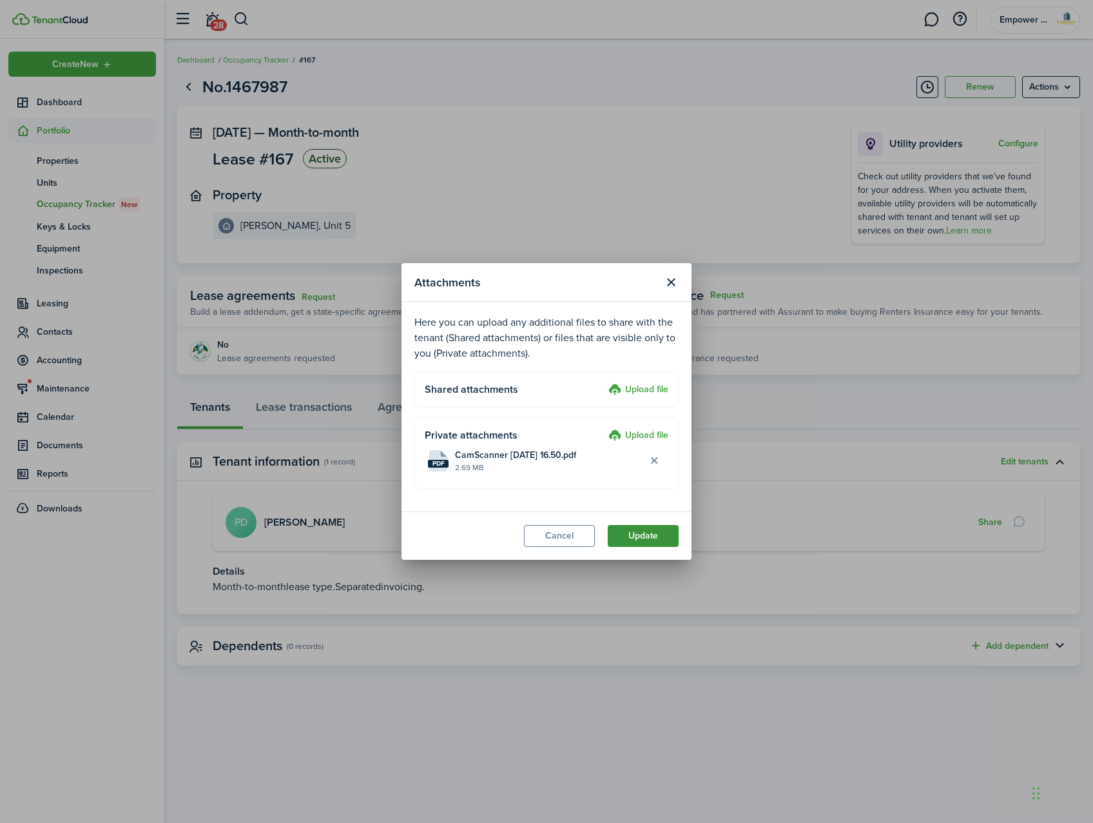
click at [646, 540] on button "Update" at bounding box center [643, 536] width 71 height 22
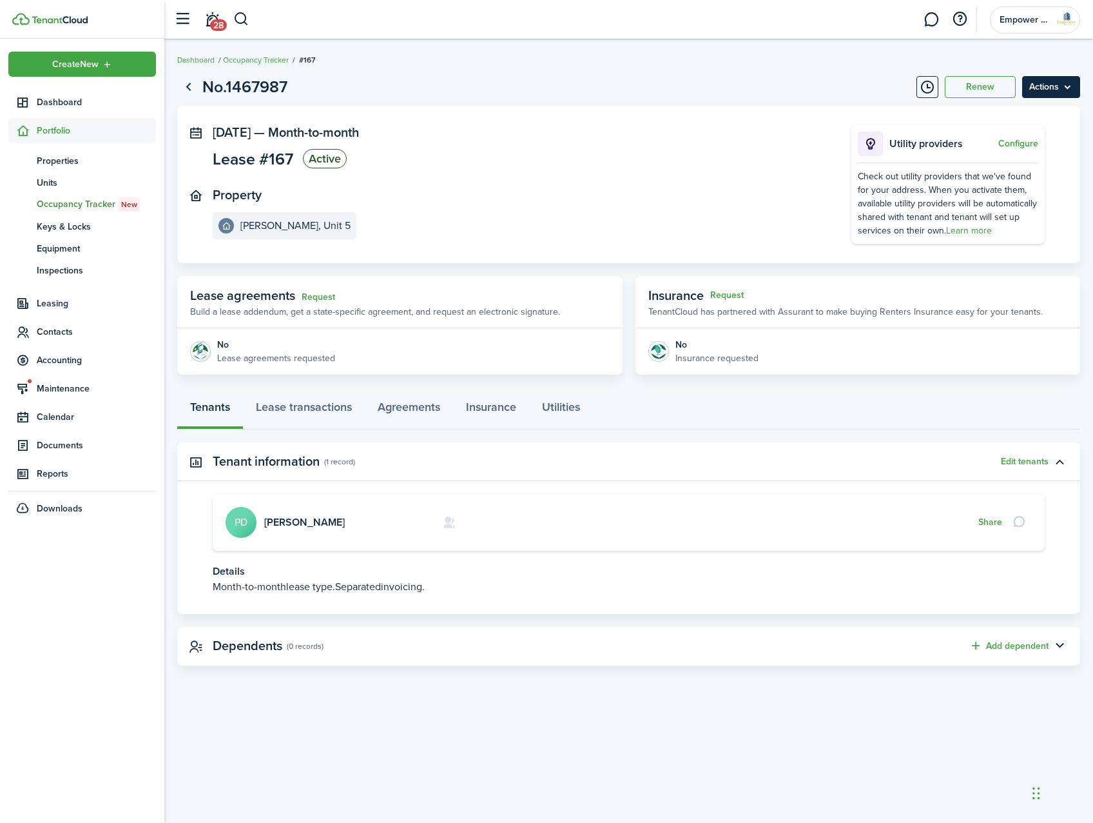
click at [1060, 86] on menu-btn "Actions" at bounding box center [1051, 87] width 58 height 22
click at [288, 518] on link "[PERSON_NAME]" at bounding box center [304, 521] width 81 height 15
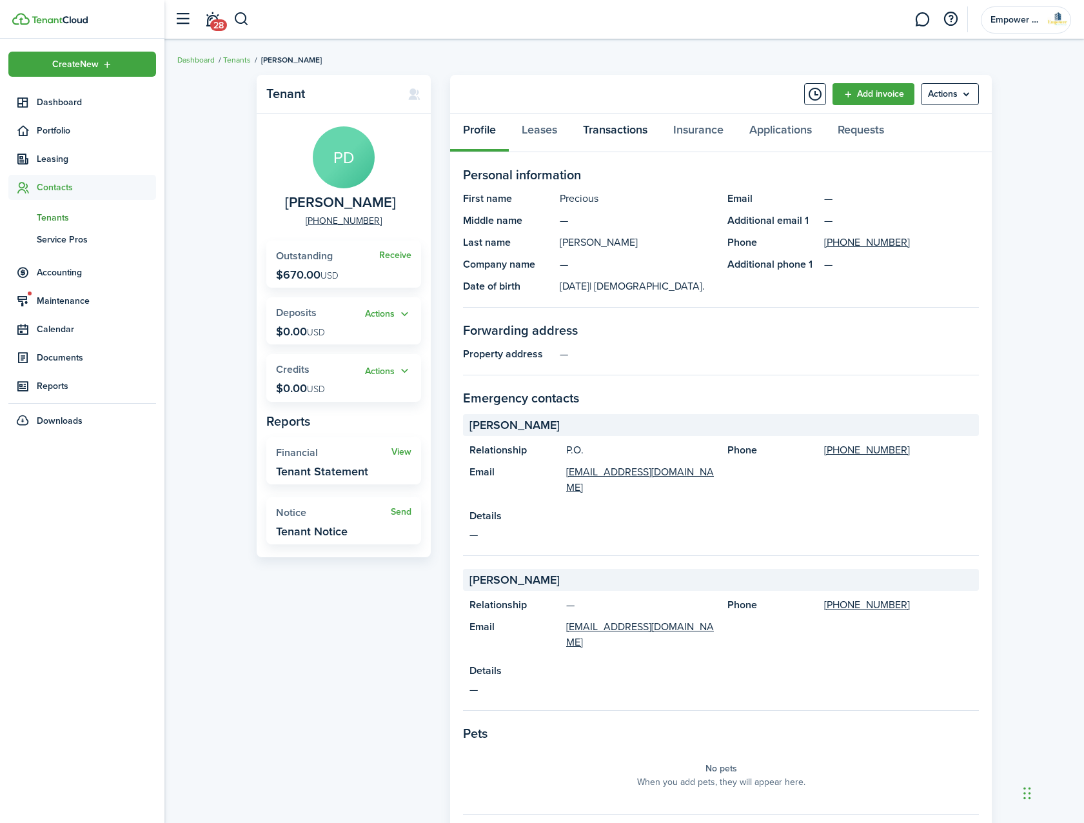
click at [625, 135] on link "Transactions" at bounding box center [615, 132] width 90 height 39
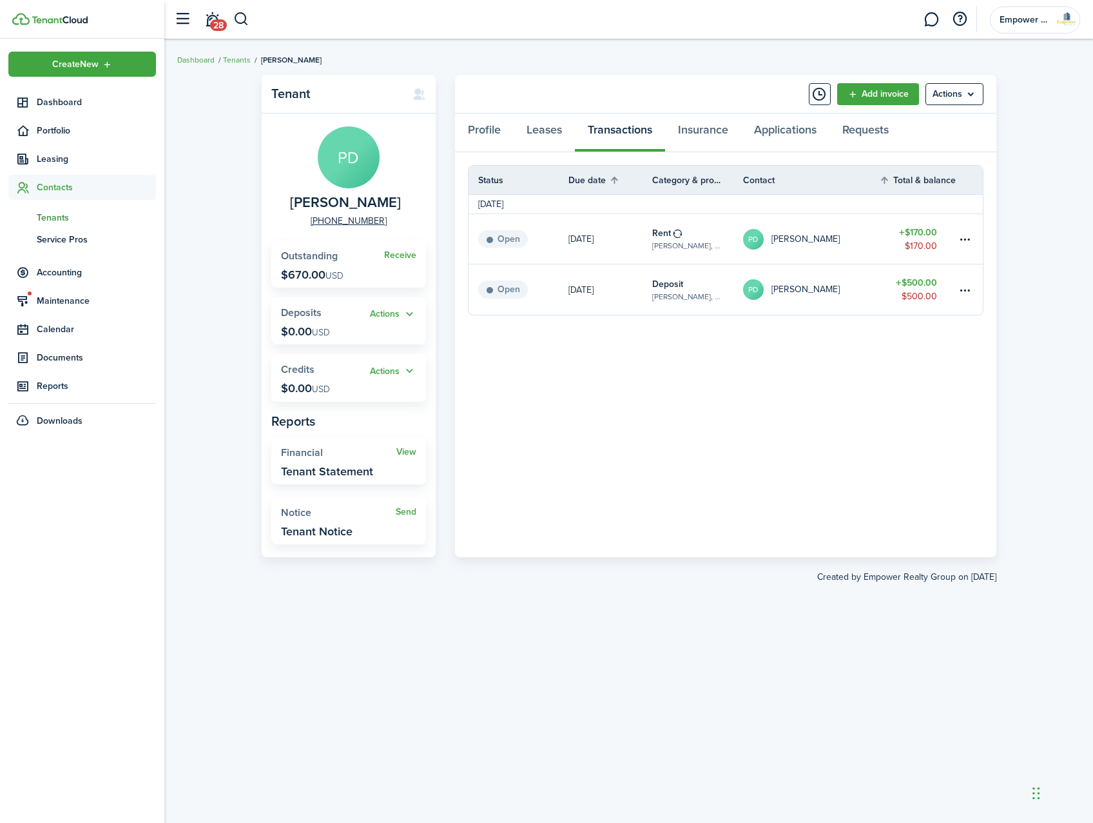
click at [676, 297] on table-subtitle "[PERSON_NAME], Unit 5" at bounding box center [688, 297] width 72 height 12
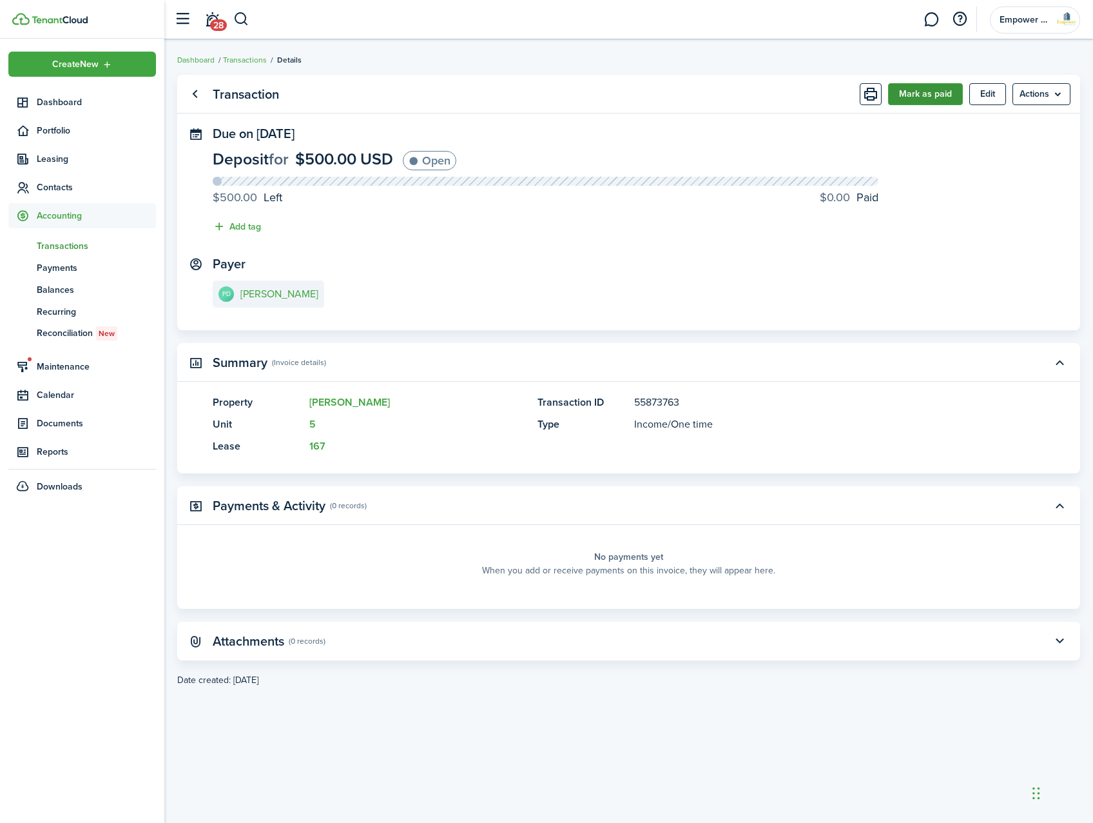
click at [921, 101] on button "Mark as paid" at bounding box center [925, 94] width 75 height 22
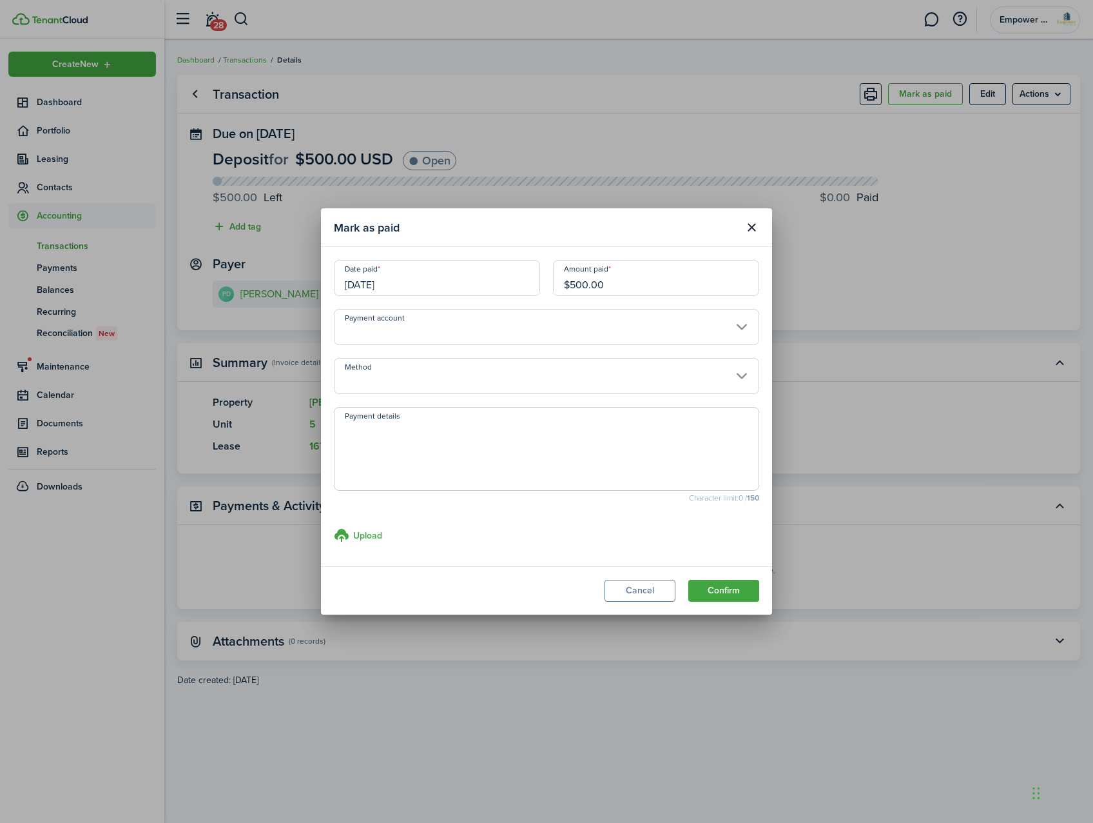
click at [609, 283] on input "$500.00" at bounding box center [656, 278] width 206 height 36
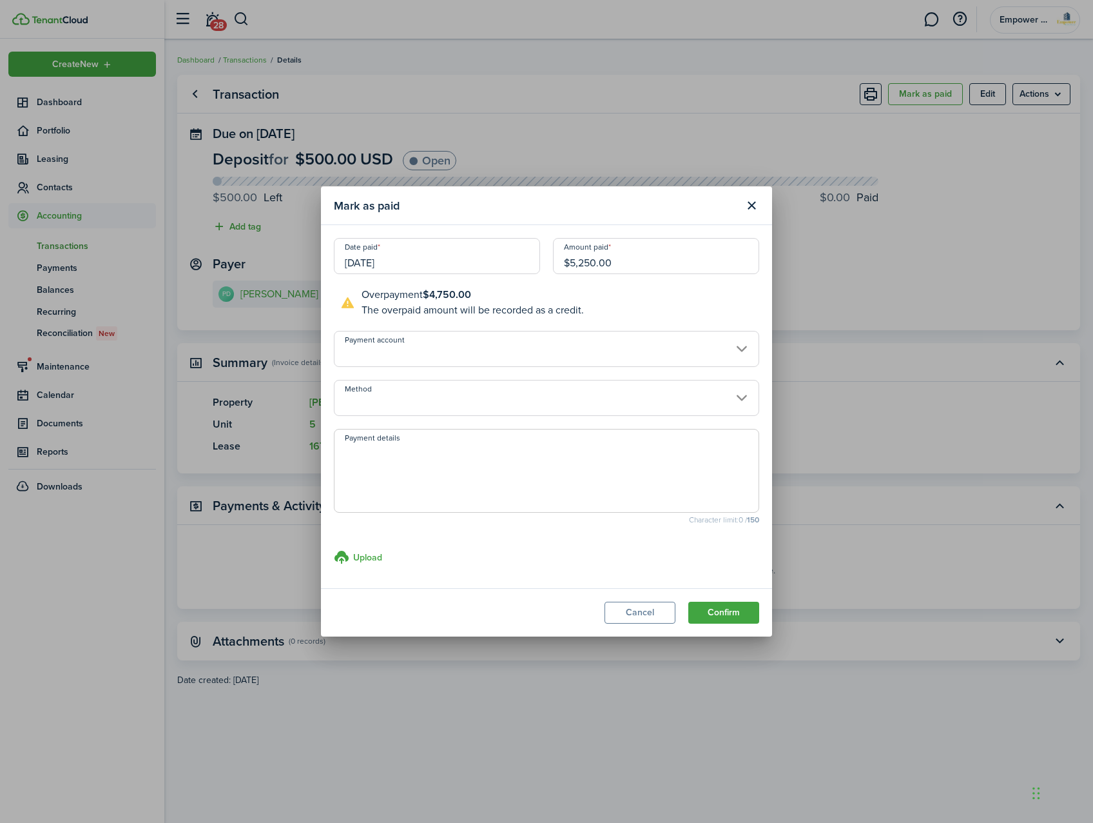
click at [396, 260] on input "[DATE]" at bounding box center [437, 256] width 206 height 36
type input "$5,250.00"
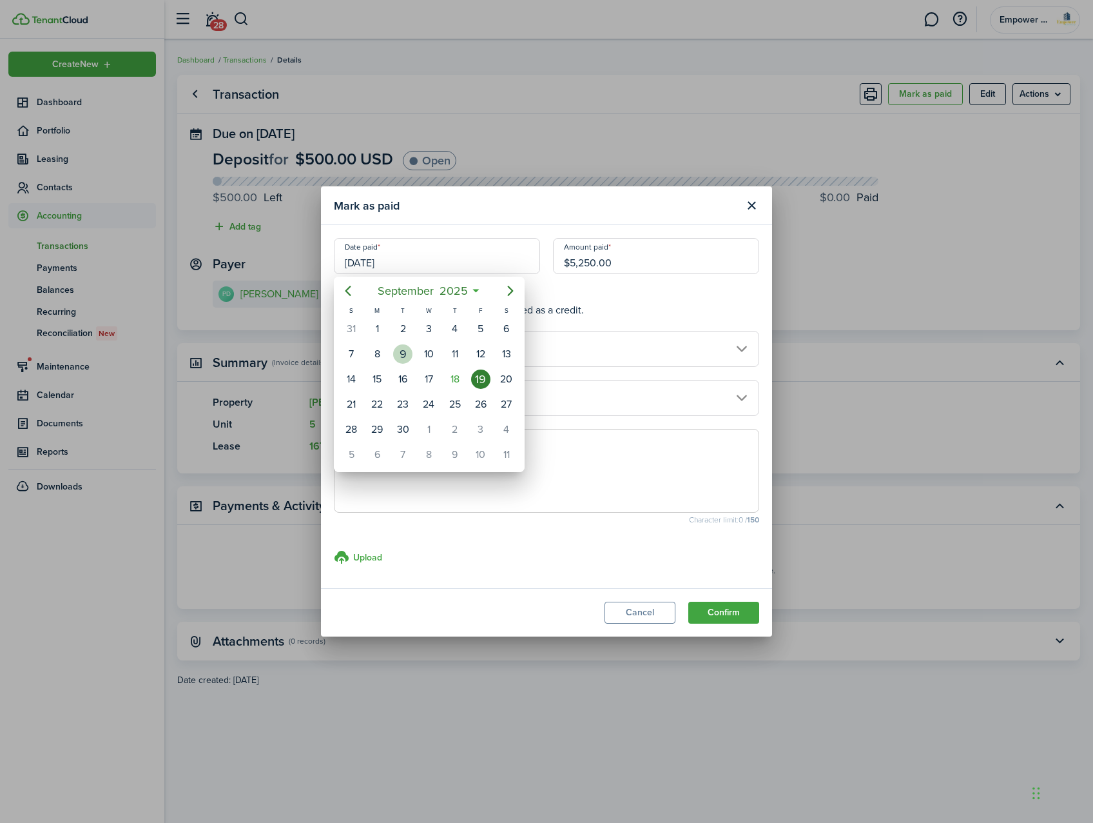
click at [409, 349] on div "9" at bounding box center [402, 353] width 19 height 19
type input "[DATE]"
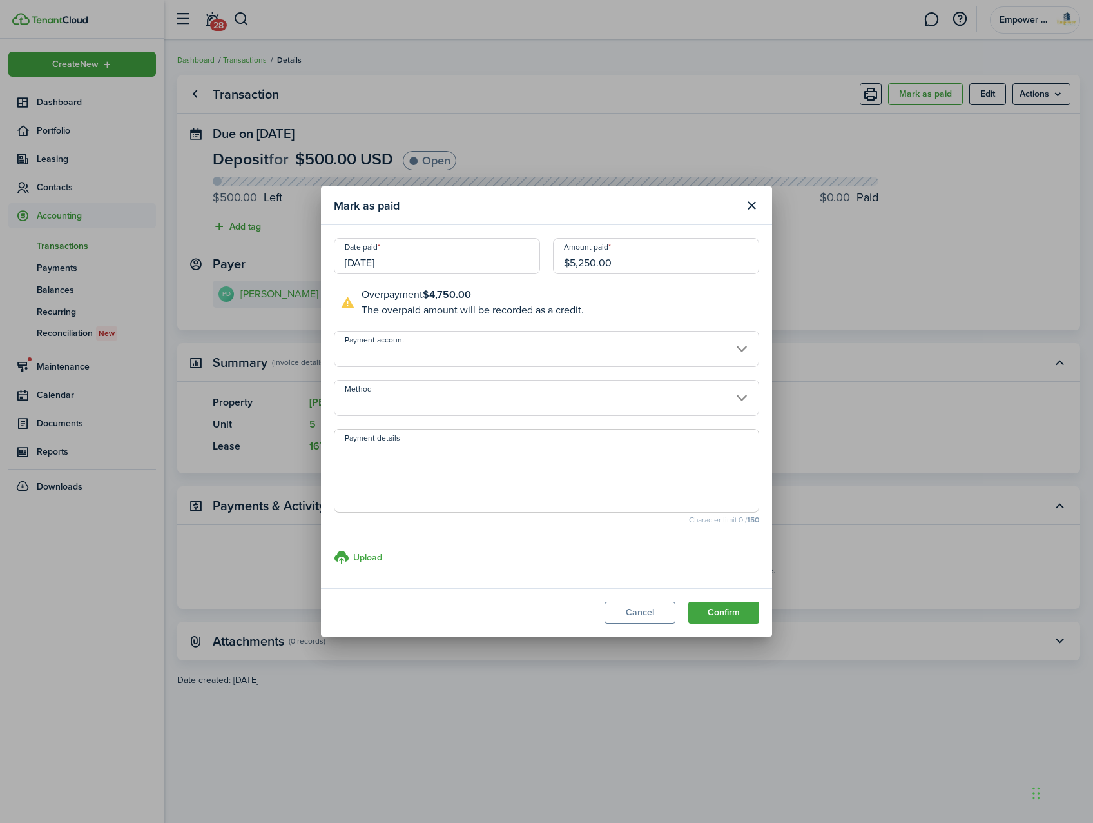
click at [402, 401] on input "Method" at bounding box center [546, 398] width 425 height 36
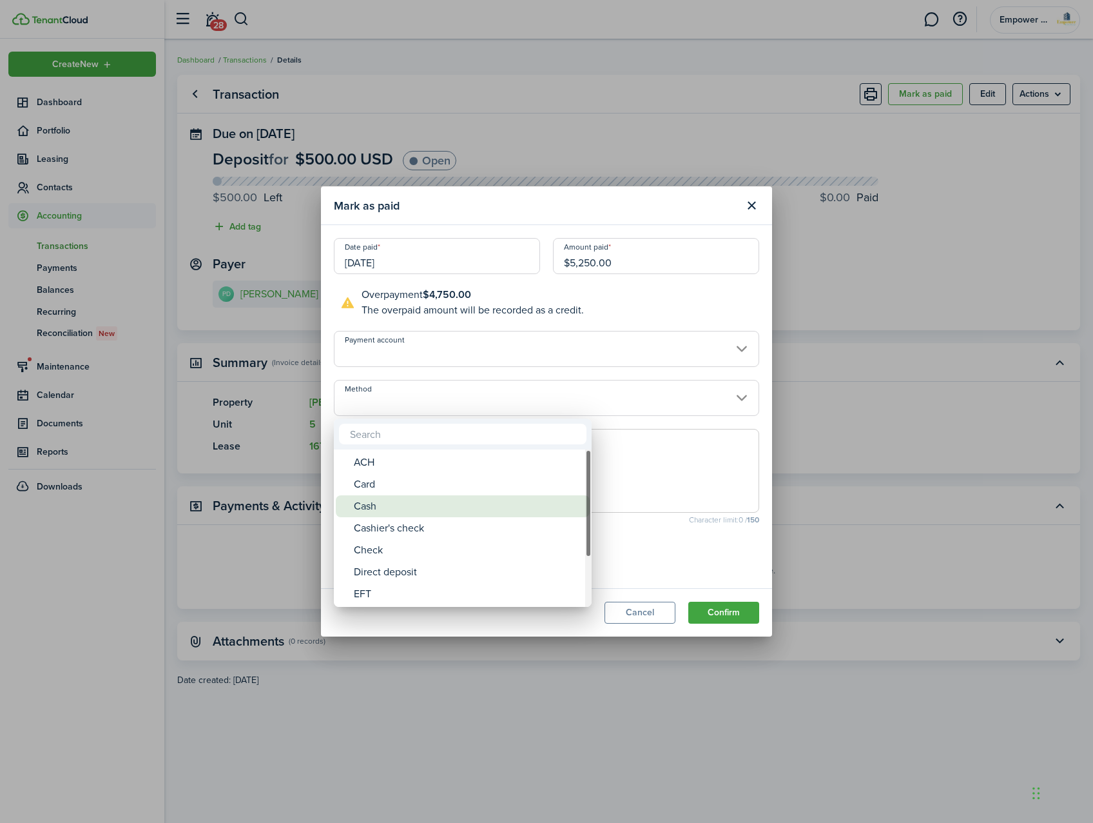
click at [408, 509] on div "Cash" at bounding box center [468, 506] width 228 height 22
type input "Cash"
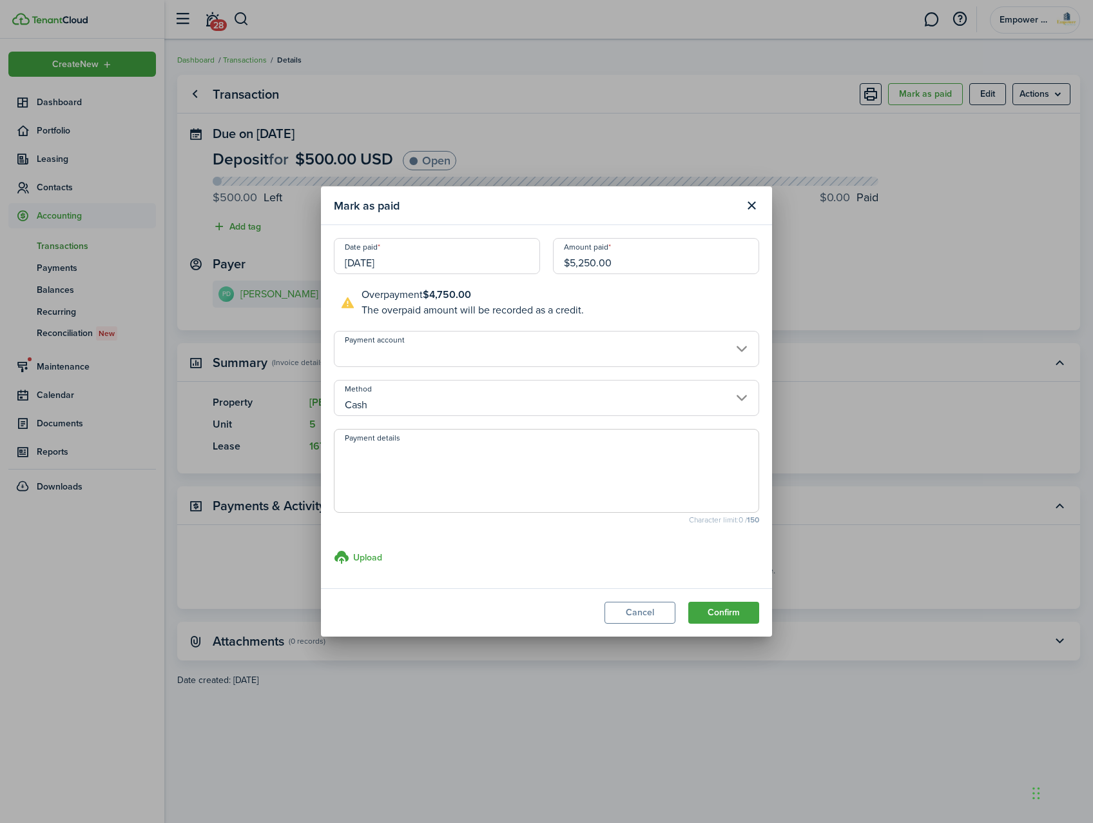
click at [400, 464] on textarea "Payment details" at bounding box center [547, 475] width 424 height 62
type textarea "Paid half of the deposit. Owes last half by [DATE]"
click at [729, 612] on button "Confirm" at bounding box center [723, 612] width 71 height 22
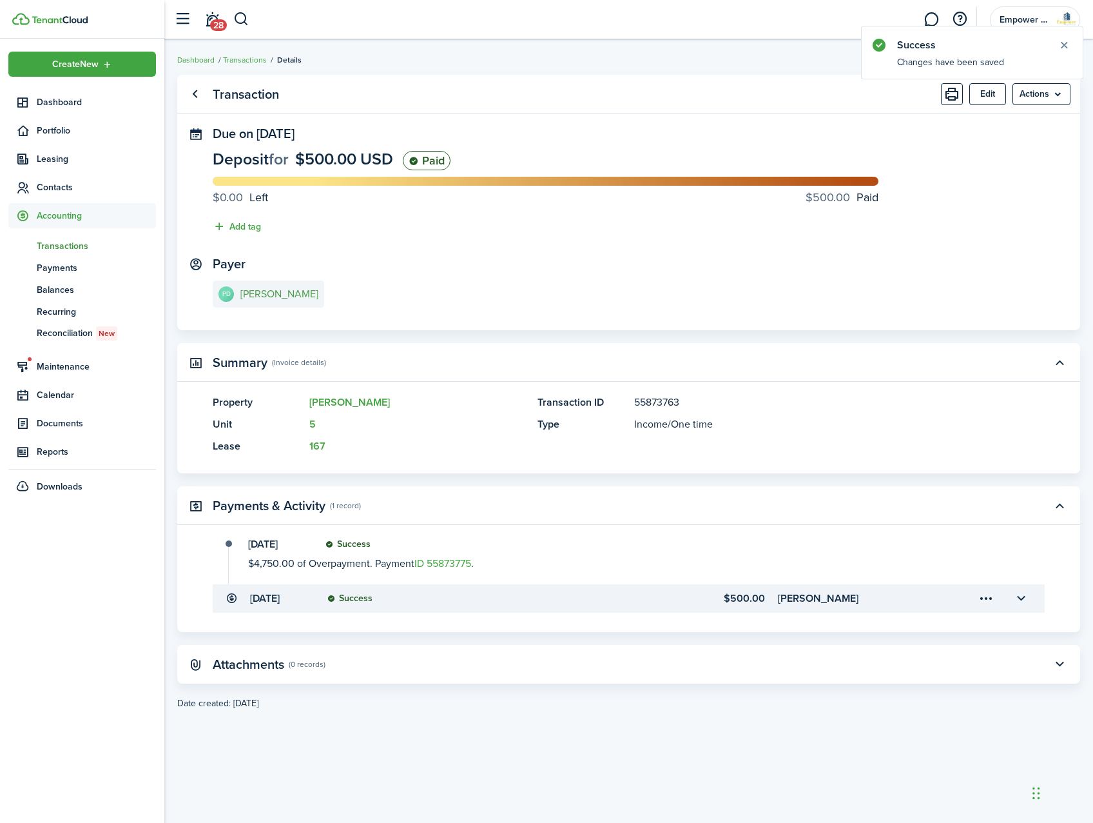
click at [282, 297] on e-details-info-title "[PERSON_NAME]" at bounding box center [279, 294] width 78 height 12
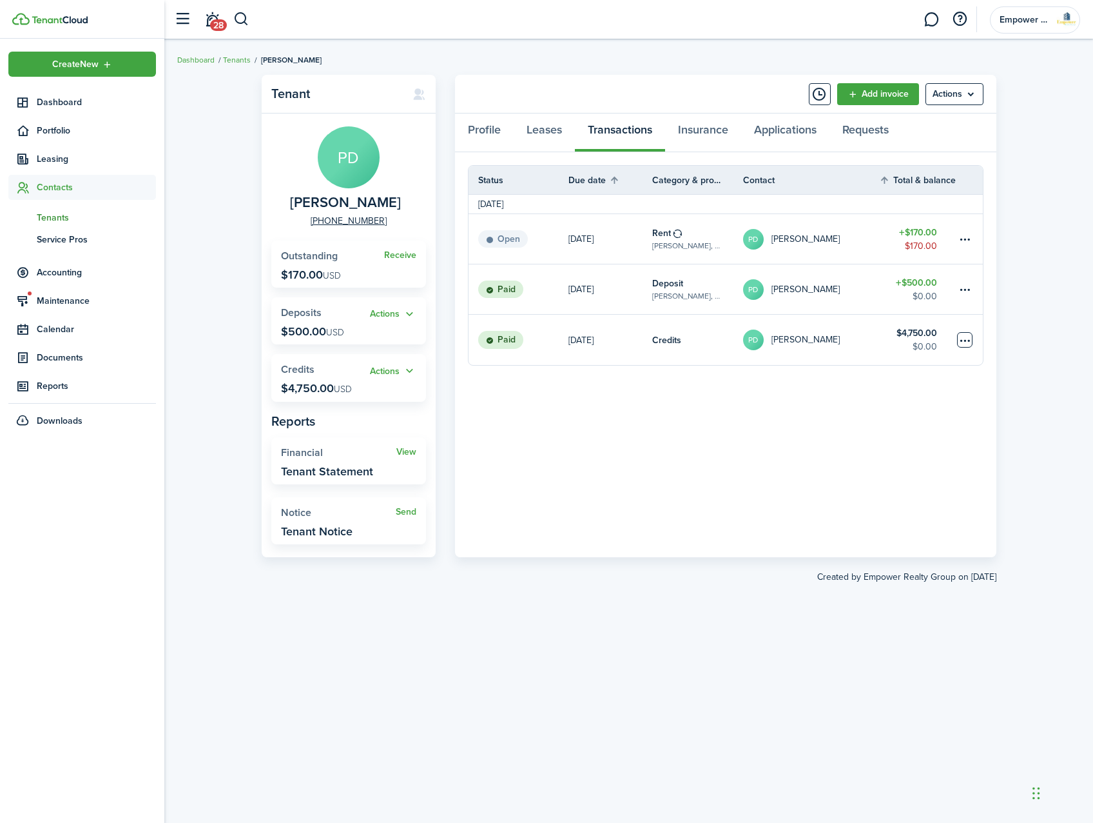
click at [965, 337] on table-menu-btn-icon at bounding box center [964, 339] width 15 height 15
click at [889, 527] on button "Delete" at bounding box center [916, 523] width 113 height 22
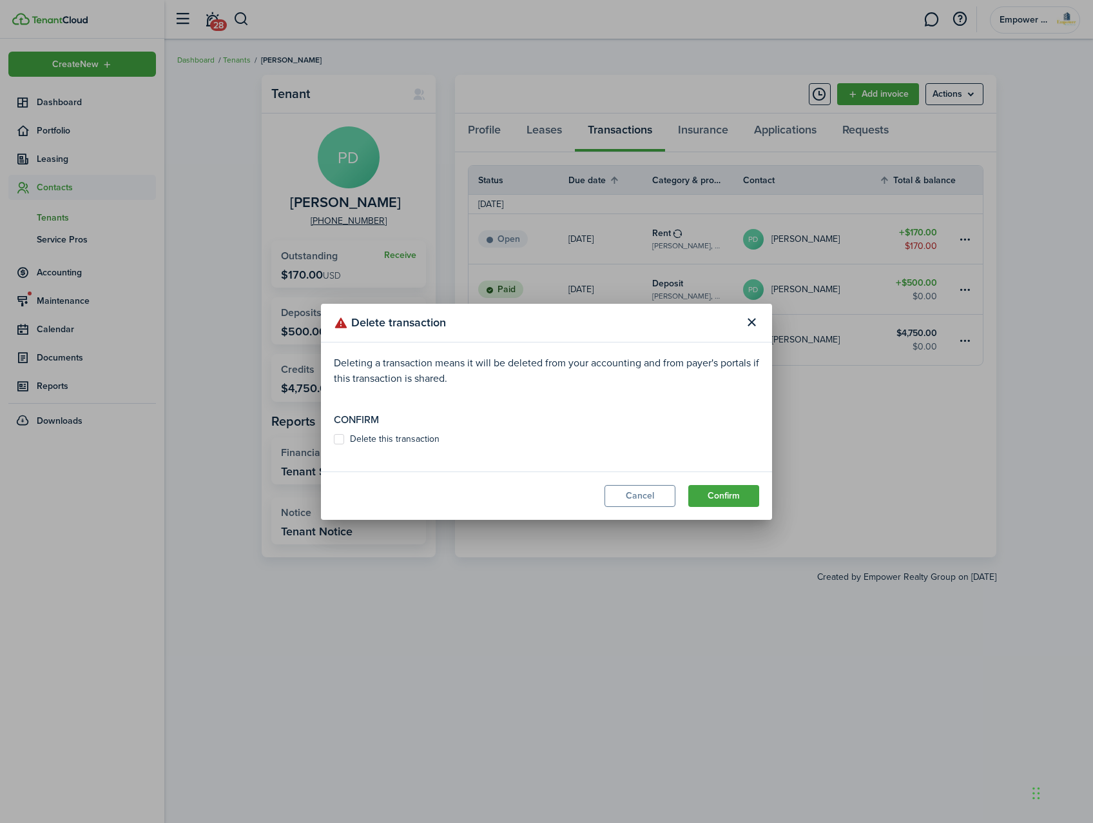
click at [331, 438] on modal-body "Deleting a transaction means it will be deleted from your accounting and from p…" at bounding box center [546, 406] width 451 height 129
click at [335, 438] on label "Delete this transaction" at bounding box center [387, 439] width 106 height 10
click at [334, 438] on input "Delete this transaction" at bounding box center [333, 438] width 1 height 1
checkbox input "true"
click at [728, 491] on button "Confirm" at bounding box center [723, 496] width 71 height 22
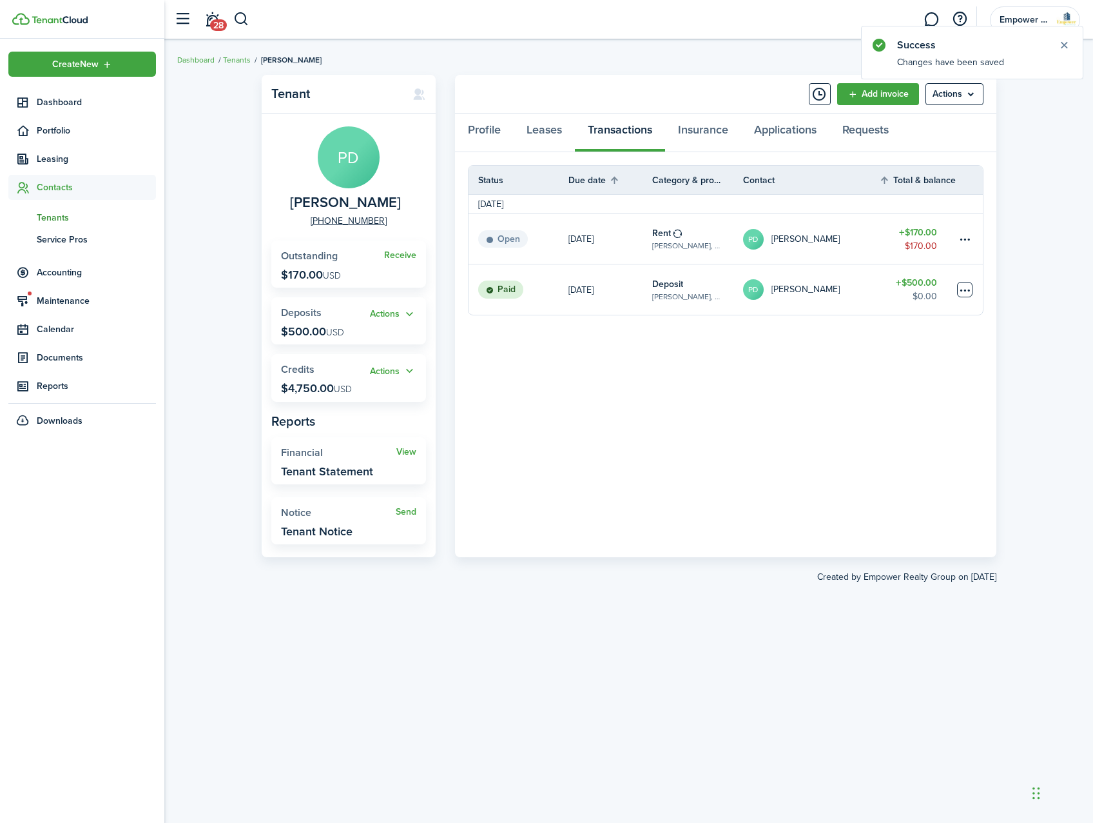
click at [964, 291] on table-menu-btn-icon at bounding box center [964, 289] width 15 height 15
click at [910, 319] on button "Edit" at bounding box center [916, 315] width 113 height 22
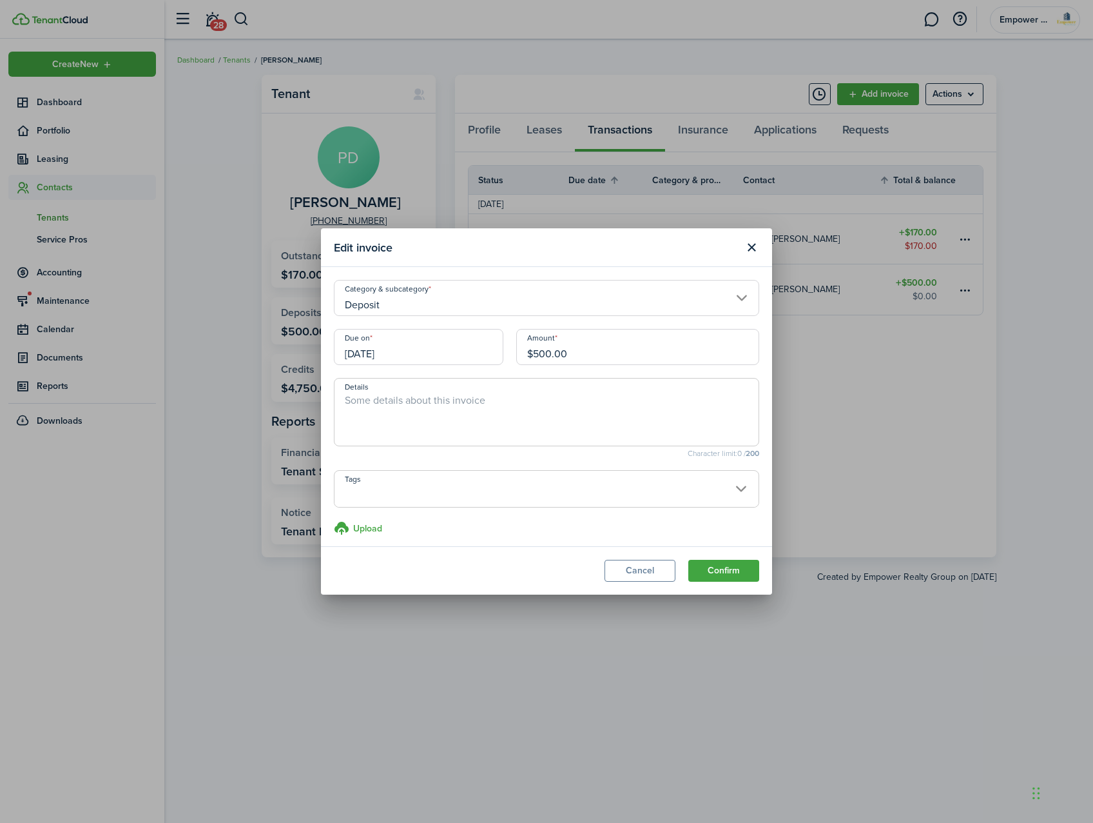
click at [608, 356] on input "$500.00" at bounding box center [637, 347] width 243 height 36
type input "$250.00"
click at [425, 424] on textarea "Details" at bounding box center [547, 416] width 424 height 46
click at [389, 494] on span at bounding box center [547, 496] width 424 height 22
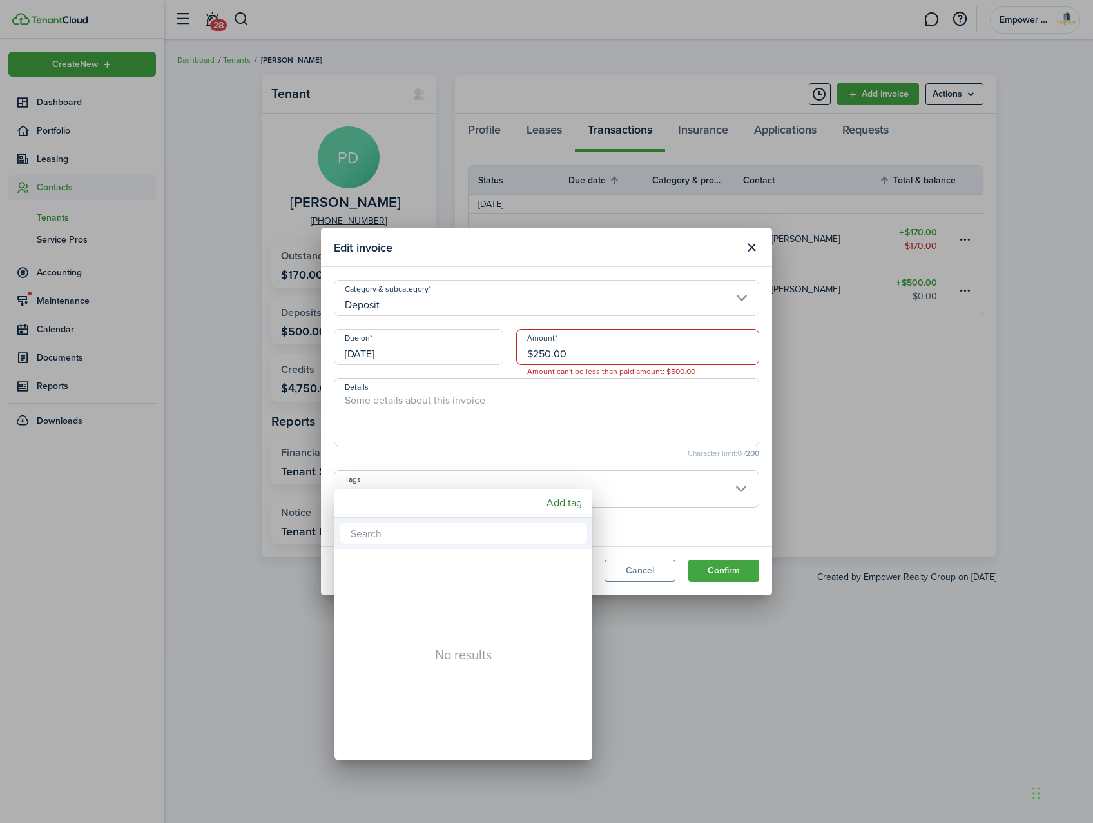
click at [434, 434] on div at bounding box center [547, 411] width 1300 height 1029
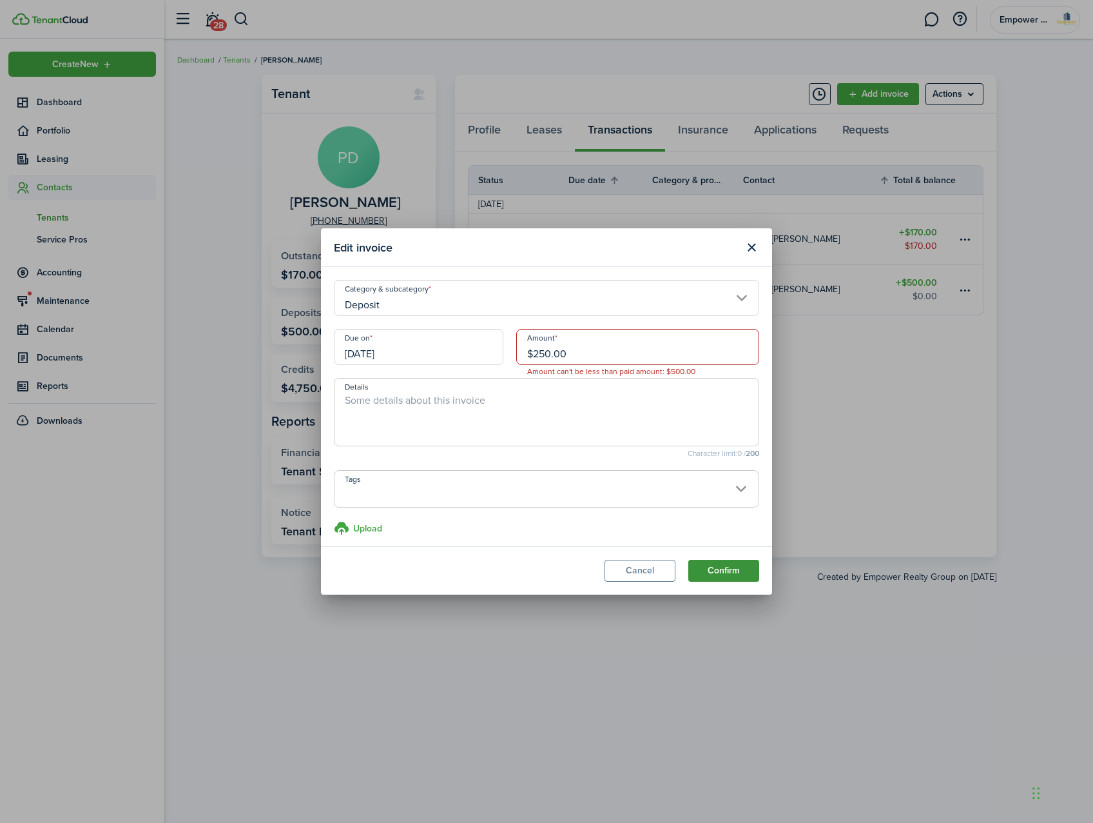
click at [727, 567] on button "Confirm" at bounding box center [723, 571] width 71 height 22
click at [389, 355] on input "[DATE]" at bounding box center [419, 347] width 170 height 36
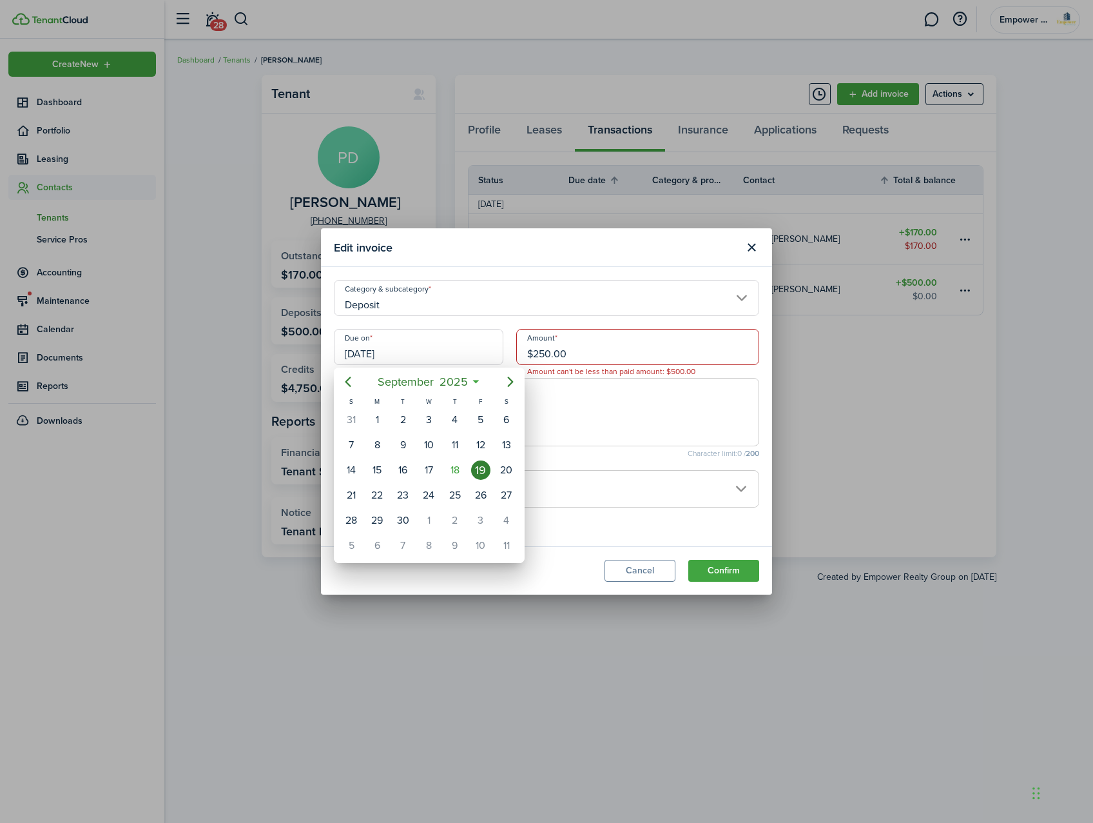
click at [750, 246] on div at bounding box center [547, 411] width 1300 height 1029
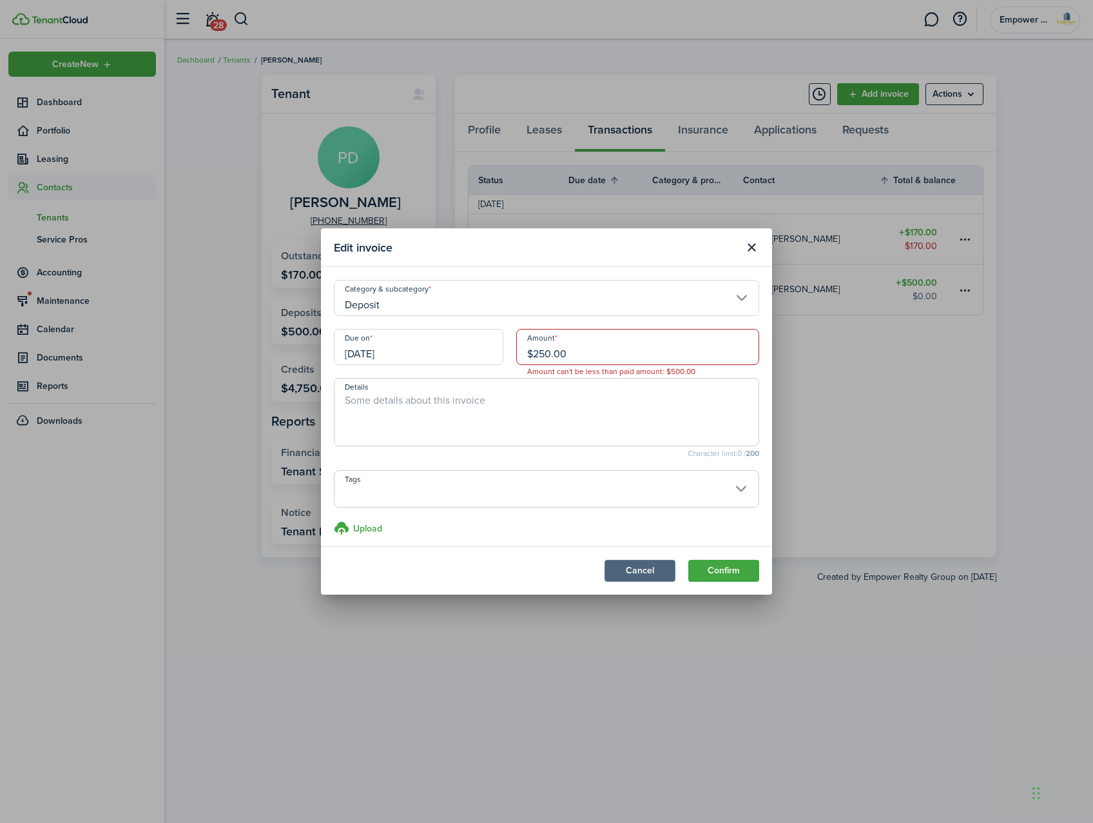
click at [648, 569] on button "Cancel" at bounding box center [640, 571] width 71 height 22
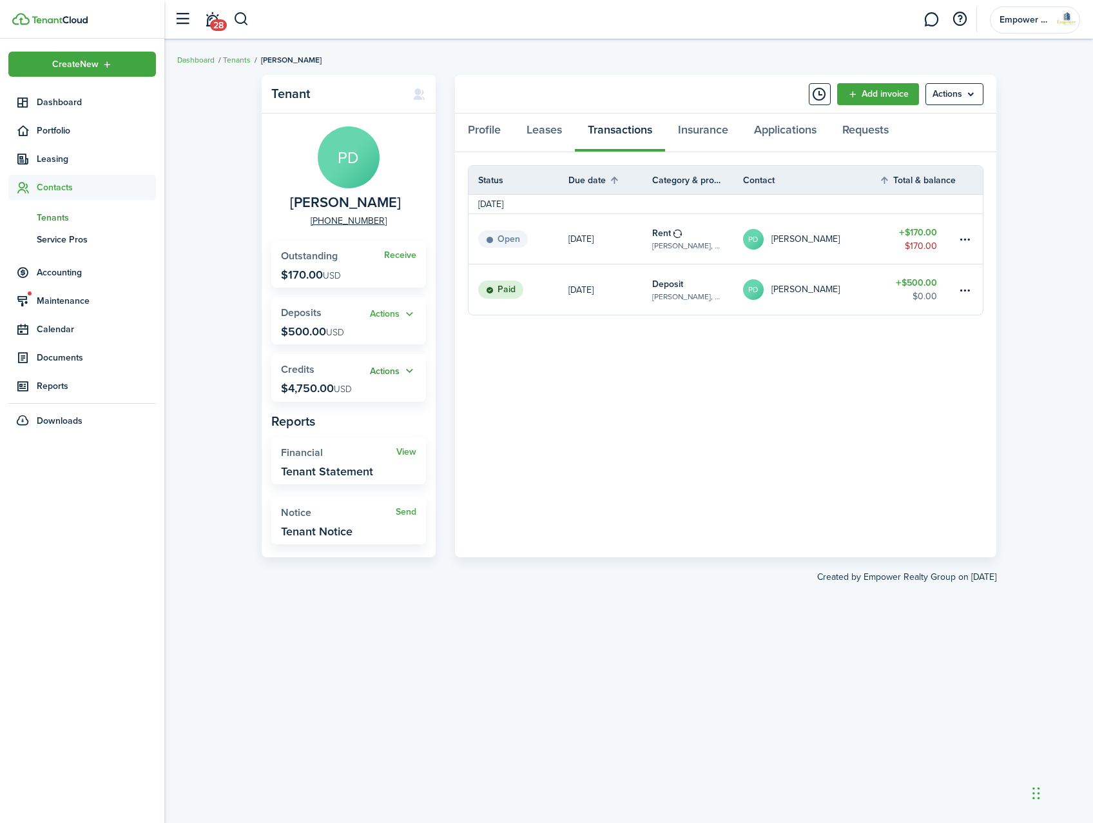
click at [412, 371] on button "Actions" at bounding box center [393, 371] width 46 height 15
click at [610, 398] on panel-main-body "Status Due date Category & property Contact Total & balance Actions [DATE] Open…" at bounding box center [726, 354] width 542 height 405
click at [312, 368] on span "Credits" at bounding box center [298, 369] width 34 height 15
click at [387, 366] on button "Actions" at bounding box center [393, 371] width 46 height 15
click at [951, 82] on panel-main-header "Add invoice Actions" at bounding box center [726, 94] width 542 height 39
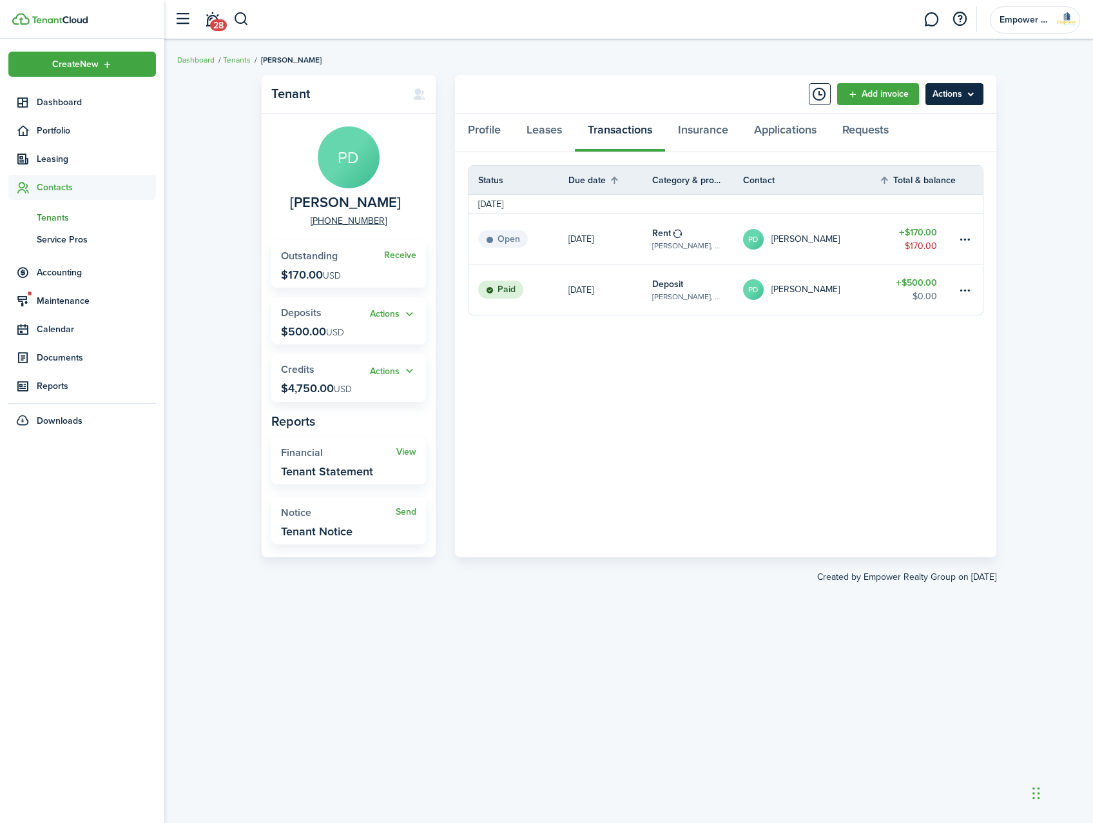
click at [950, 98] on menu-btn "Actions" at bounding box center [955, 94] width 58 height 22
click at [935, 127] on link "Edit" at bounding box center [927, 123] width 113 height 22
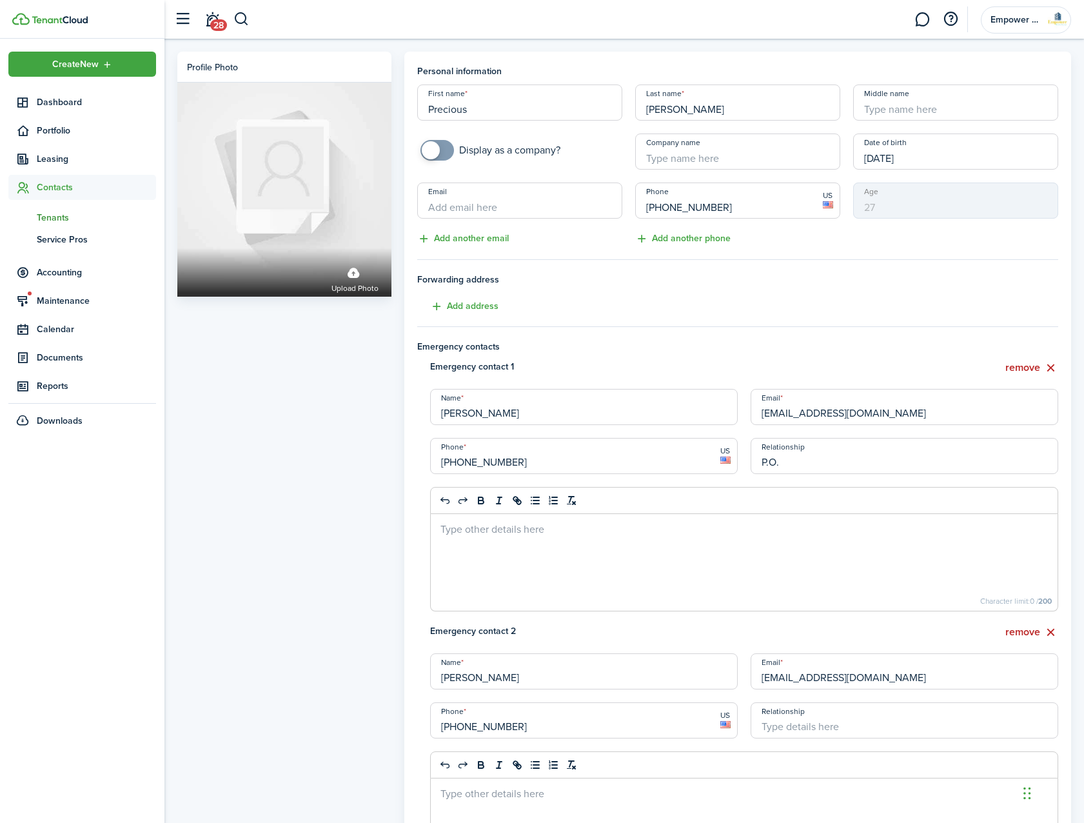
click at [251, 19] on header-wrapper "28 Empower Realty Group" at bounding box center [619, 19] width 903 height 39
click at [246, 19] on button "button" at bounding box center [241, 19] width 16 height 22
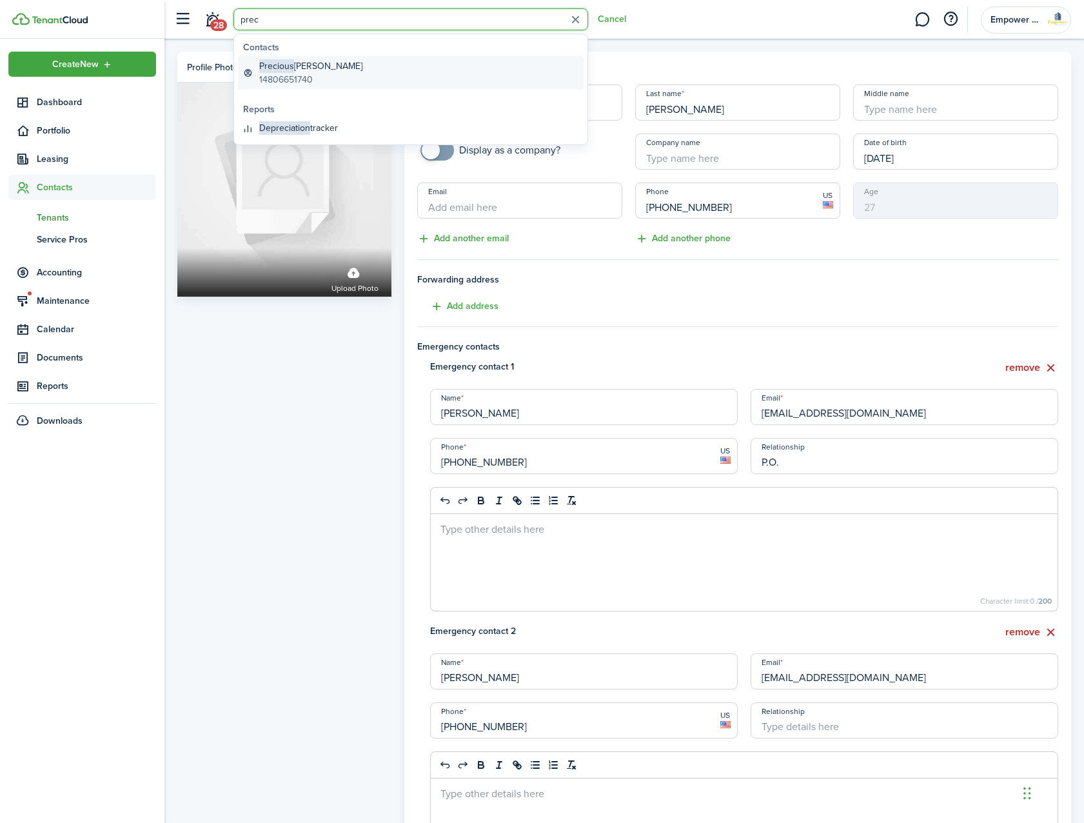
type input "prec"
click at [317, 73] on global-search-item-description "14806651740" at bounding box center [310, 80] width 103 height 14
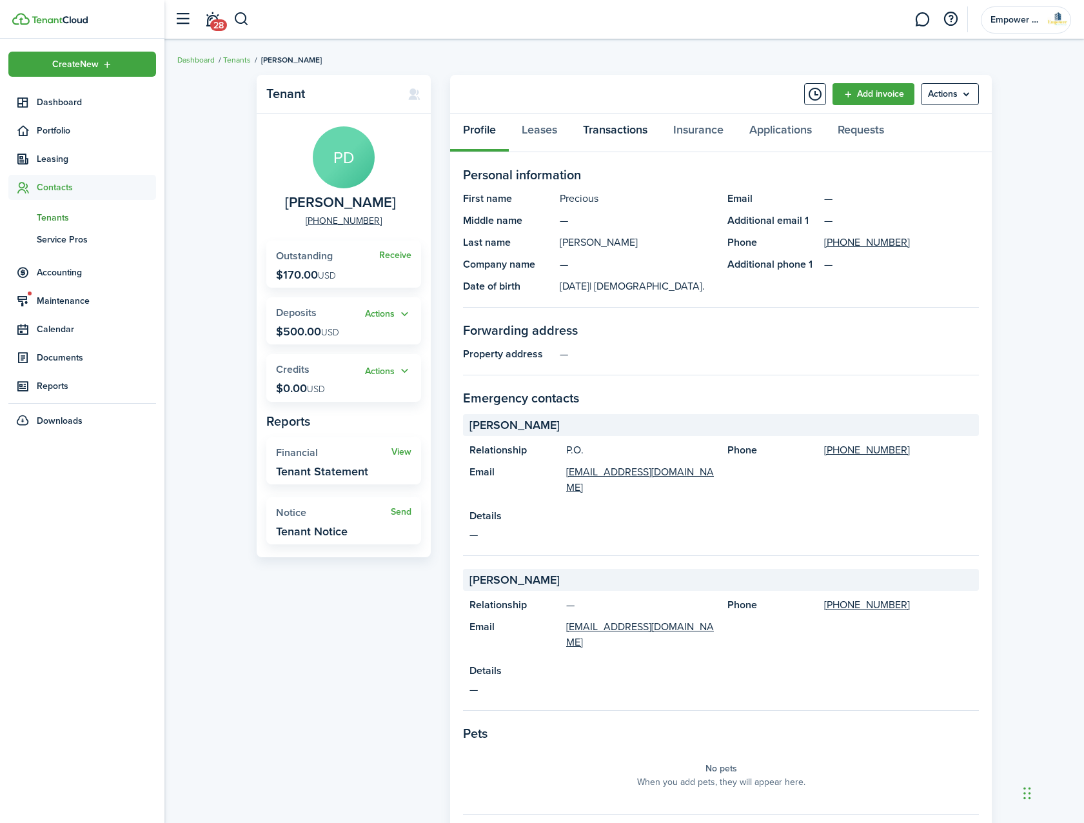
click at [610, 122] on link "Transactions" at bounding box center [615, 132] width 90 height 39
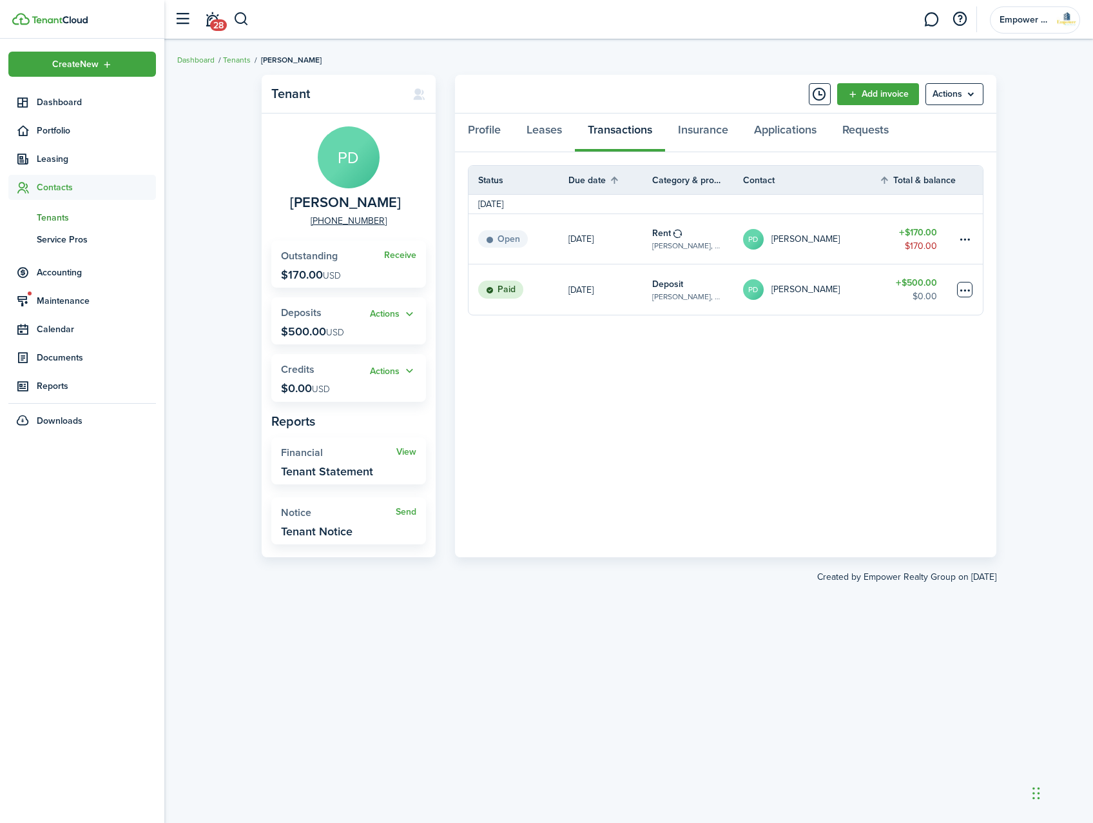
click at [967, 294] on table-menu-btn-icon at bounding box center [964, 289] width 15 height 15
click at [889, 356] on link "Clone" at bounding box center [916, 360] width 113 height 22
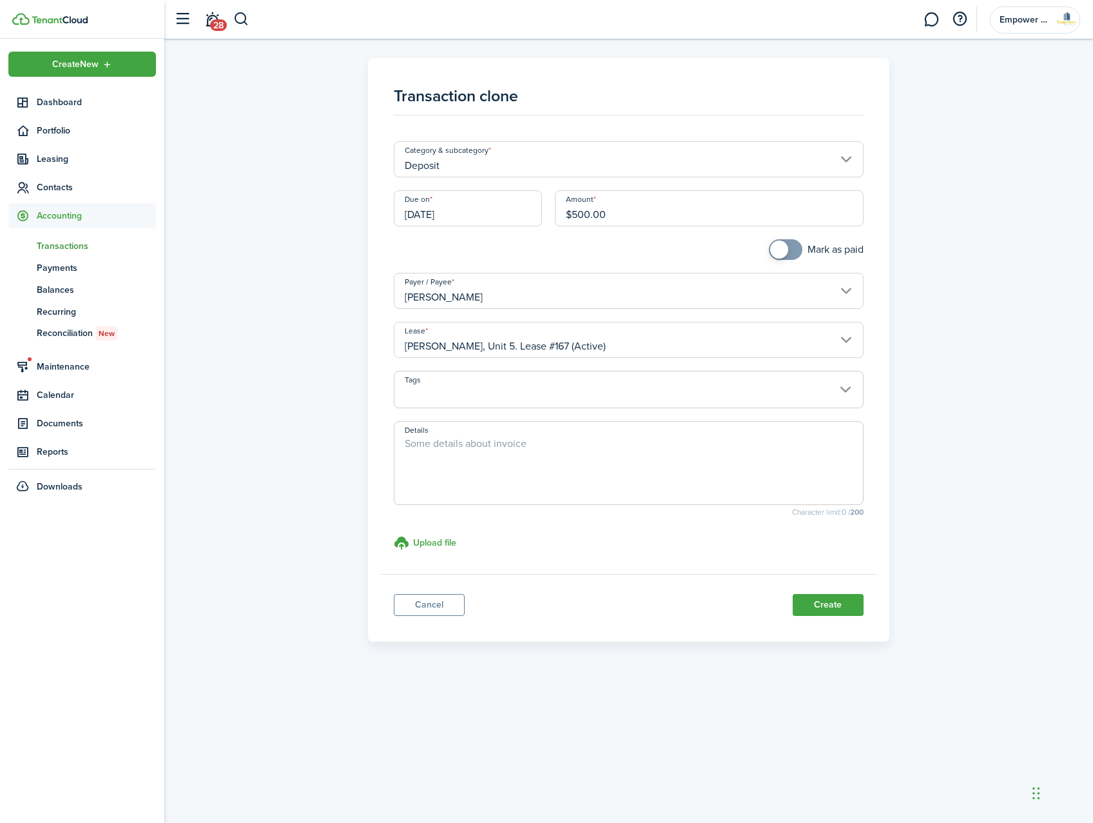
checkbox input "true"
click at [780, 248] on span at bounding box center [779, 249] width 18 height 18
click at [660, 215] on input "$500.00" at bounding box center [709, 208] width 309 height 36
type input "$250.00"
click at [859, 612] on button "Create" at bounding box center [828, 605] width 71 height 22
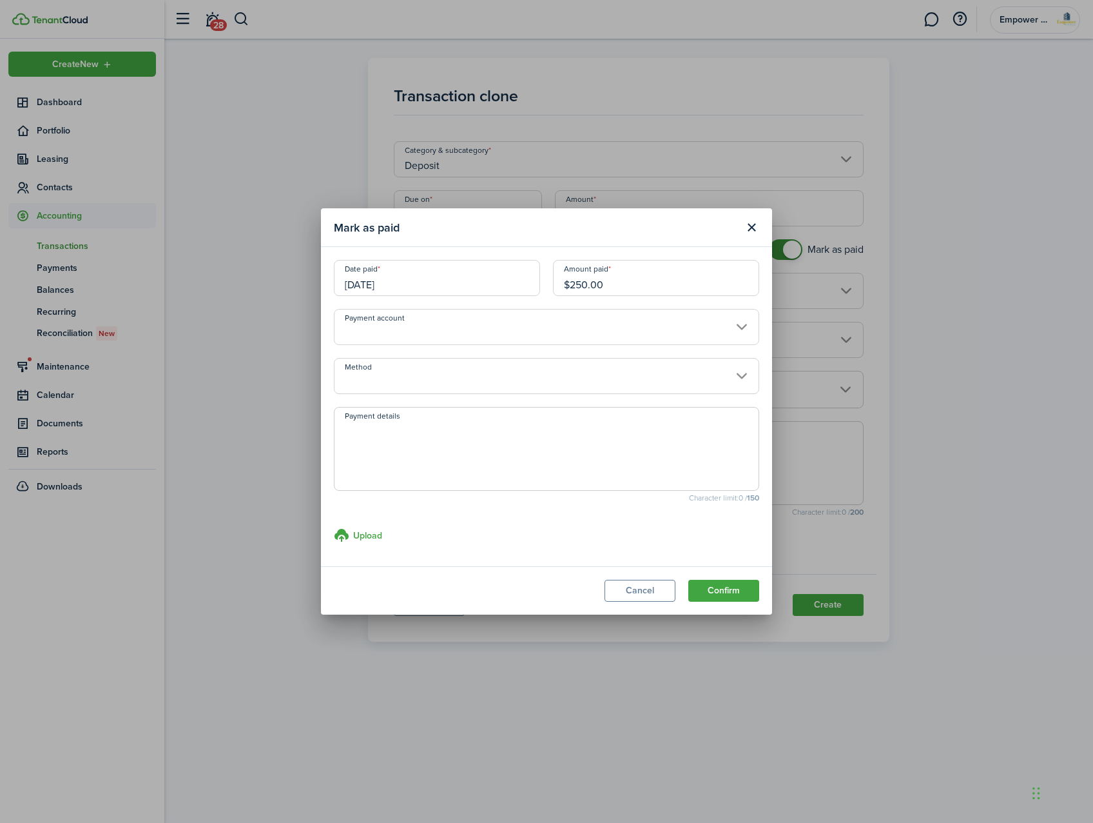
click at [361, 380] on input "Method" at bounding box center [546, 376] width 425 height 36
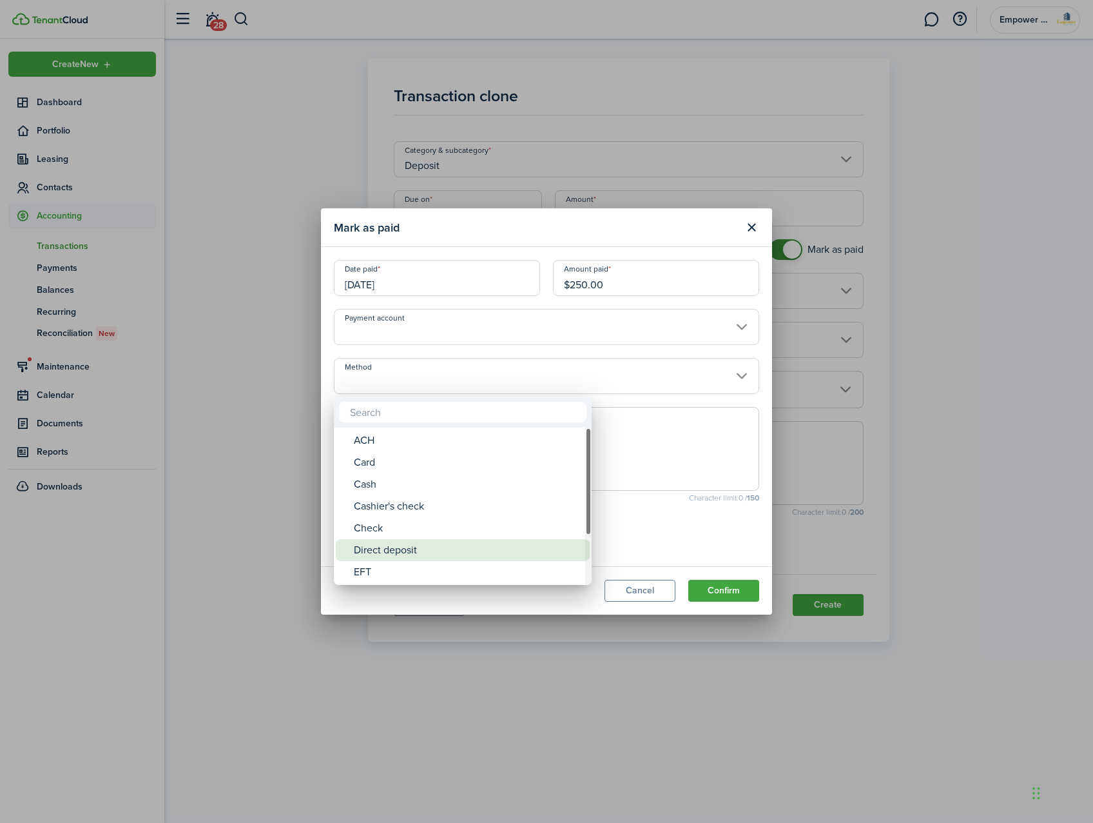
click at [400, 551] on div "Direct deposit" at bounding box center [468, 550] width 228 height 22
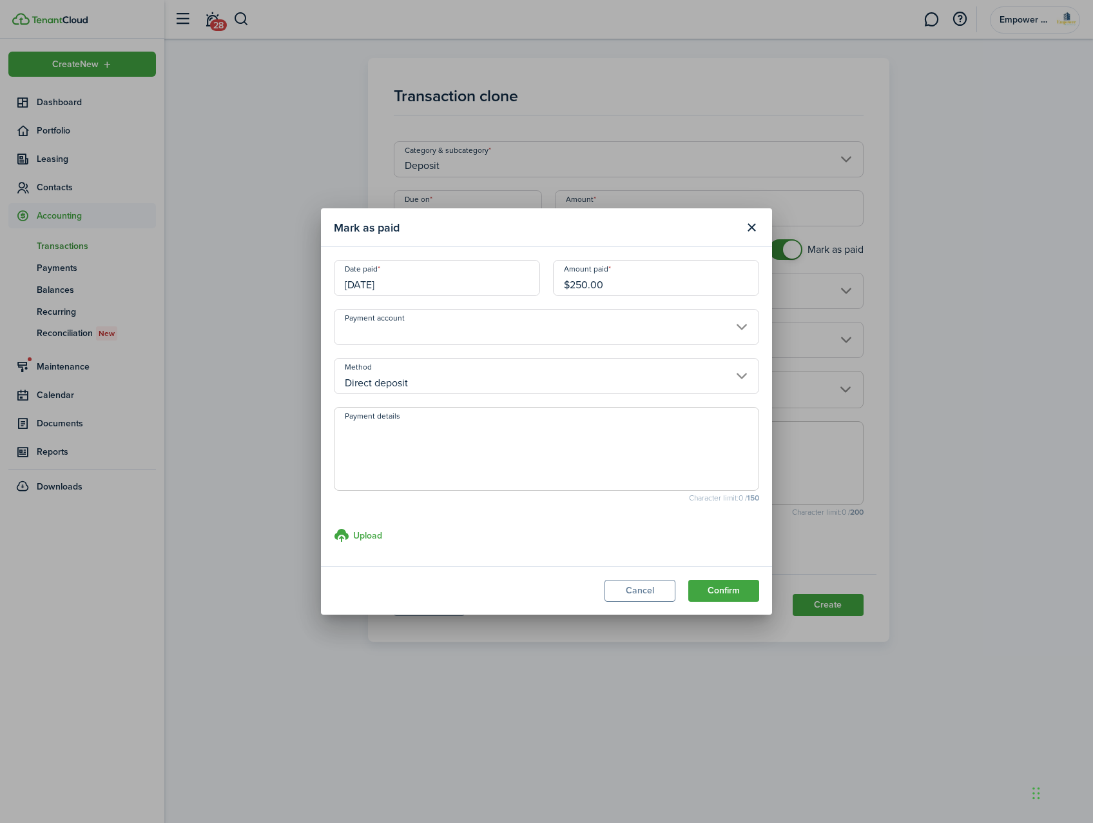
click at [440, 378] on input "Direct deposit" at bounding box center [546, 376] width 425 height 36
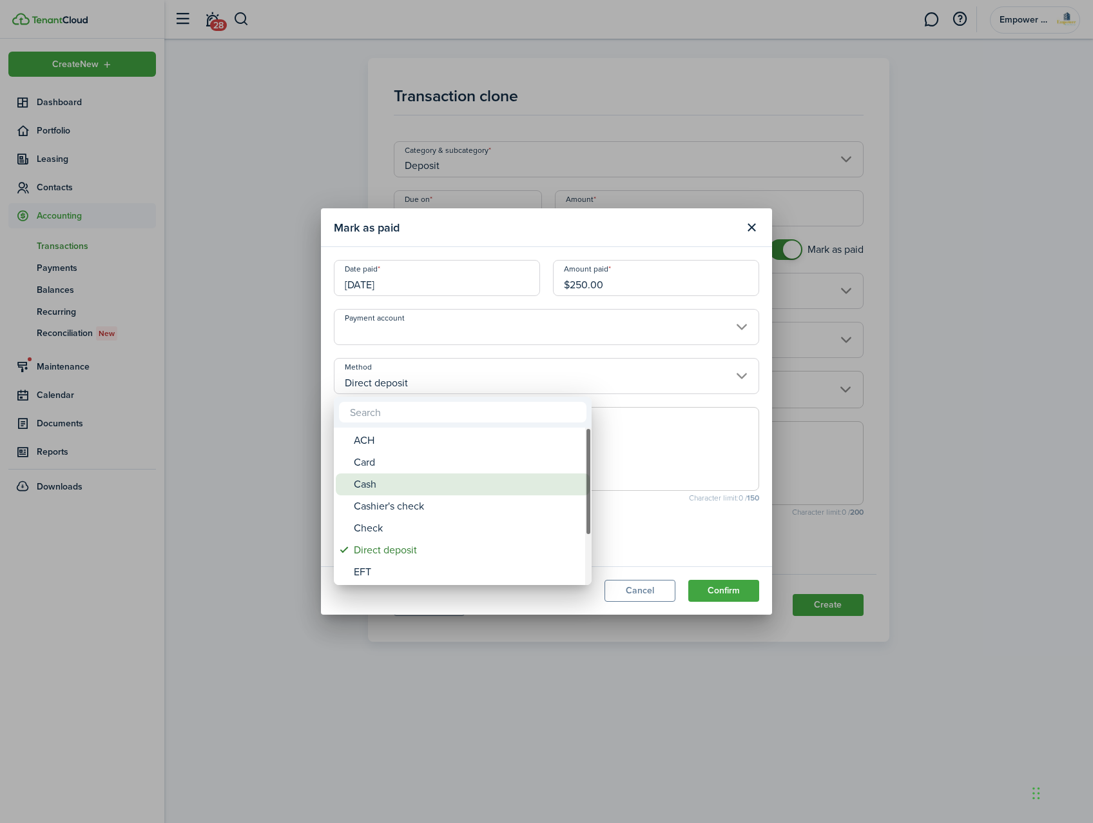
click at [403, 475] on div "Cash" at bounding box center [468, 484] width 228 height 22
type input "Cash"
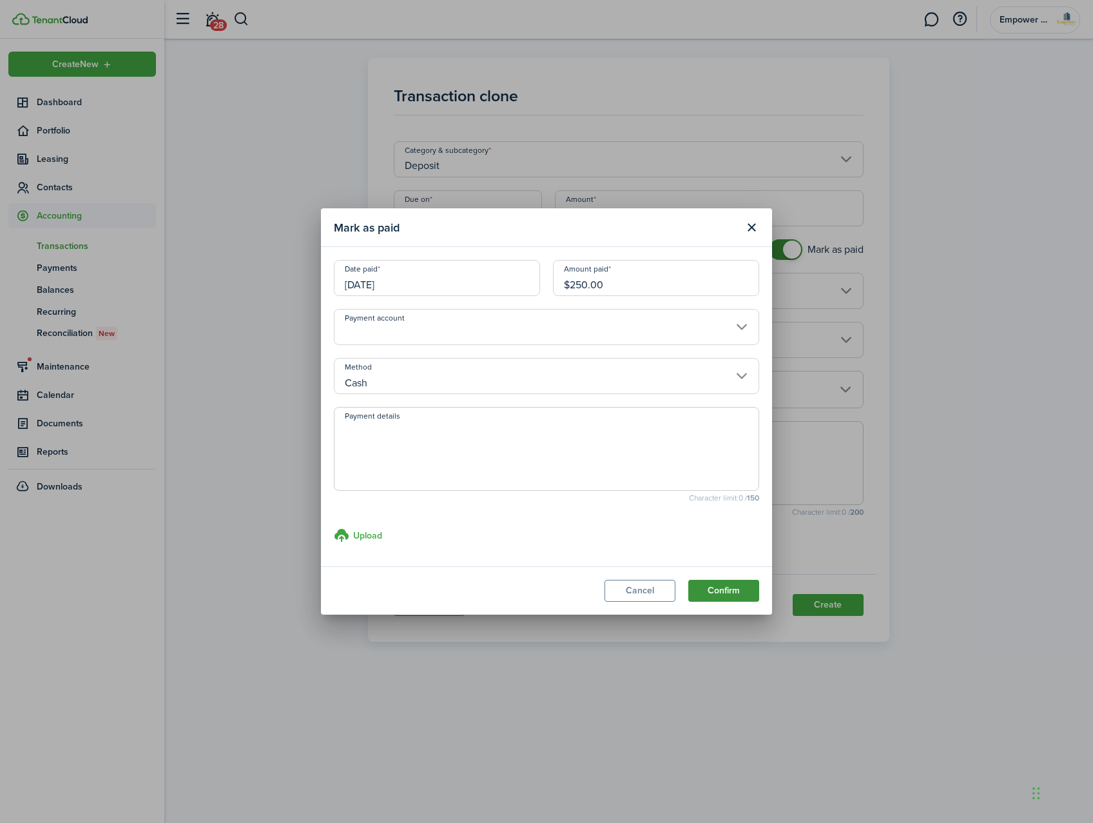
click at [733, 594] on button "Confirm" at bounding box center [723, 591] width 71 height 22
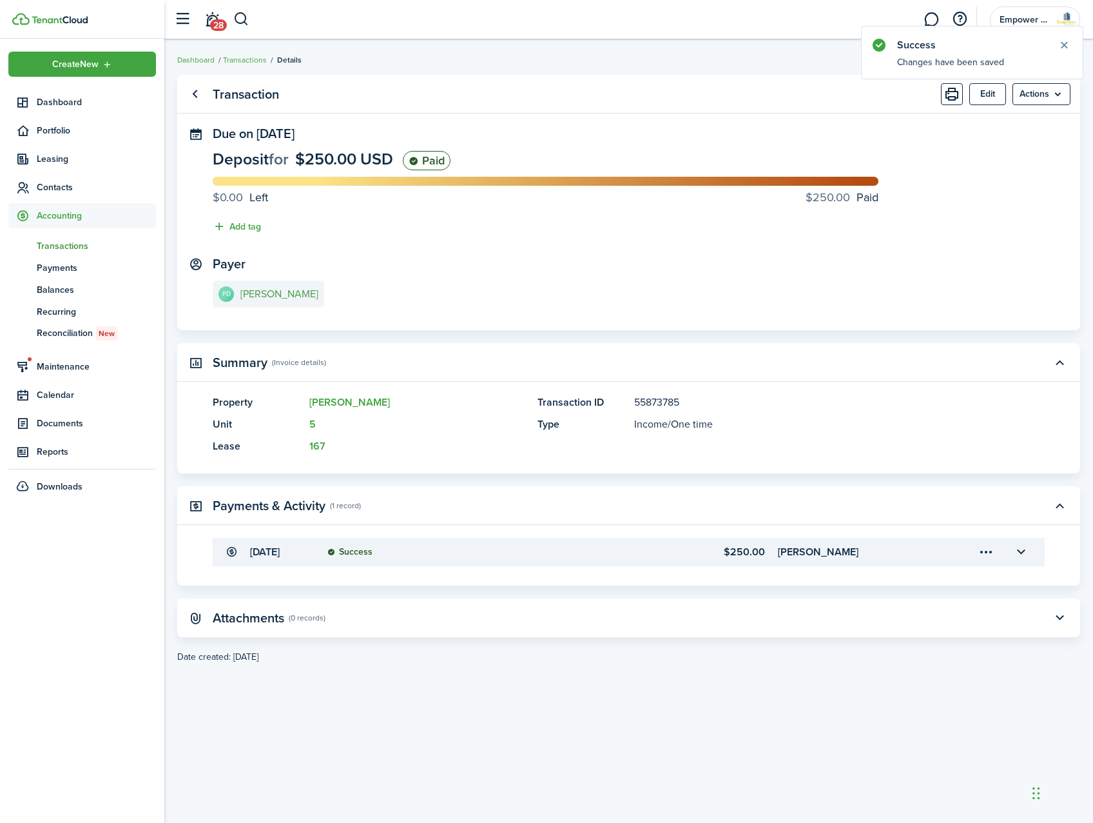
click at [269, 291] on e-details-info-title "[PERSON_NAME]" at bounding box center [279, 294] width 78 height 12
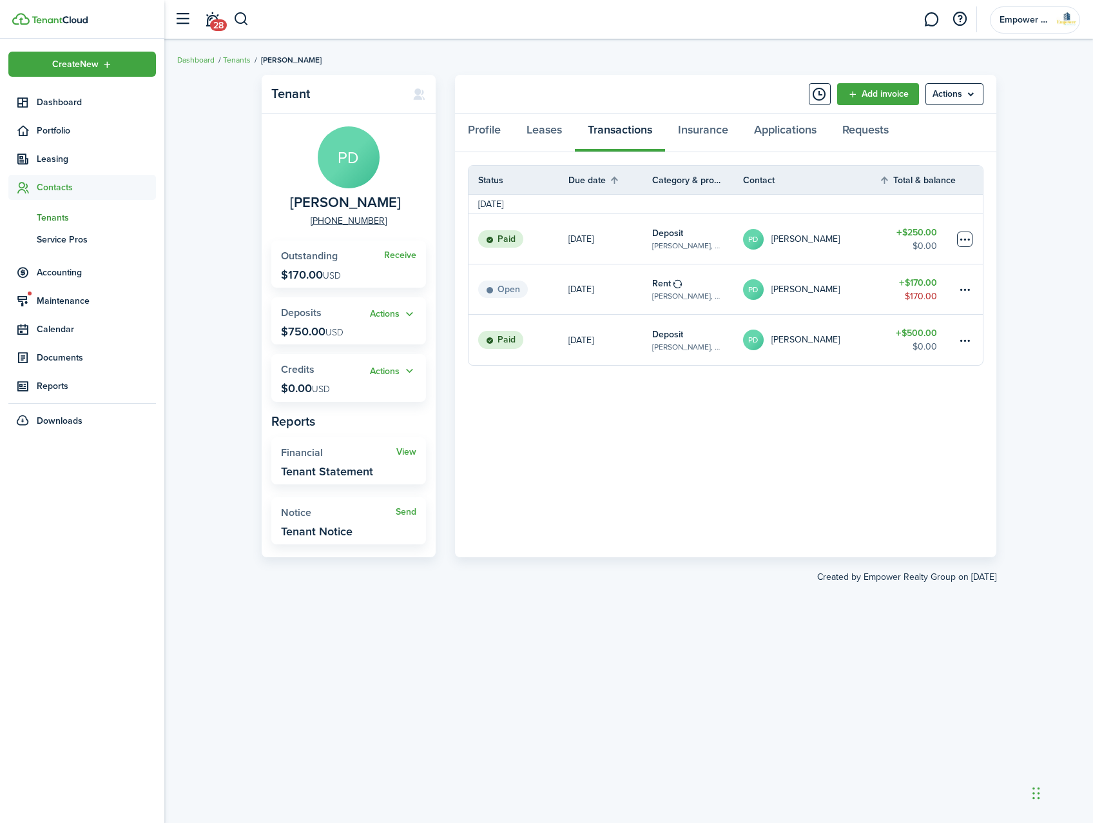
click at [961, 235] on table-menu-btn-icon at bounding box center [964, 238] width 15 height 15
click at [887, 420] on button "Delete" at bounding box center [916, 422] width 113 height 22
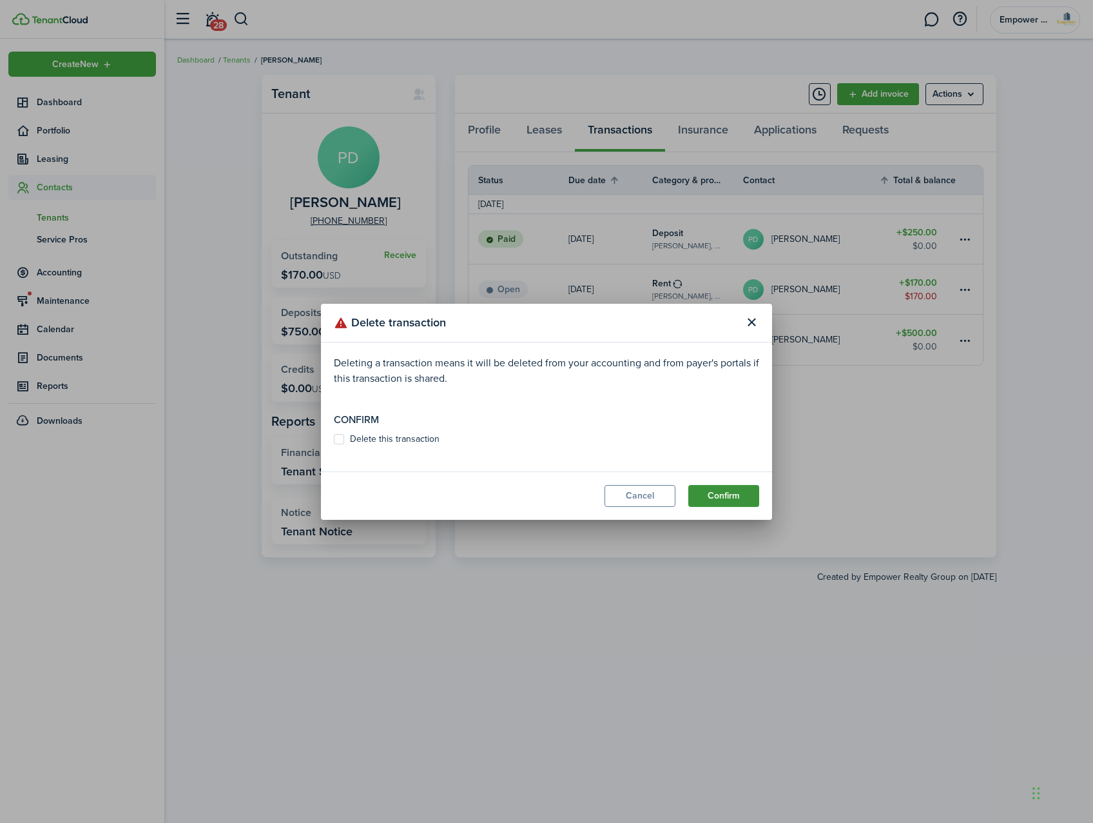
click at [723, 502] on button "Confirm" at bounding box center [723, 496] width 71 height 22
click at [343, 436] on label "Delete this transaction" at bounding box center [387, 439] width 106 height 10
click at [334, 445] on input "Delete this transaction" at bounding box center [333, 445] width 1 height 1
checkbox input "true"
click at [723, 485] on button "Confirm" at bounding box center [723, 496] width 71 height 22
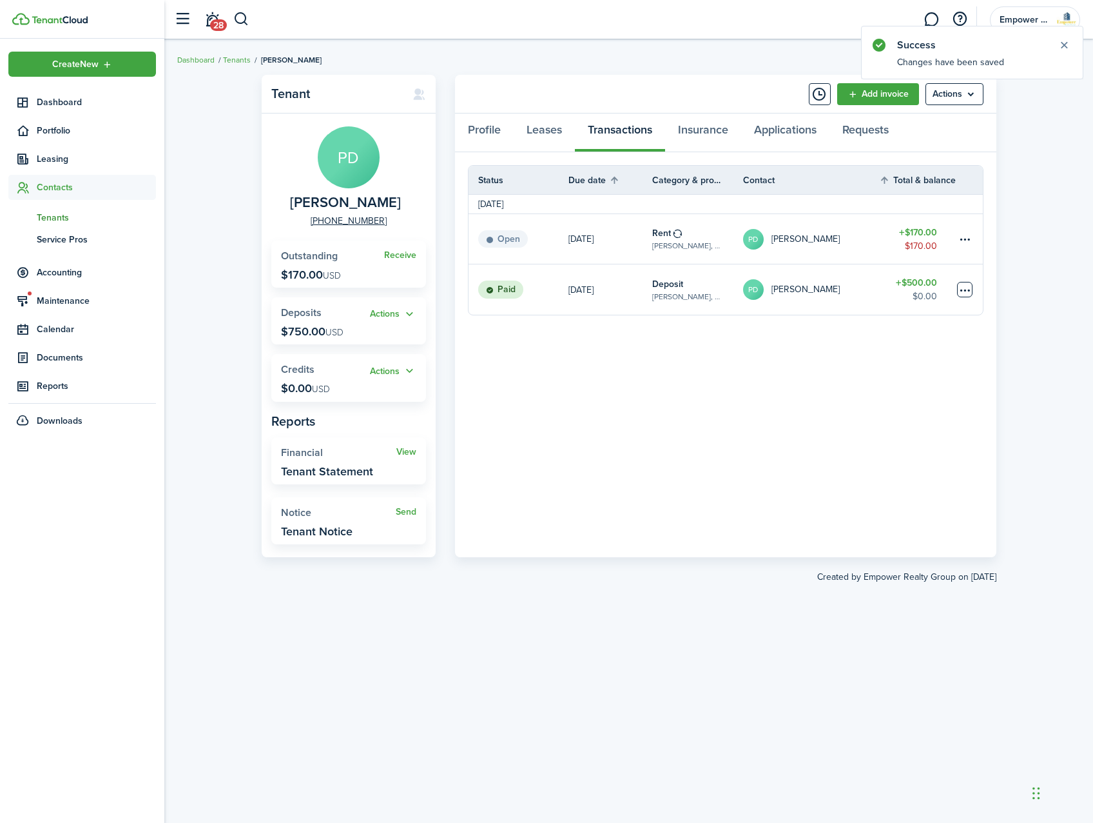
click at [964, 294] on table-menu-btn-icon at bounding box center [964, 289] width 15 height 15
click at [875, 315] on button "Edit" at bounding box center [916, 315] width 113 height 22
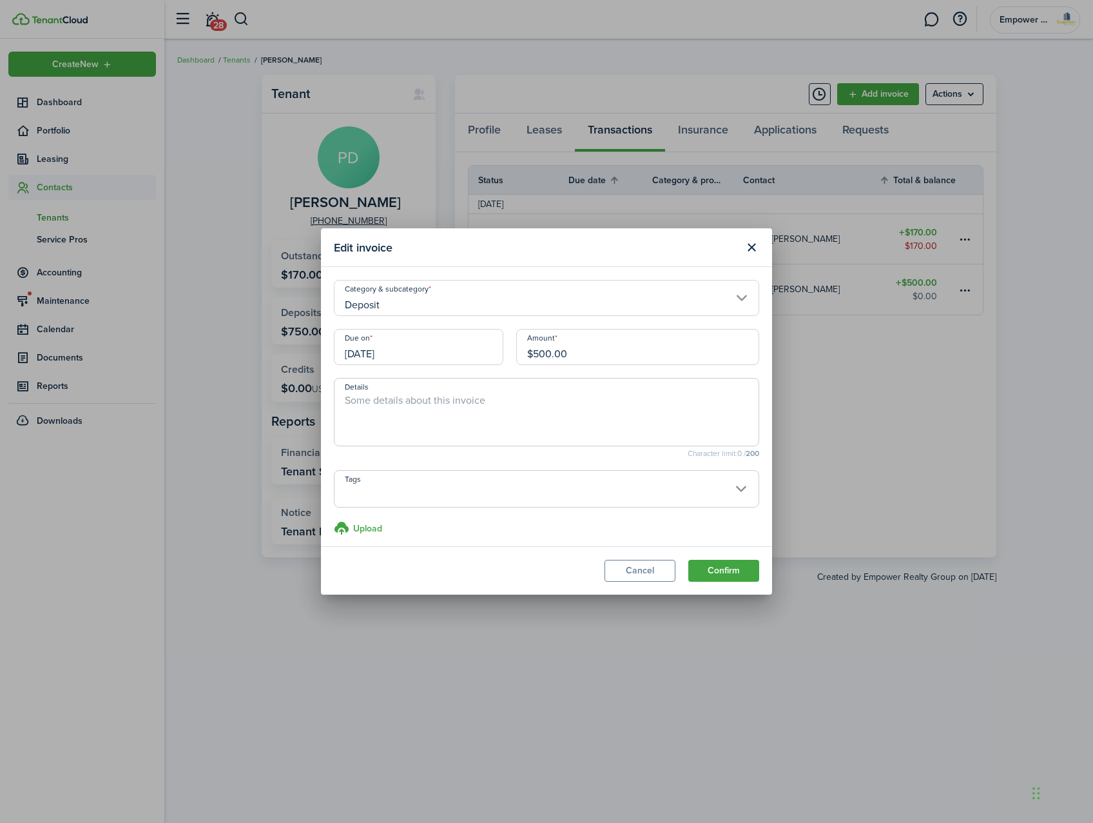
click at [416, 362] on input "[DATE]" at bounding box center [419, 347] width 170 height 36
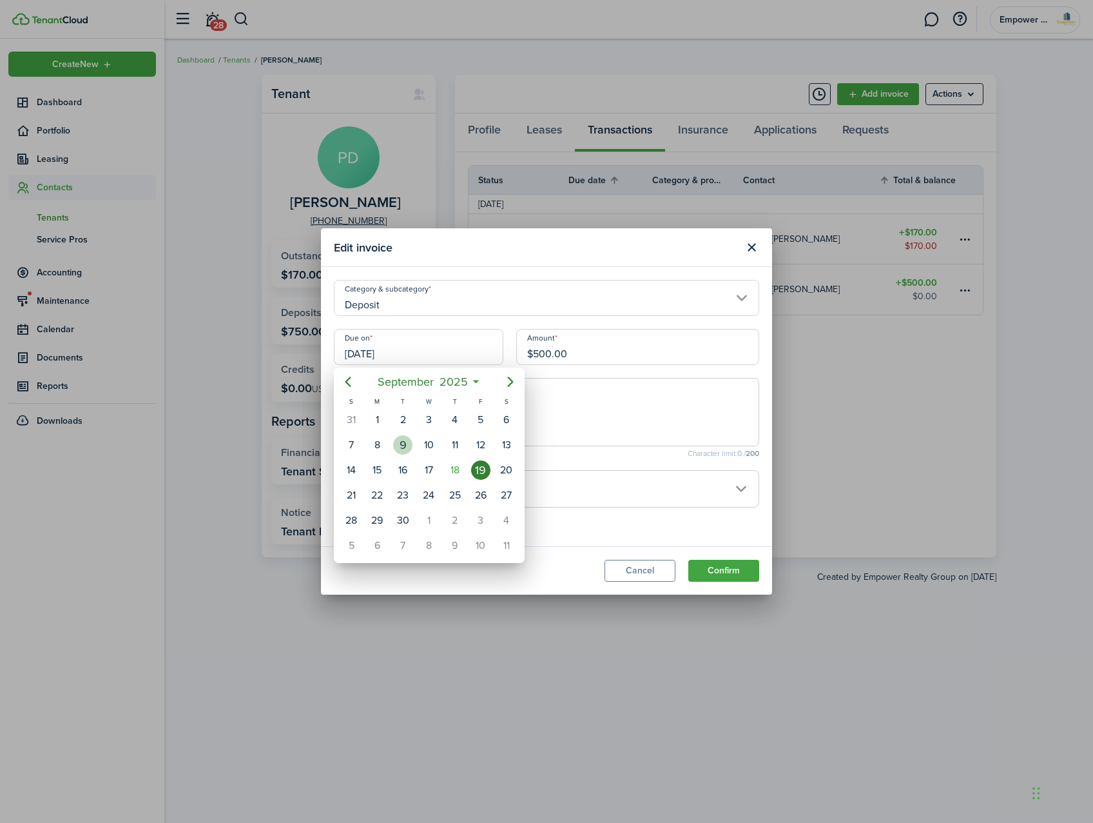
click at [404, 436] on div "9" at bounding box center [402, 444] width 19 height 19
type input "[DATE]"
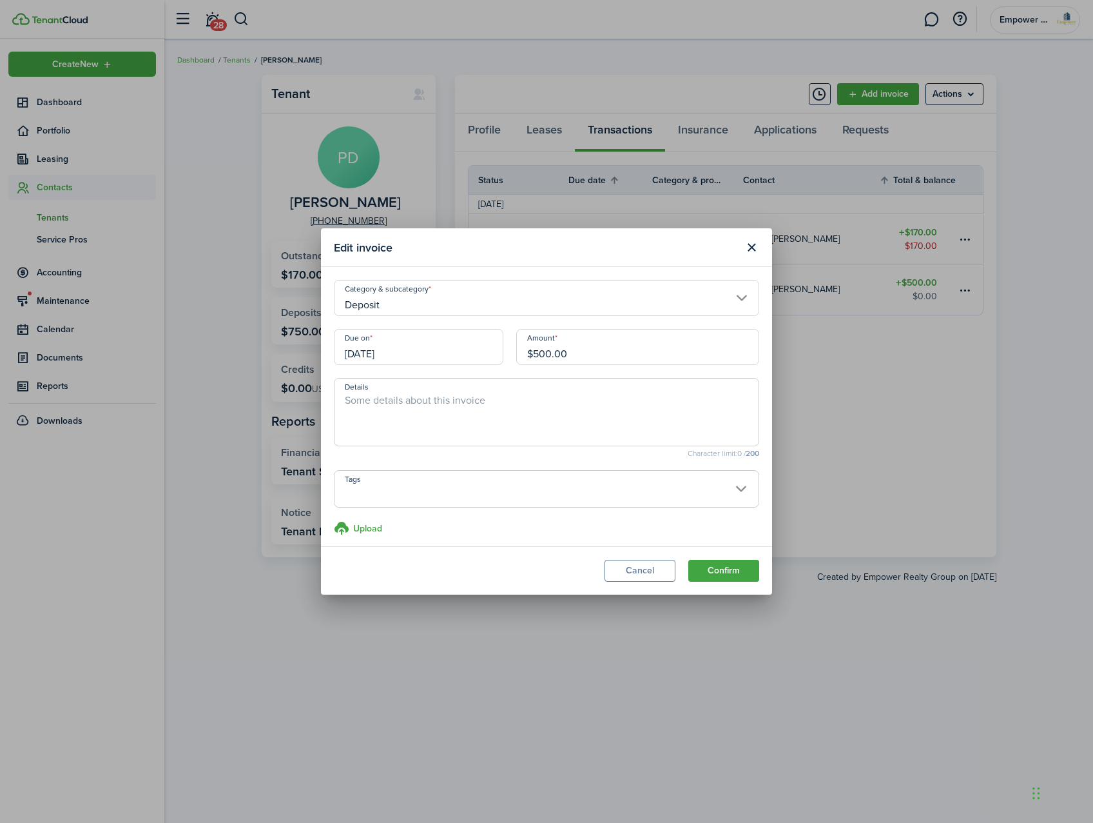
click at [573, 355] on input "$500.00" at bounding box center [637, 347] width 243 height 36
type input "$500.00"
click at [734, 556] on modal-footer "Cancel Confirm" at bounding box center [546, 570] width 451 height 48
click at [734, 574] on button "Confirm" at bounding box center [723, 571] width 71 height 22
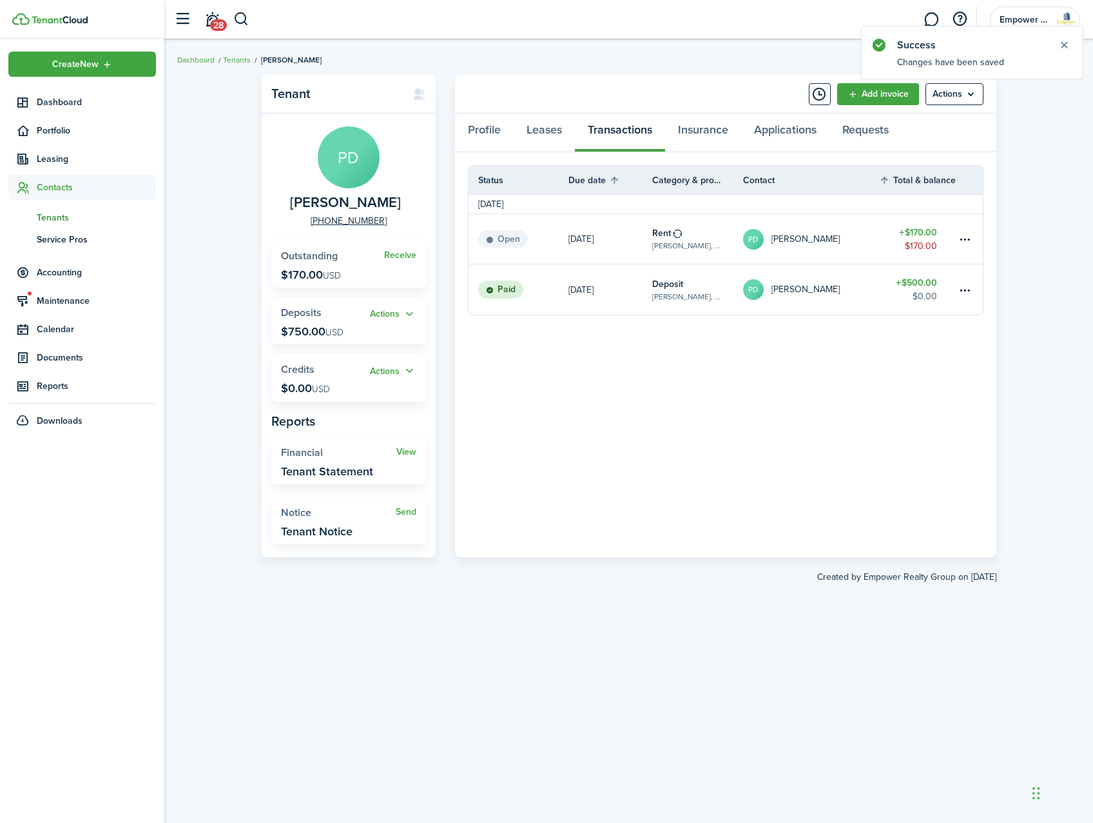
click at [765, 288] on table-profile-info "PD [PERSON_NAME]" at bounding box center [791, 289] width 97 height 21
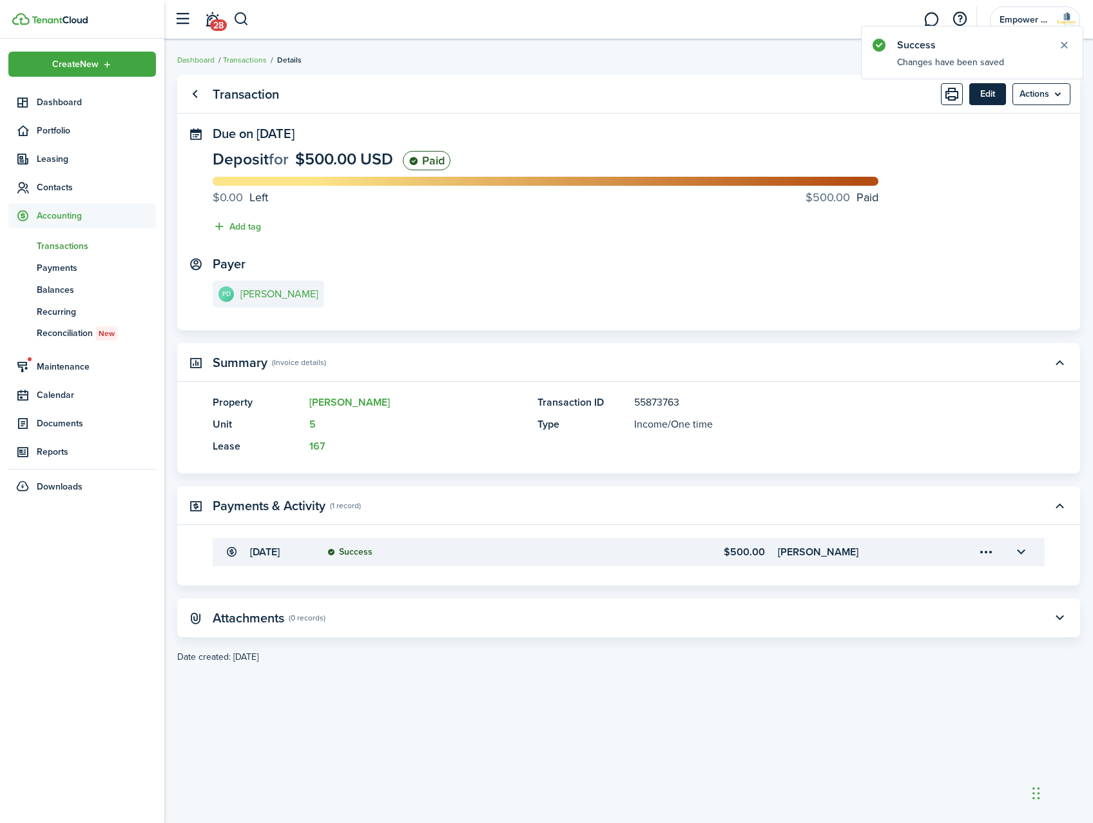
click at [988, 98] on button "Edit" at bounding box center [988, 94] width 37 height 22
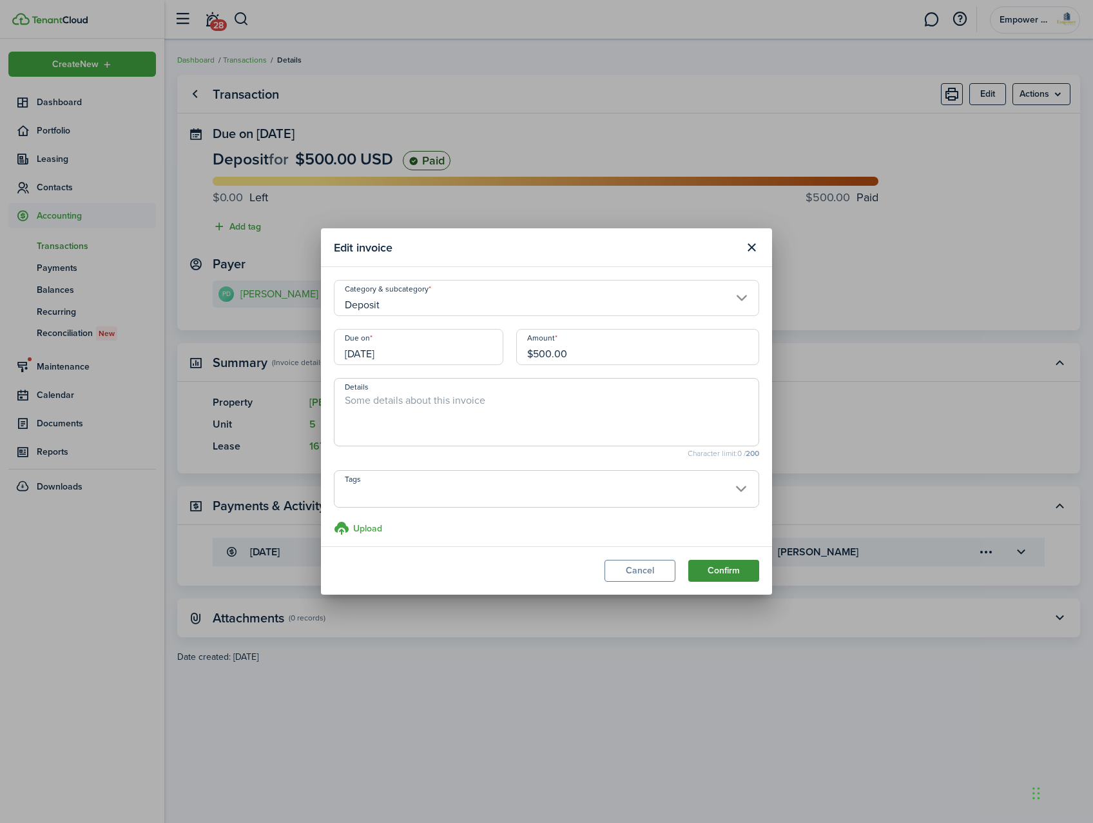
click at [745, 576] on button "Confirm" at bounding box center [723, 571] width 71 height 22
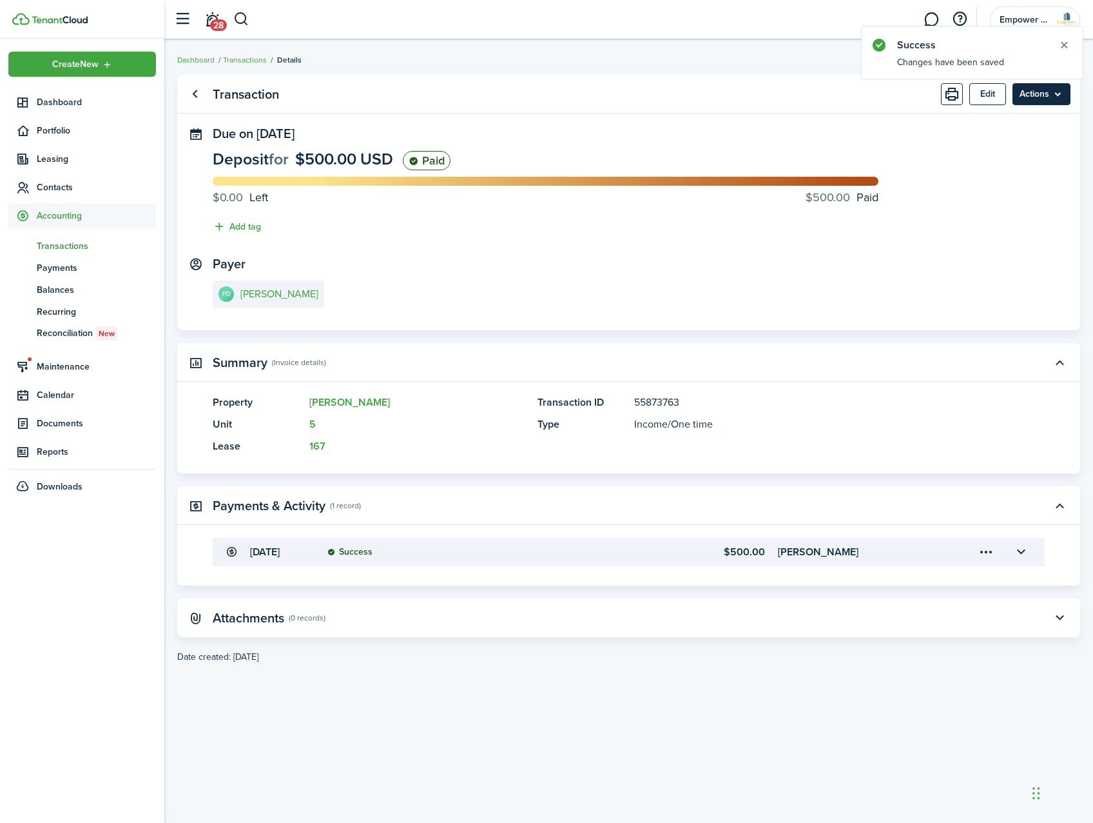
click at [1045, 94] on menu-btn "Actions" at bounding box center [1042, 94] width 58 height 22
click at [1008, 236] on button "Void" at bounding box center [1014, 235] width 113 height 22
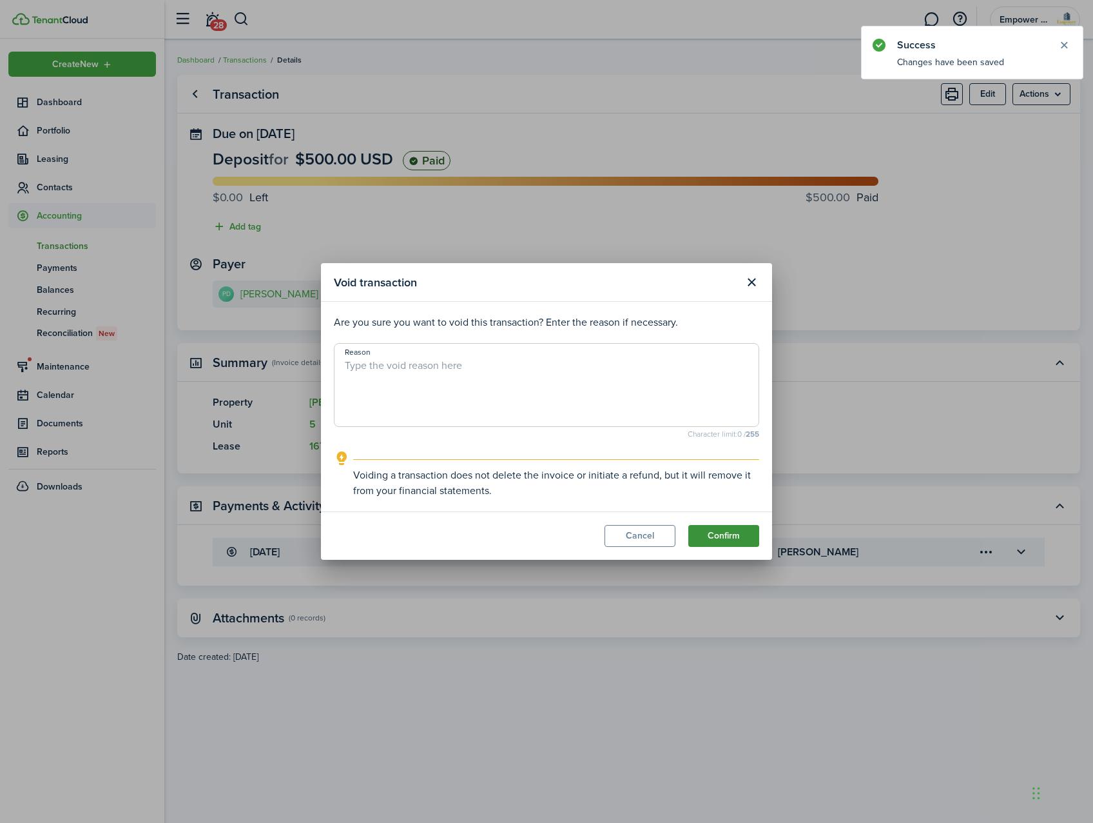
click at [719, 536] on button "Confirm" at bounding box center [723, 536] width 71 height 22
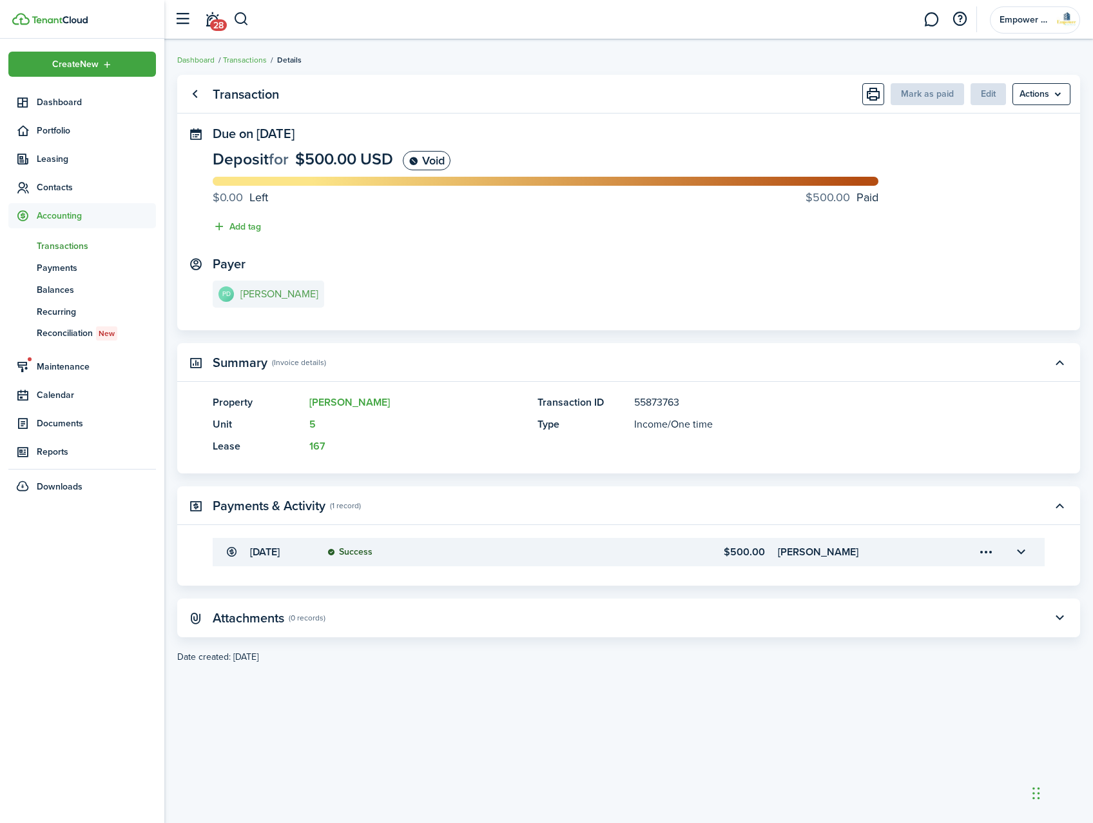
click at [274, 299] on e-details-info-title "[PERSON_NAME]" at bounding box center [279, 294] width 78 height 12
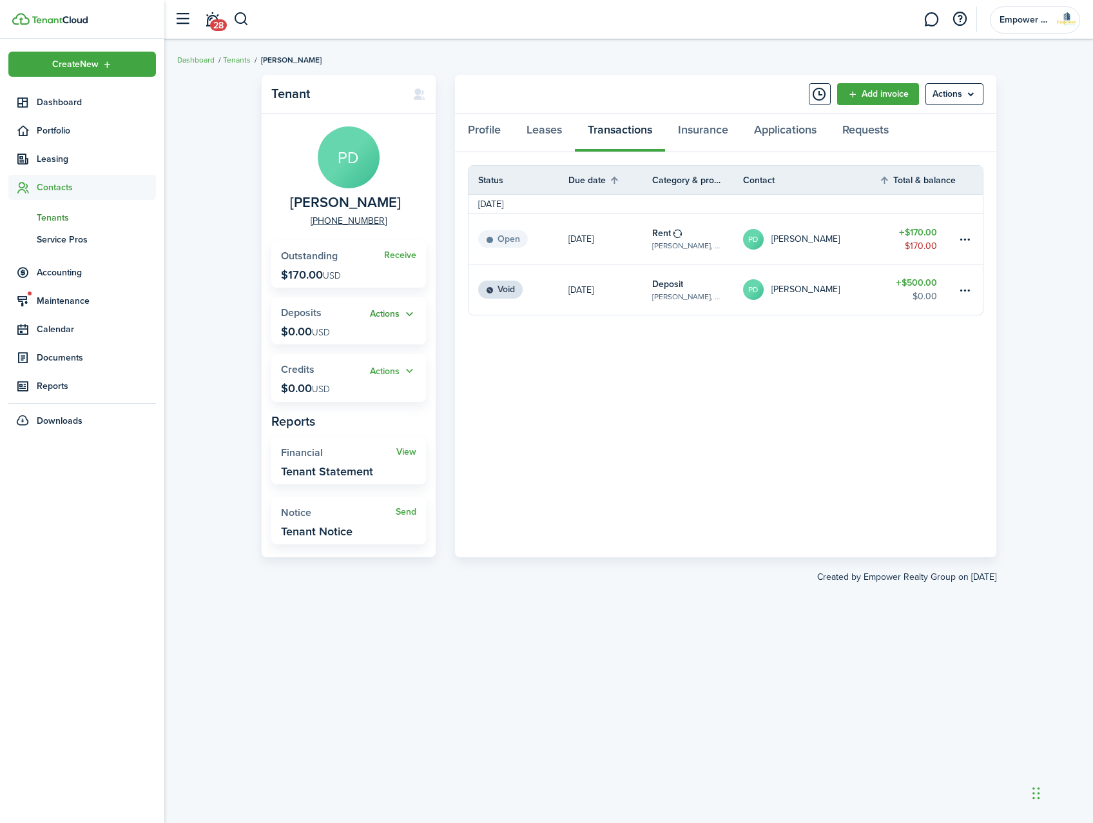
click at [394, 312] on button "Actions" at bounding box center [393, 314] width 46 height 15
click at [349, 338] on link "Add" at bounding box center [360, 339] width 113 height 22
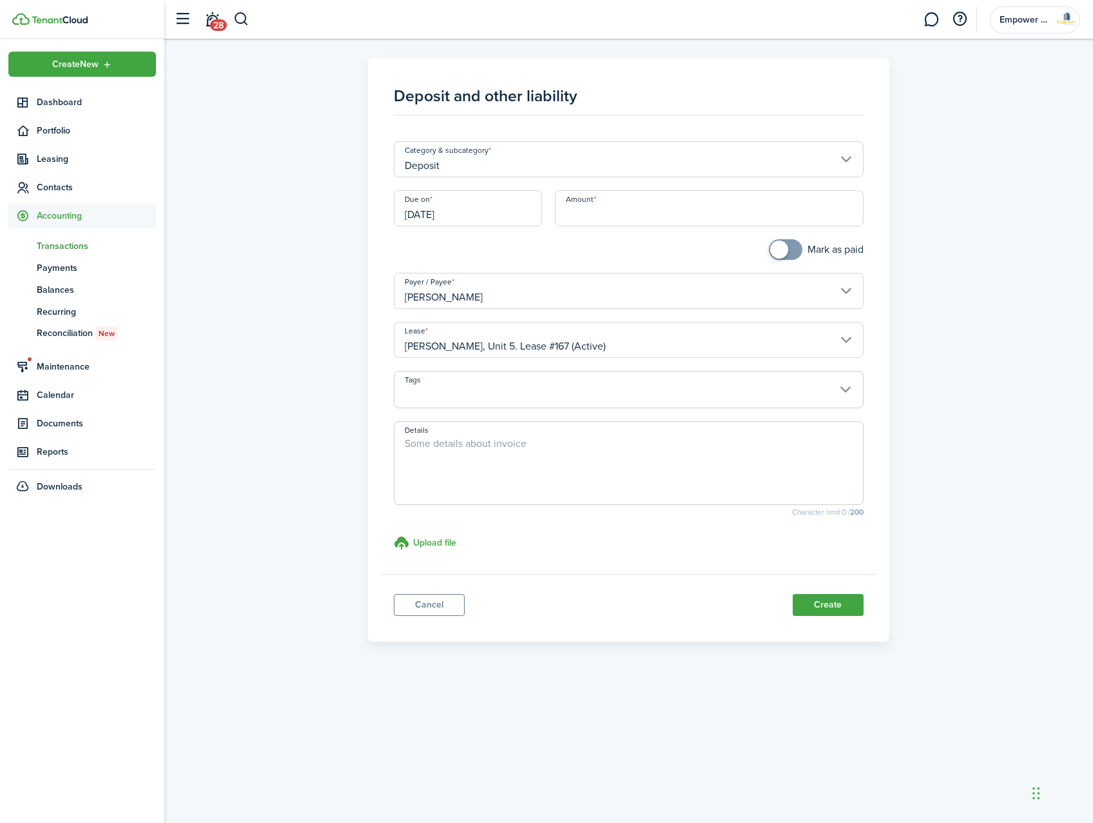
click at [583, 210] on input "Amount" at bounding box center [709, 208] width 309 height 36
type input "$500.00"
click at [852, 603] on button "Create" at bounding box center [828, 605] width 71 height 22
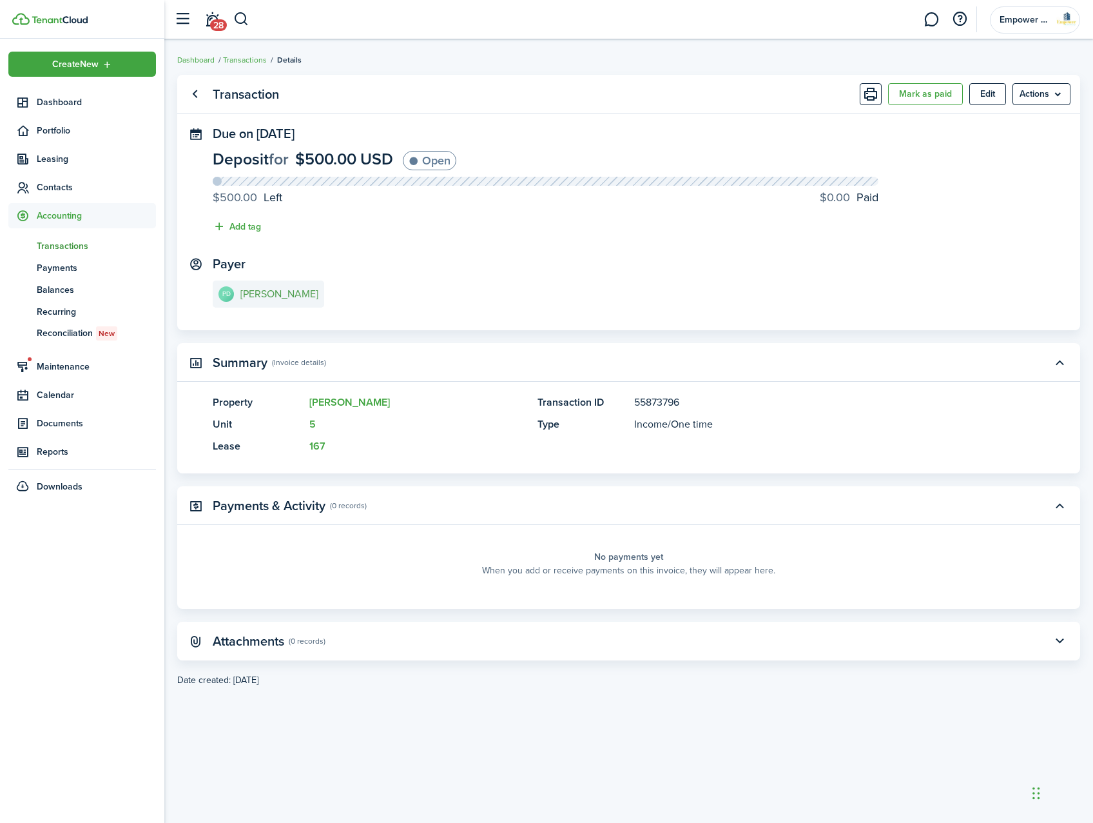
click at [282, 292] on e-details-info-title "[PERSON_NAME]" at bounding box center [279, 294] width 78 height 12
